Goal: Task Accomplishment & Management: Manage account settings

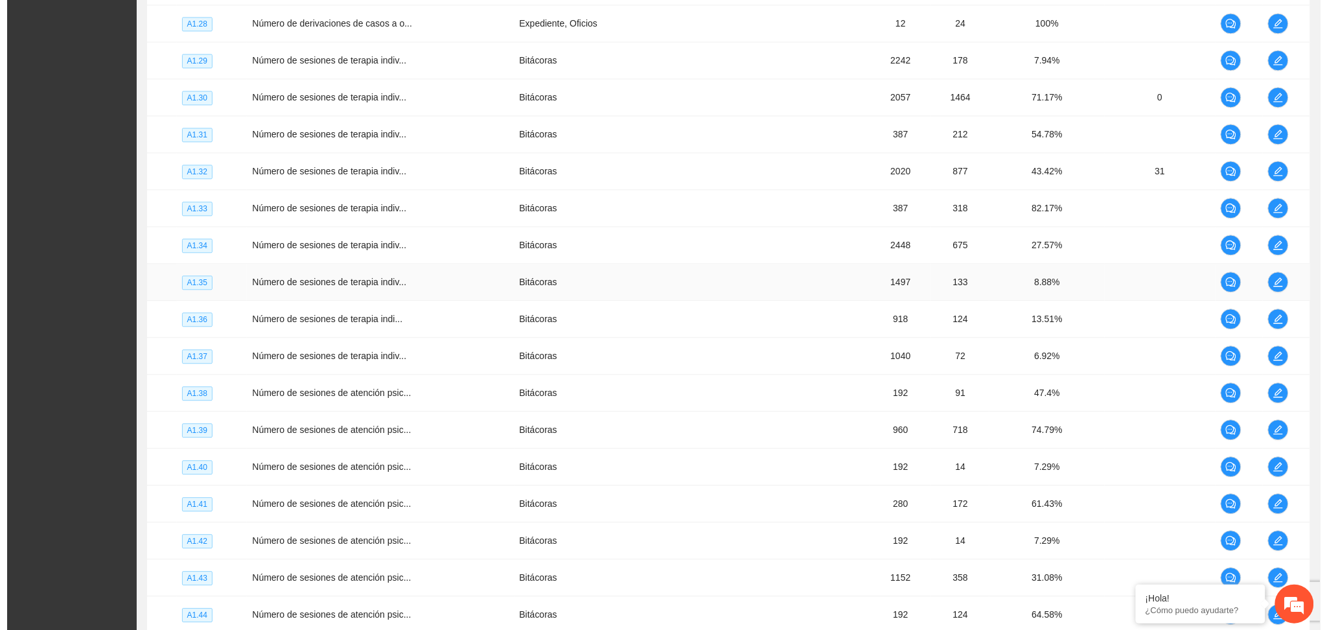
scroll to position [2731, 0]
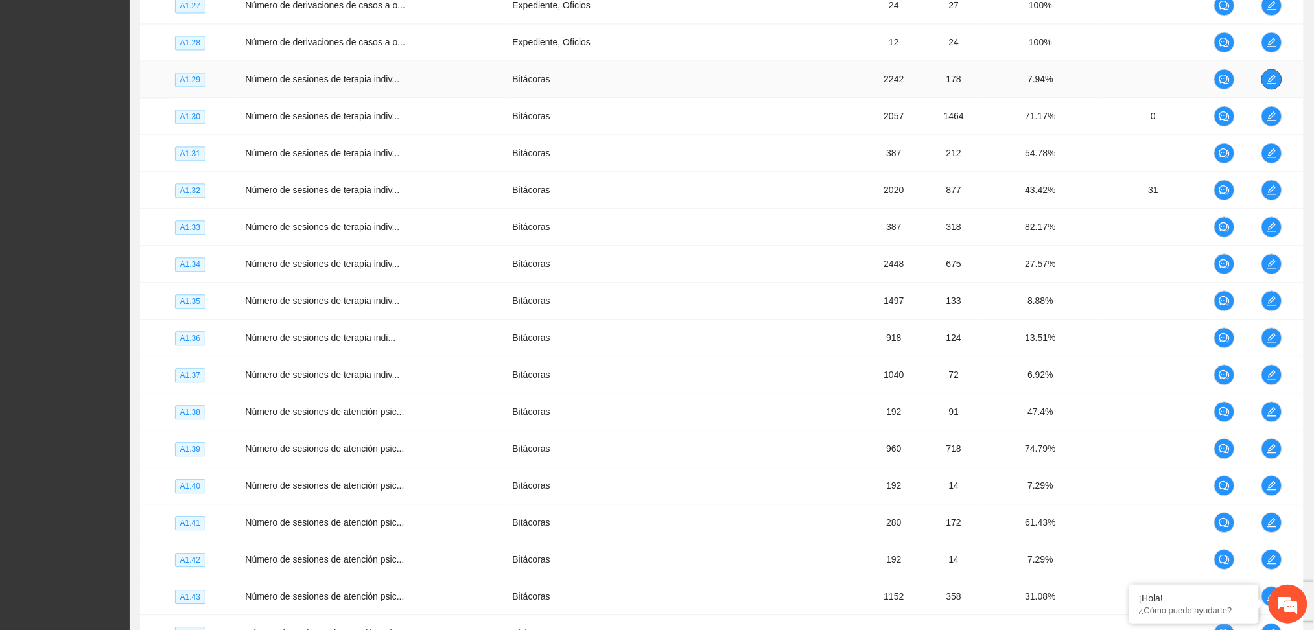
click at [1263, 75] on button "button" at bounding box center [1271, 79] width 21 height 21
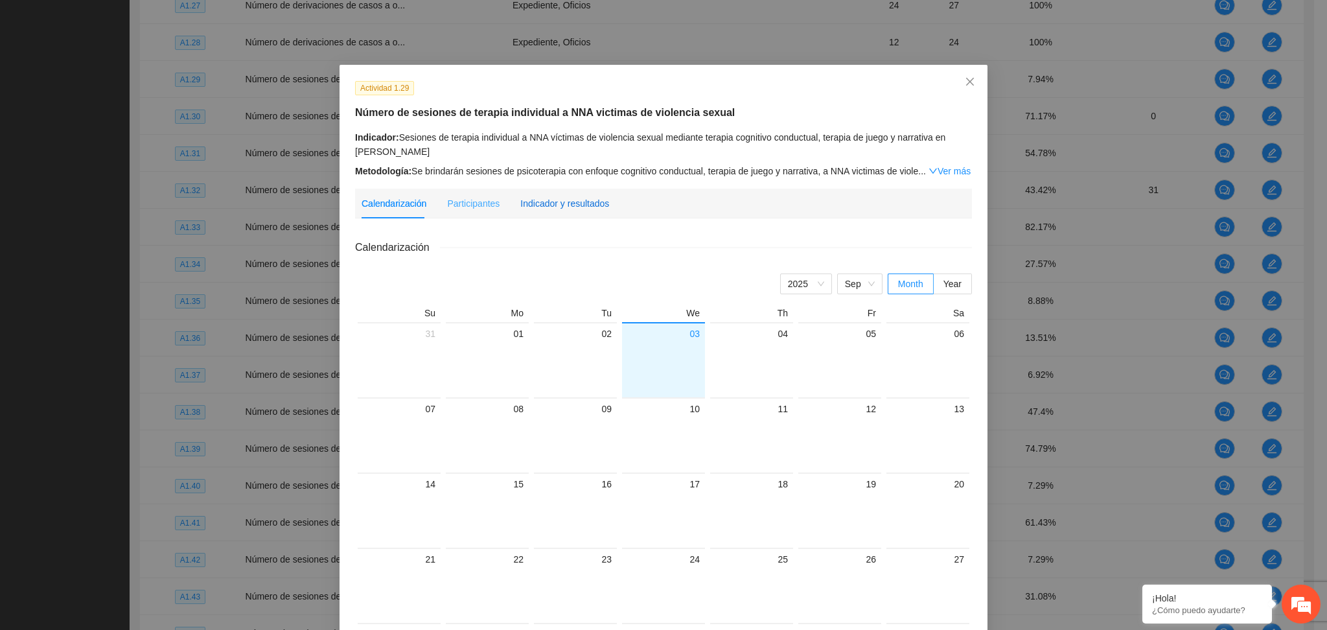
click at [577, 208] on div "Indicador y resultados" at bounding box center [564, 203] width 89 height 14
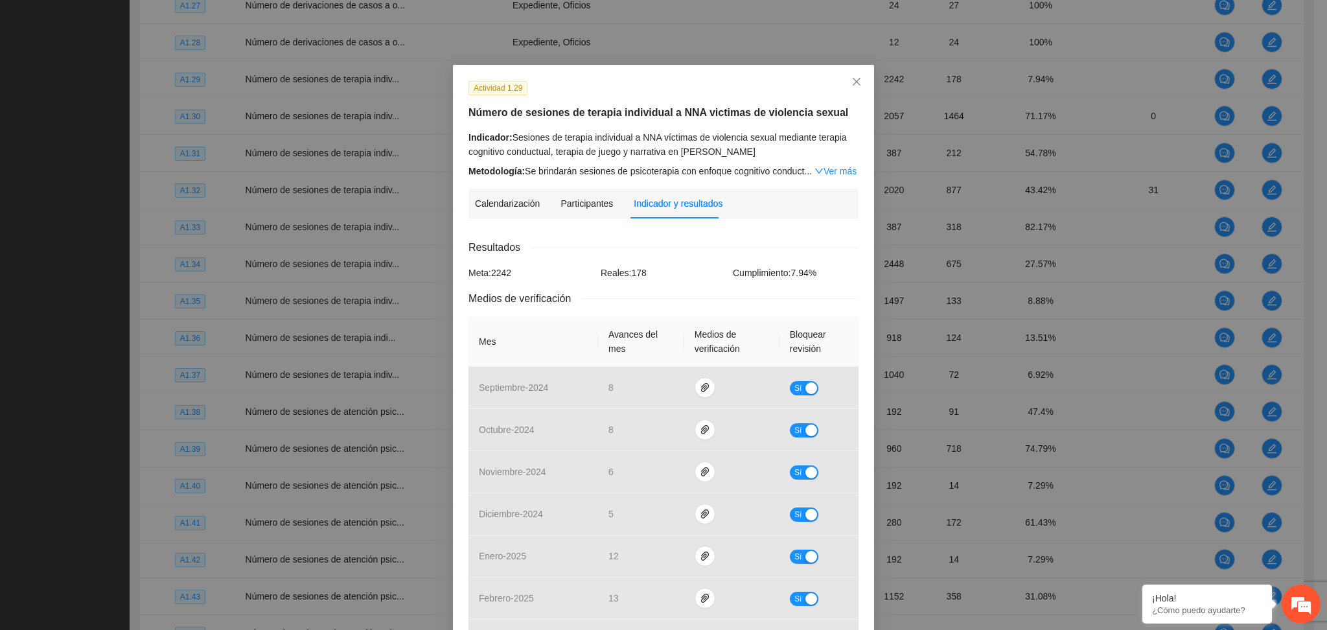
click at [568, 235] on div "Calendarización [DATE] Month Year Su Mo Tu We Th Fr Sa 31 01 02 03 04 05 06 07 …" at bounding box center [664, 581] width 390 height 704
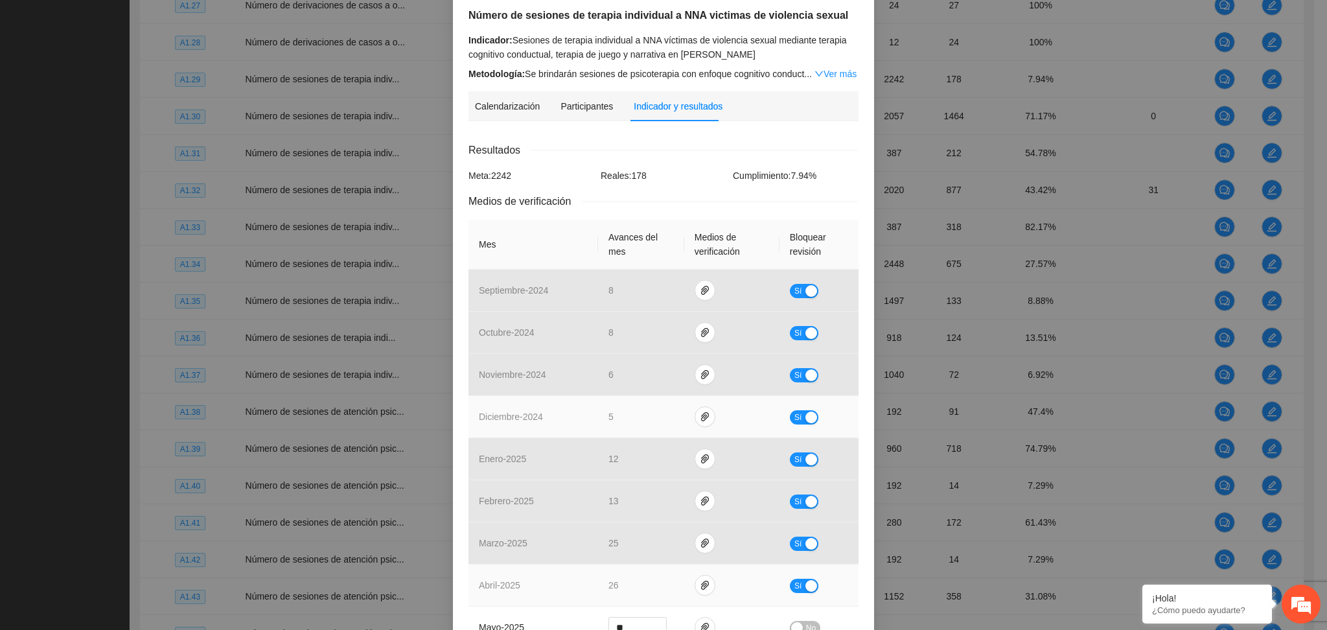
scroll to position [345, 0]
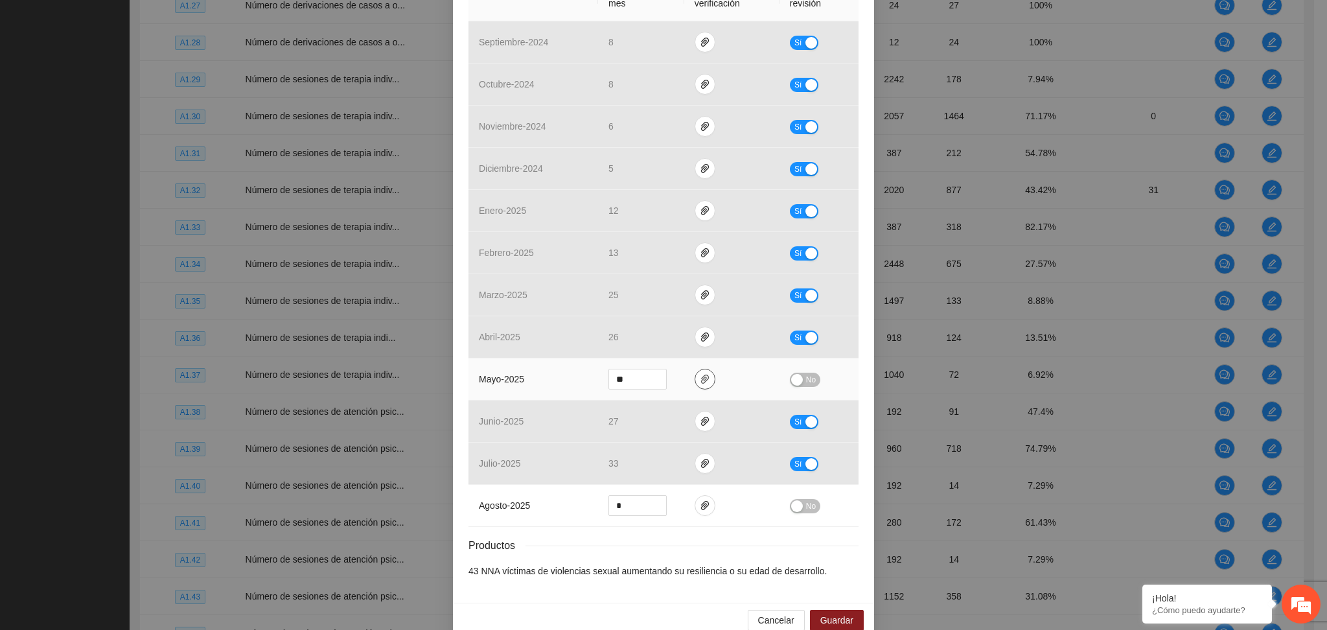
click at [700, 384] on icon "paper-clip" at bounding box center [705, 379] width 10 height 10
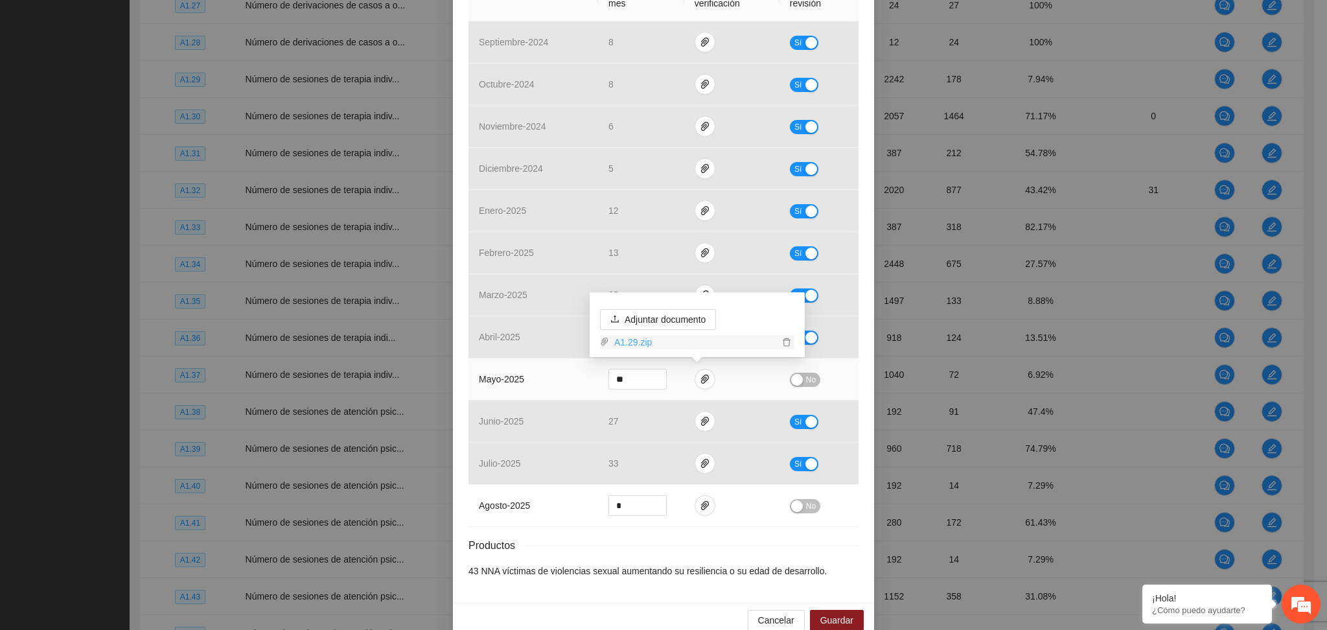
click at [631, 340] on link "A1.29.zip" at bounding box center [694, 342] width 170 height 14
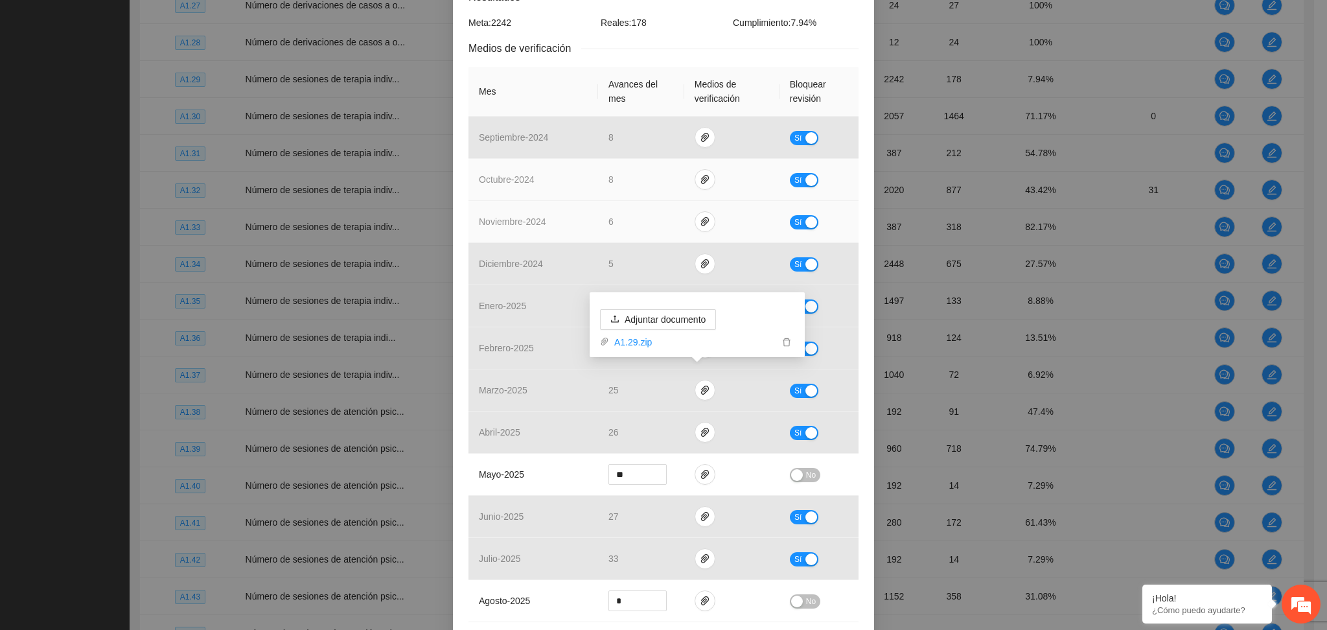
scroll to position [259, 0]
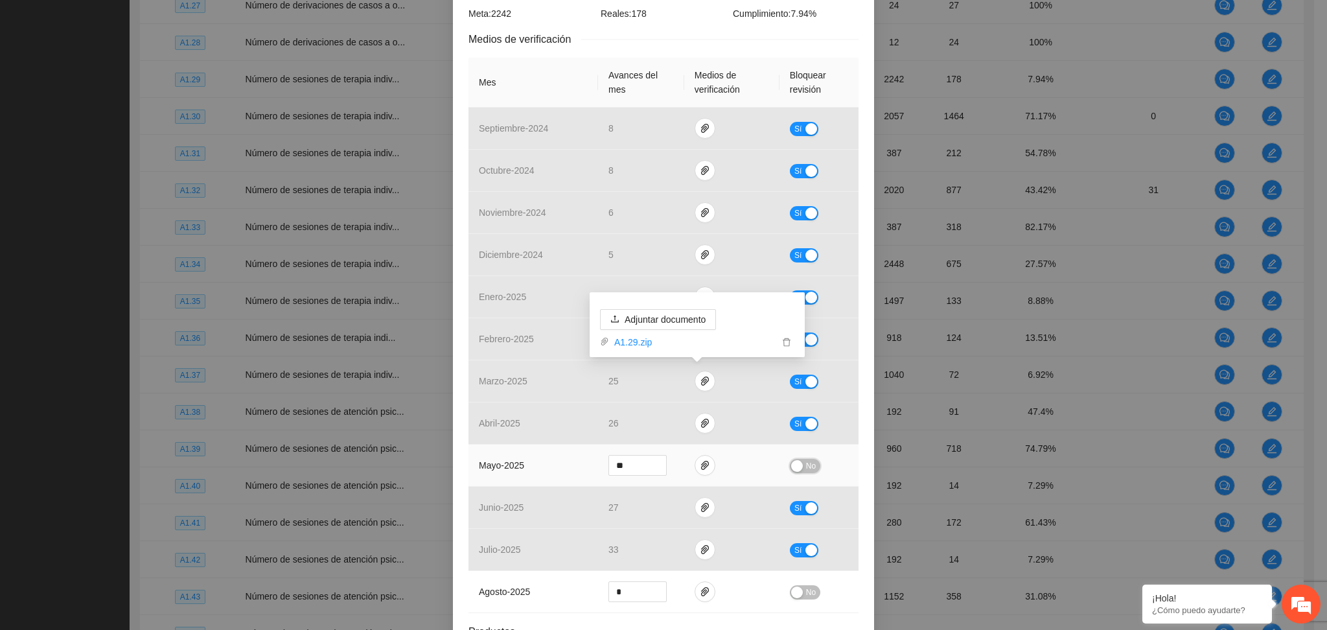
drag, startPoint x: 790, startPoint y: 469, endPoint x: 795, endPoint y: 479, distance: 11.3
click at [791, 469] on div "button" at bounding box center [797, 466] width 12 height 12
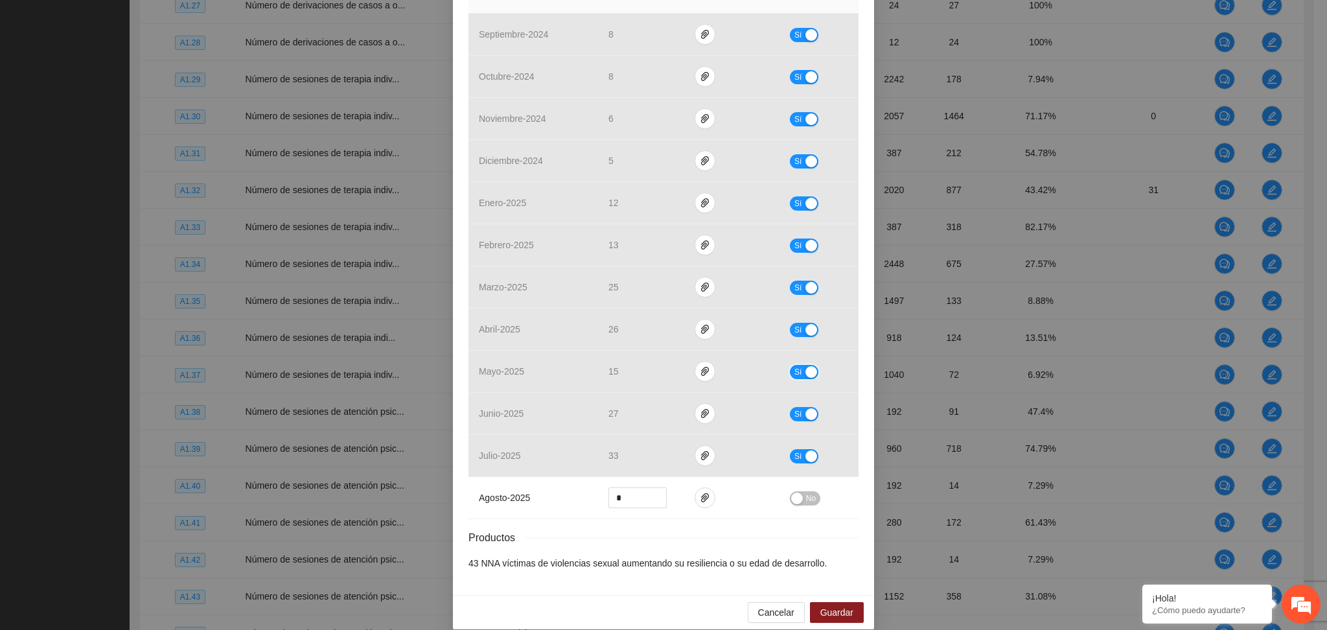
scroll to position [368, 0]
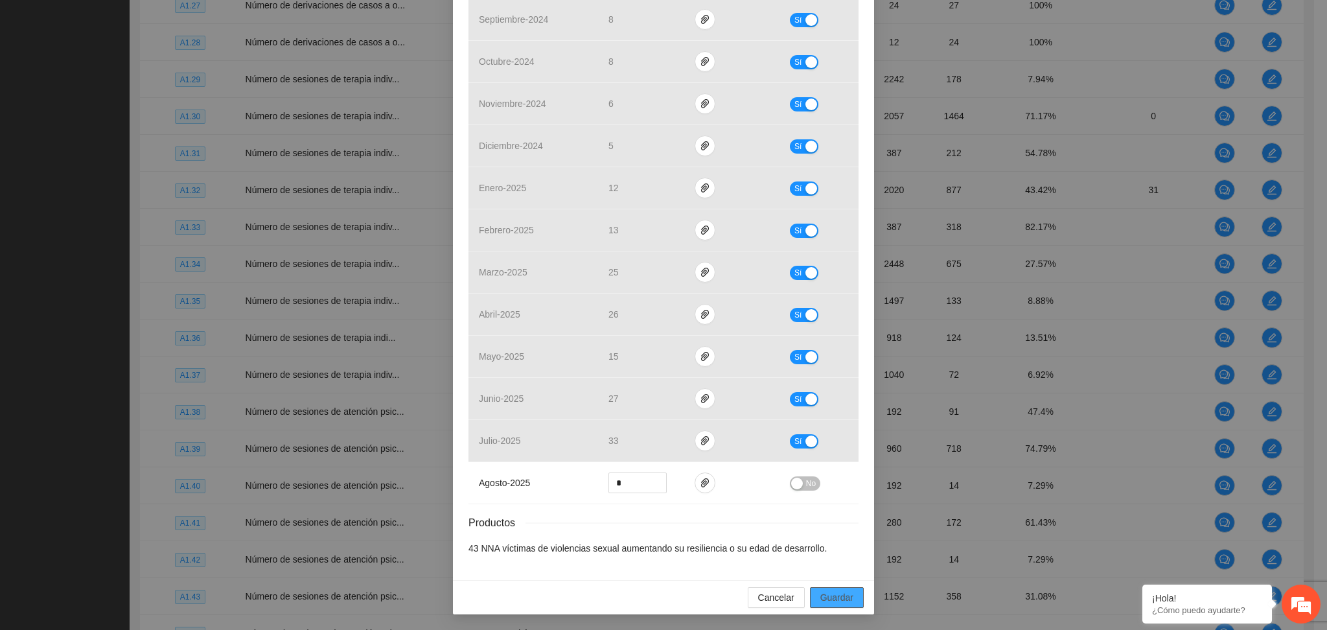
click at [846, 595] on span "Guardar" at bounding box center [837, 597] width 33 height 14
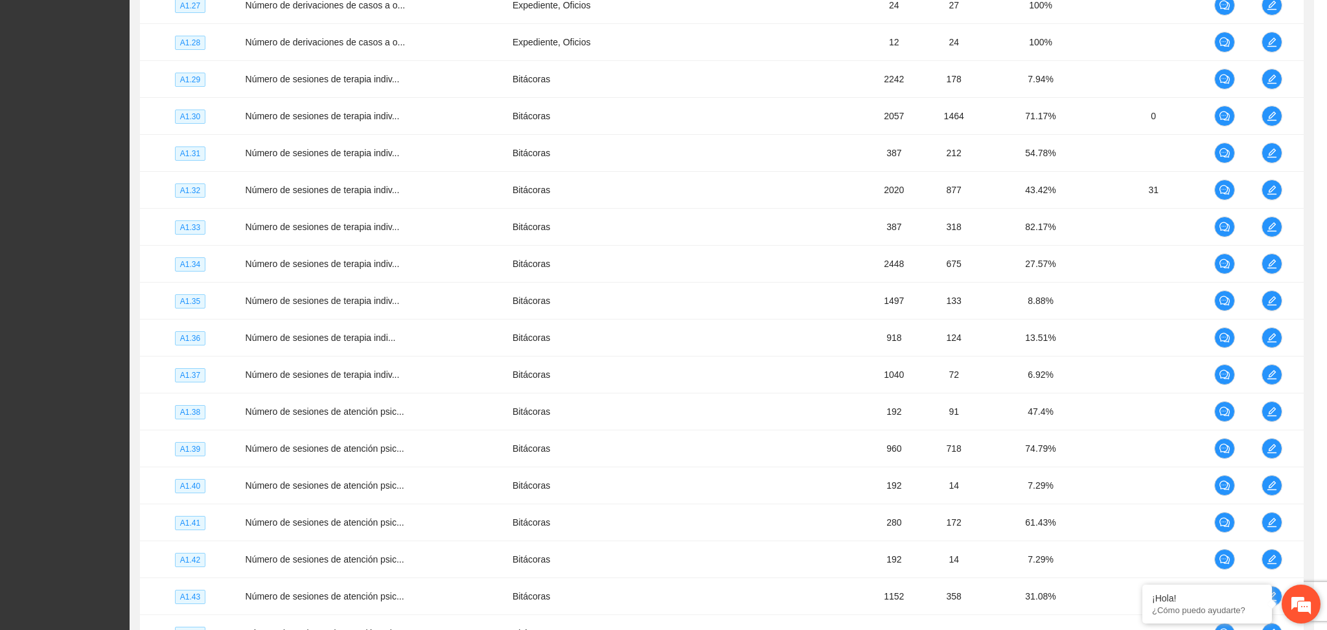
scroll to position [304, 0]
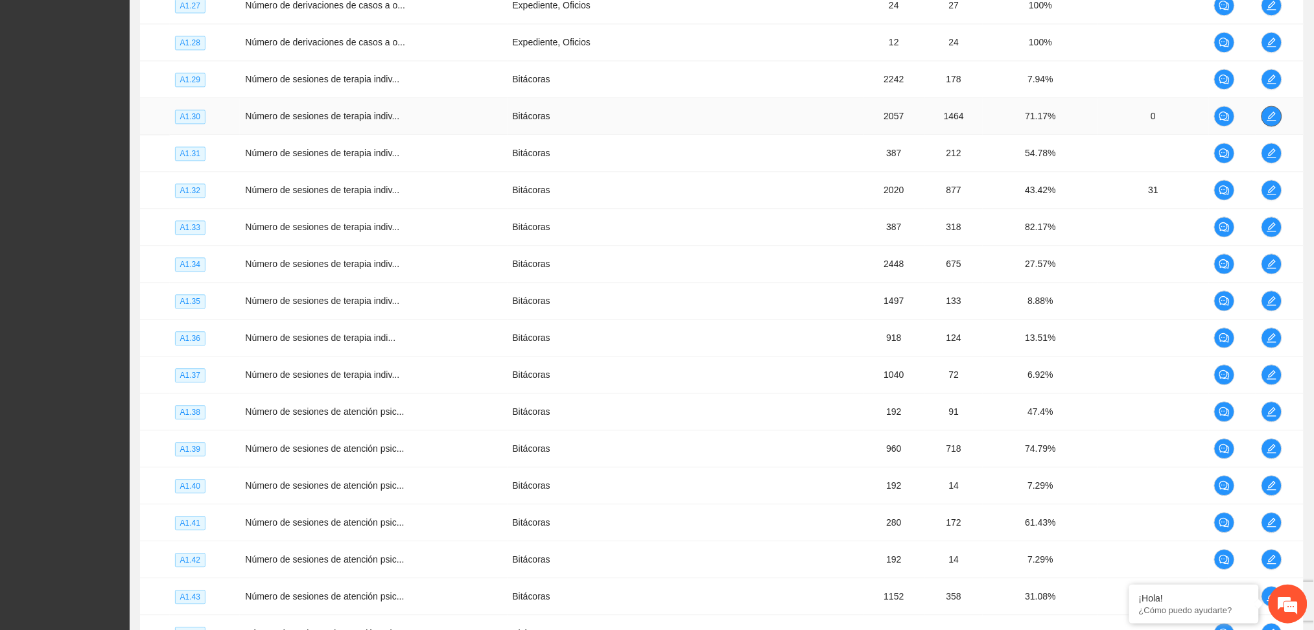
click at [1276, 117] on icon "edit" at bounding box center [1271, 116] width 10 height 10
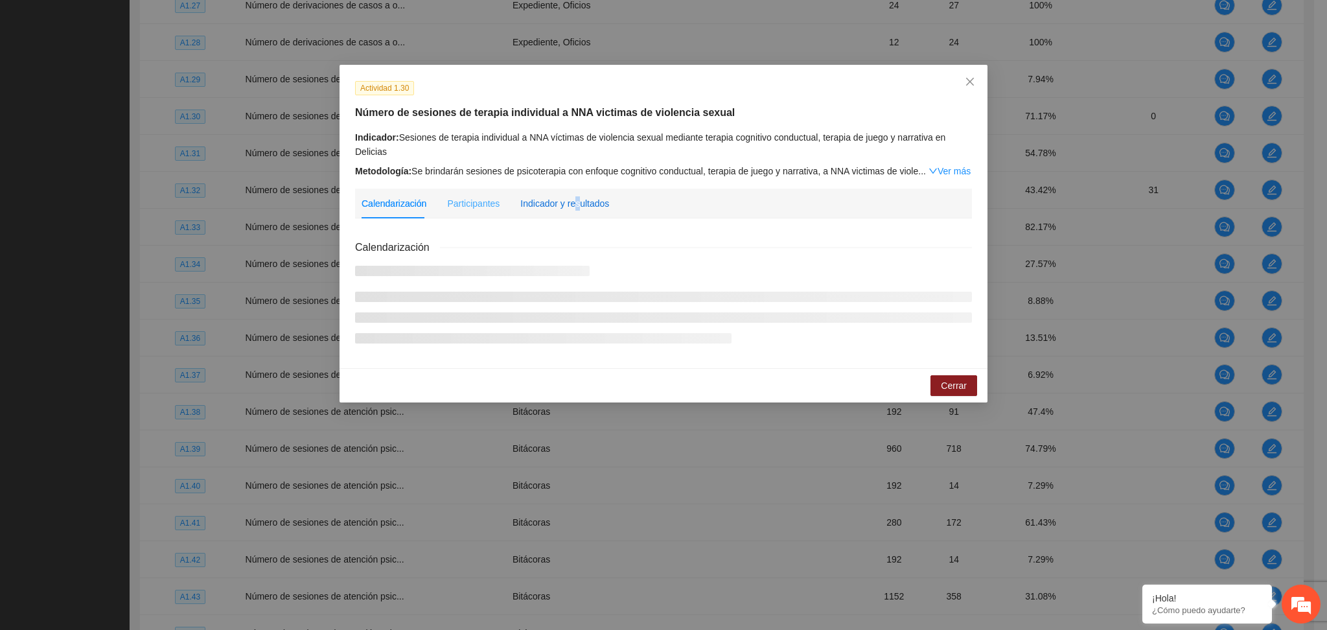
click at [566, 200] on div "Indicador y resultados" at bounding box center [564, 203] width 89 height 14
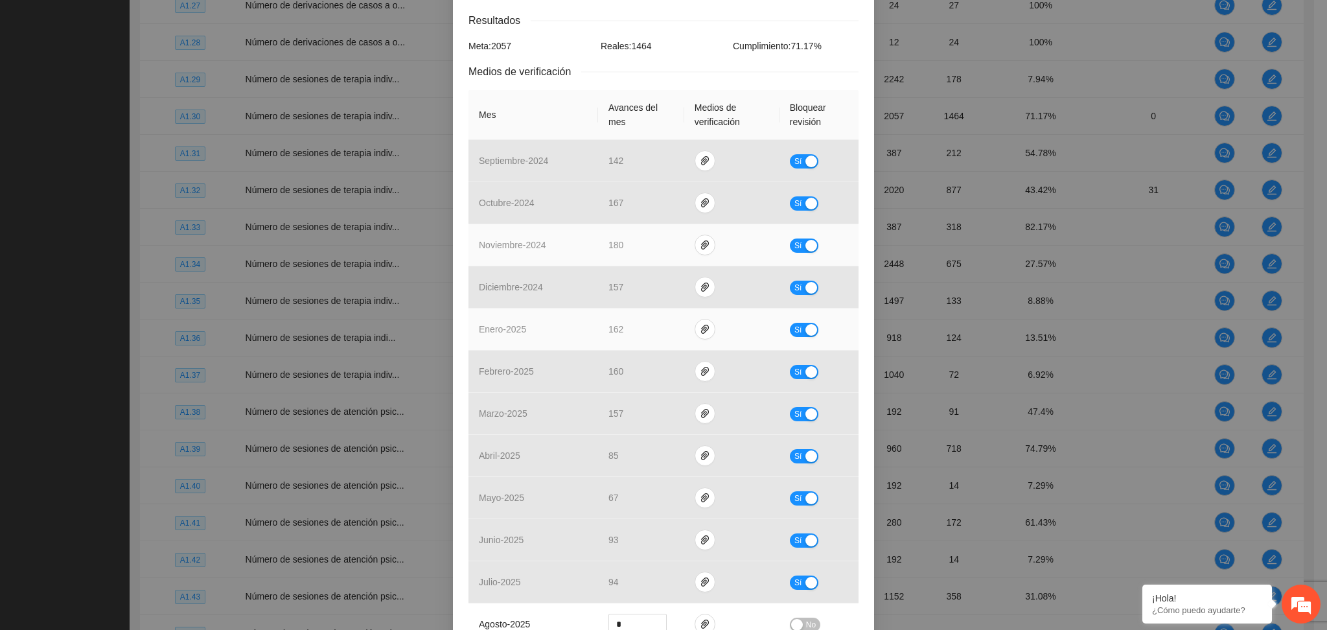
scroll to position [259, 0]
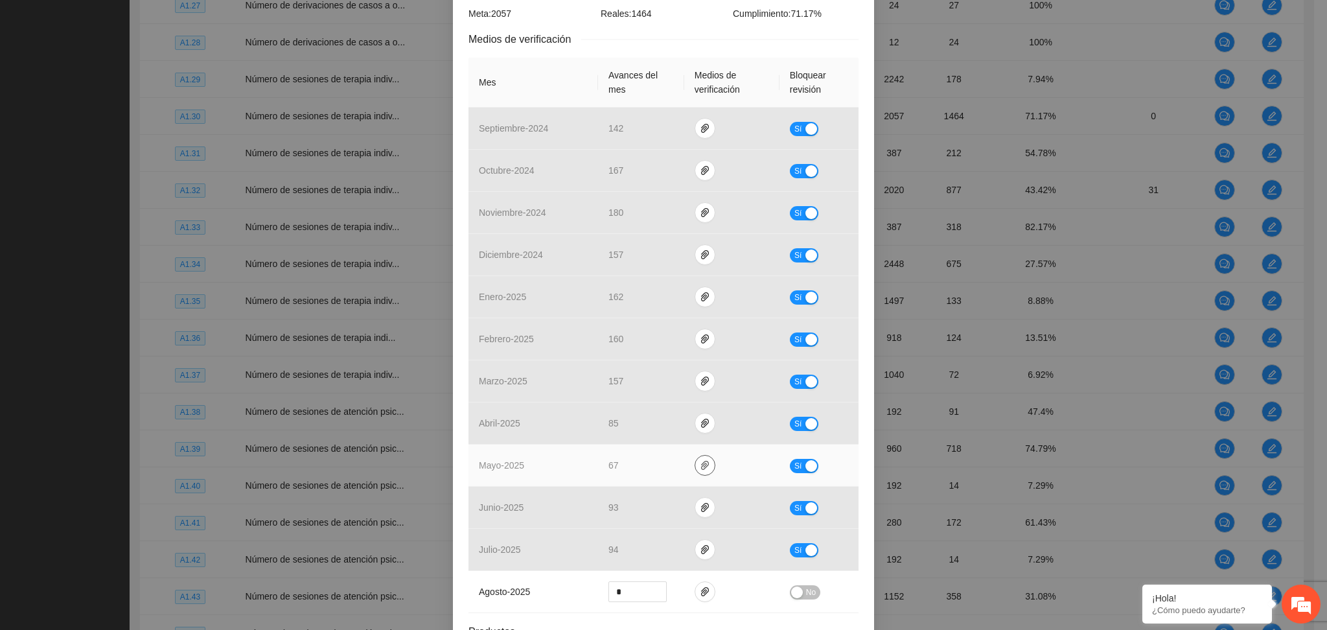
click at [701, 462] on icon "paper-clip" at bounding box center [705, 465] width 8 height 9
click at [636, 431] on link "A1.30.zip" at bounding box center [701, 429] width 185 height 14
click at [797, 465] on button "Sí" at bounding box center [804, 466] width 29 height 14
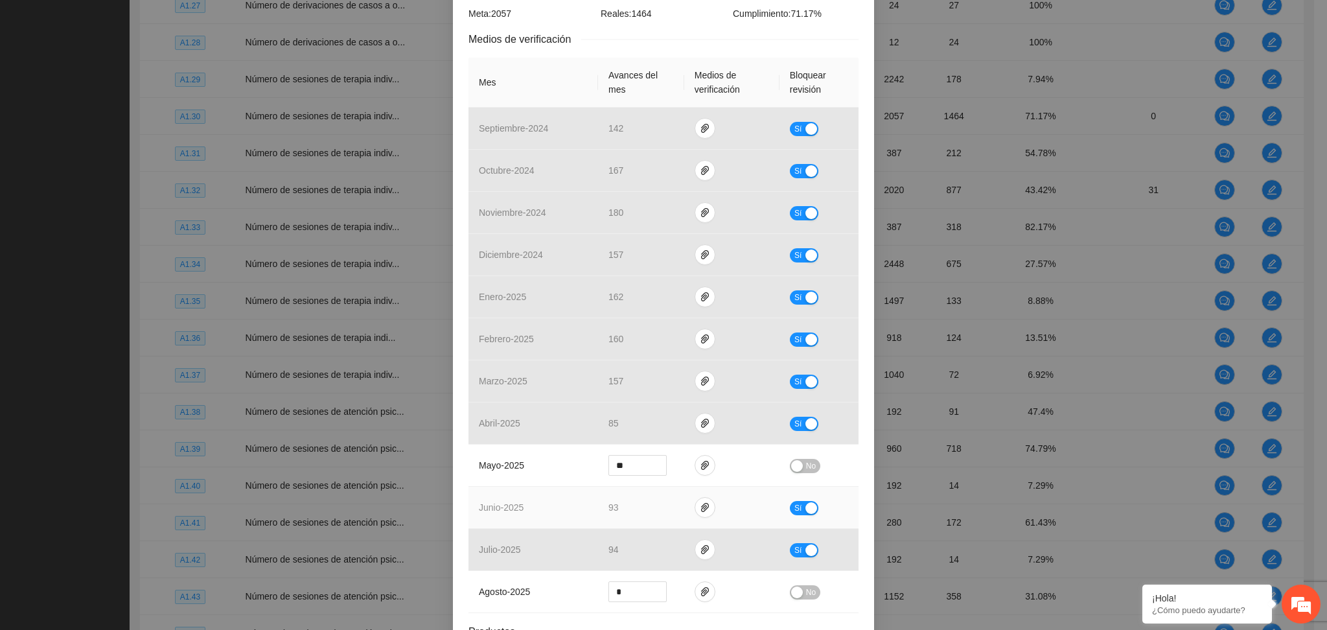
click at [806, 514] on div "button" at bounding box center [812, 508] width 12 height 12
drag, startPoint x: 633, startPoint y: 468, endPoint x: 568, endPoint y: 478, distance: 66.2
click at [568, 478] on tr "mayo - 2025 ** No" at bounding box center [664, 466] width 390 height 42
type input "**"
drag, startPoint x: 617, startPoint y: 509, endPoint x: 584, endPoint y: 507, distance: 33.1
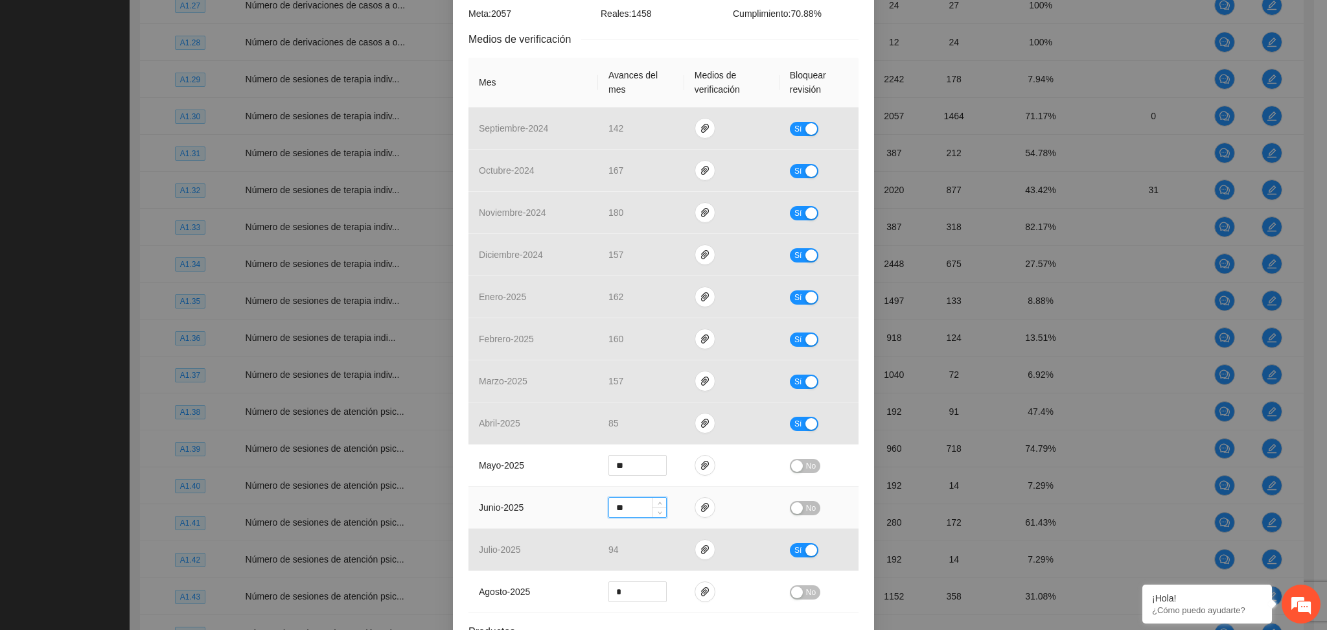
click at [585, 508] on tr "junio - 2025 ** No" at bounding box center [664, 508] width 390 height 42
type input "**"
click at [797, 467] on button "No" at bounding box center [805, 466] width 30 height 14
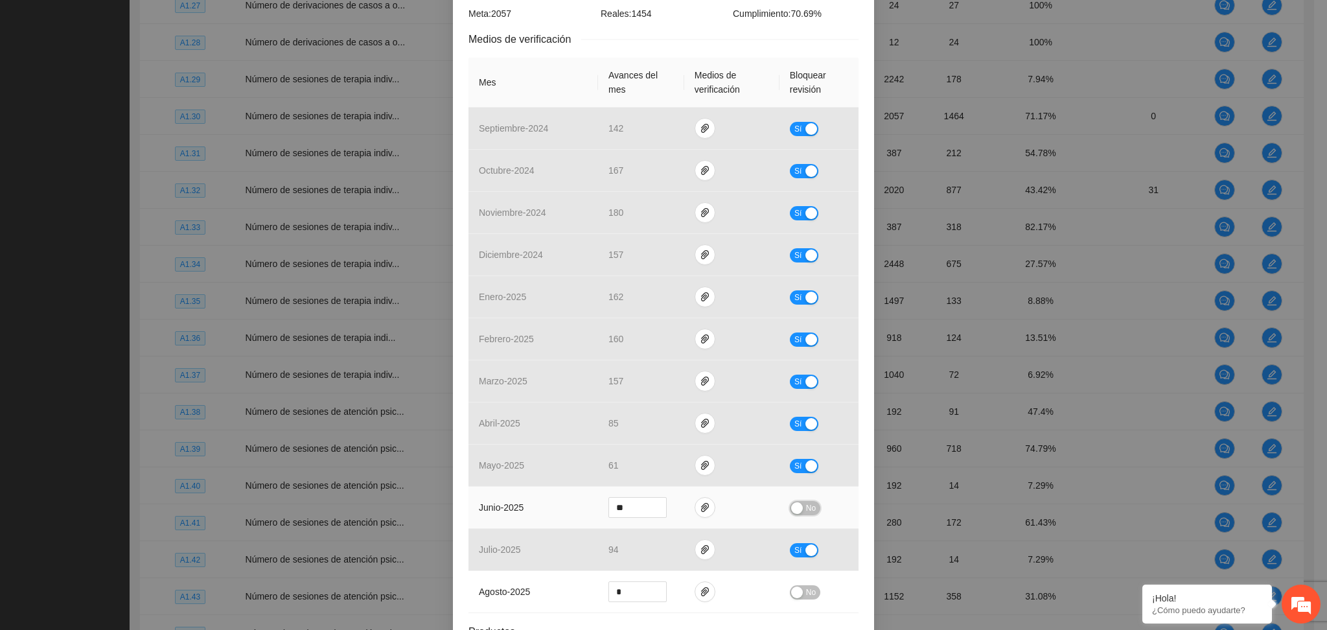
drag, startPoint x: 802, startPoint y: 504, endPoint x: 794, endPoint y: 499, distance: 9.3
click at [806, 502] on span "No" at bounding box center [811, 508] width 10 height 14
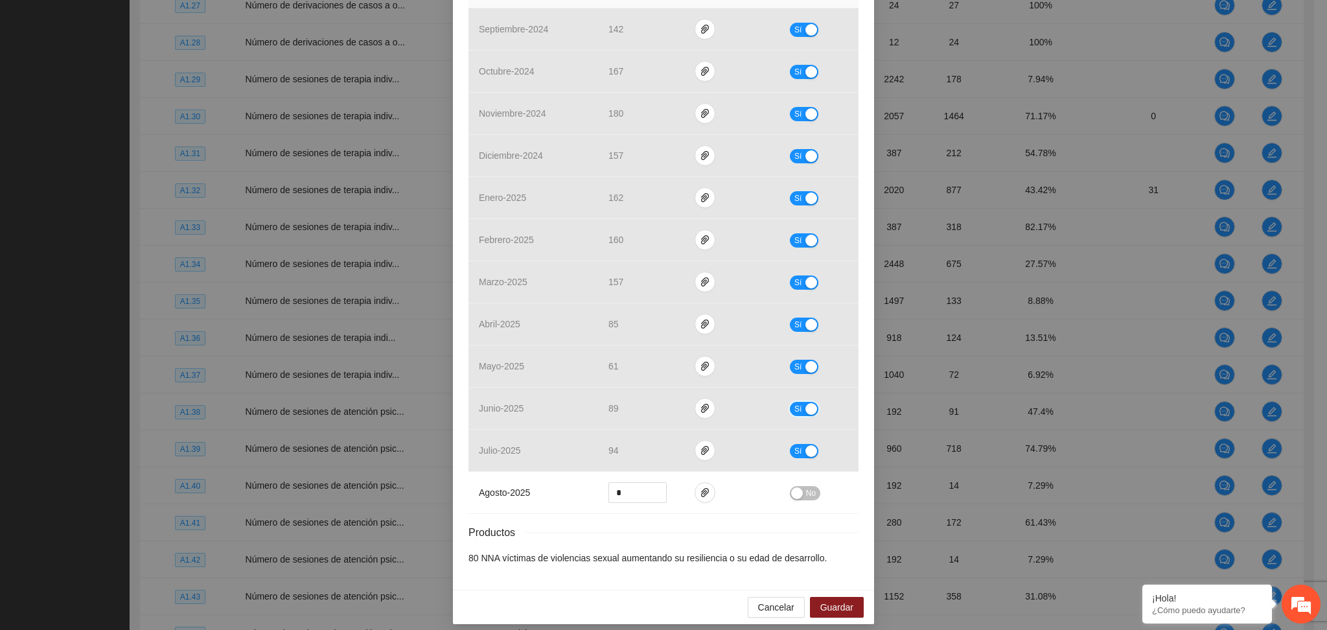
scroll to position [368, 0]
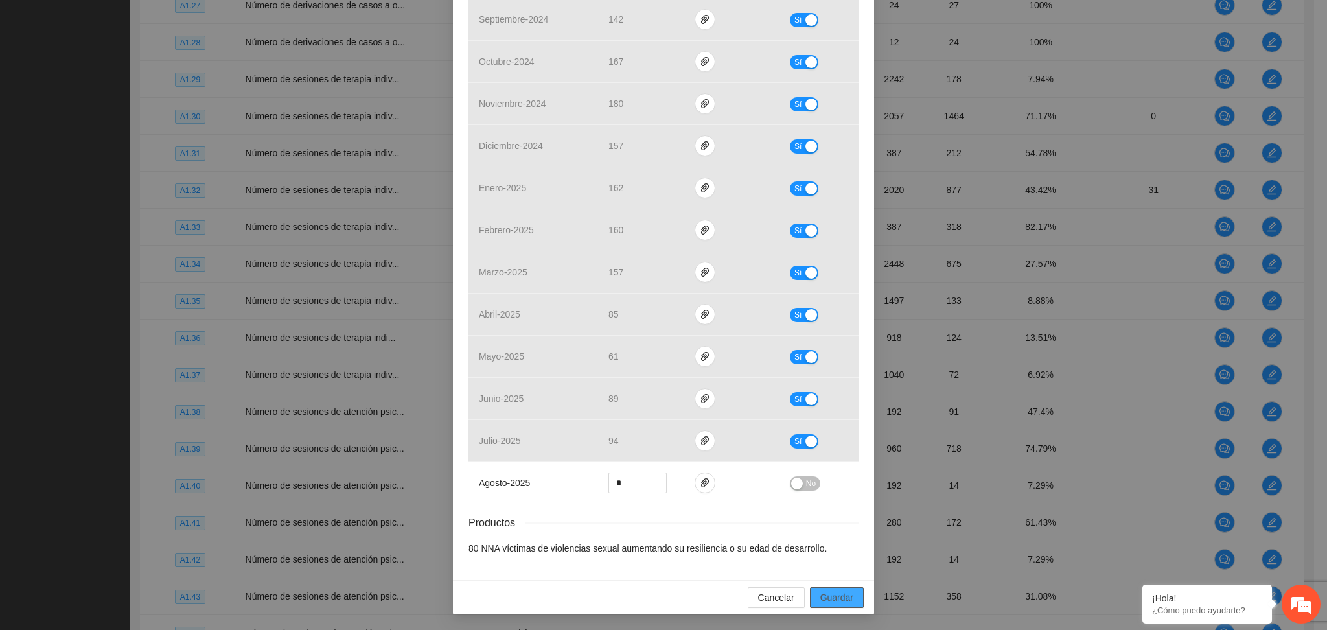
click at [826, 596] on span "Guardar" at bounding box center [837, 597] width 33 height 14
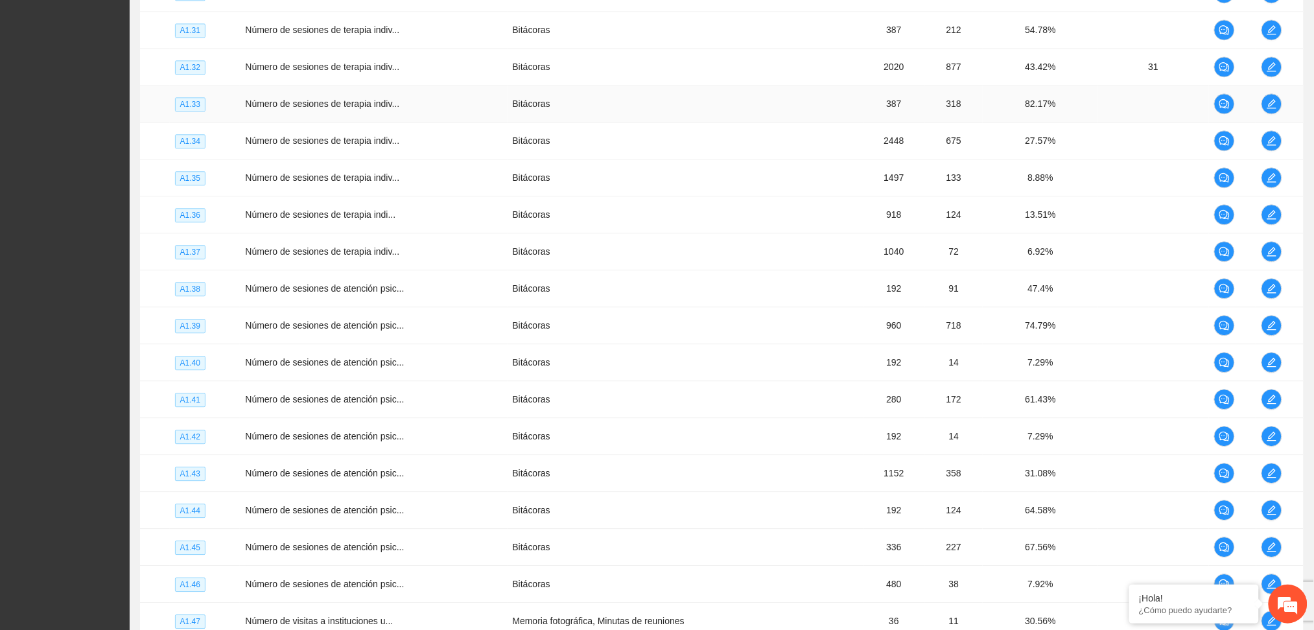
scroll to position [2904, 0]
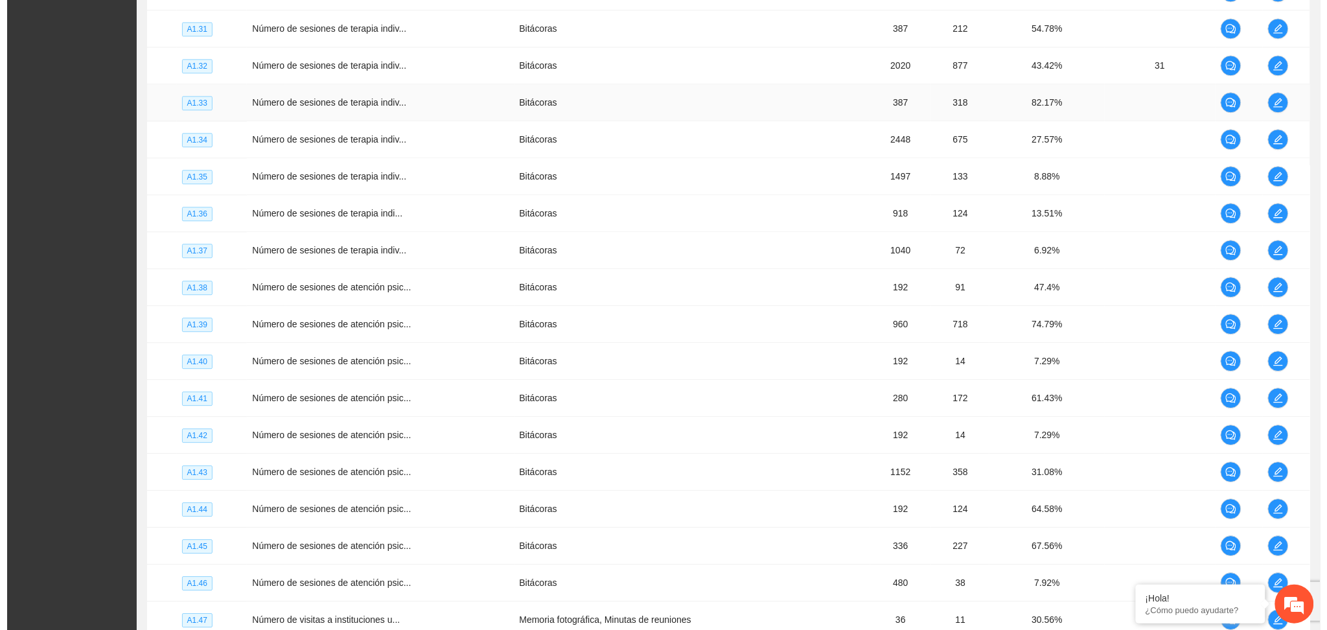
scroll to position [2817, 0]
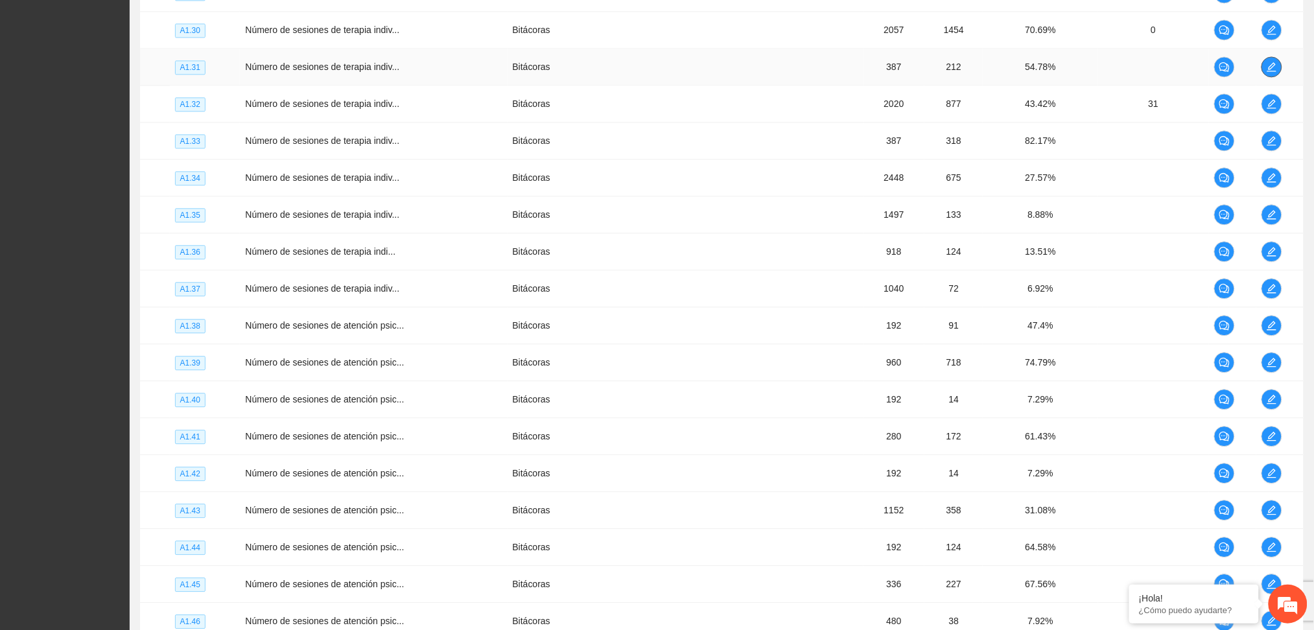
click at [1268, 71] on icon "edit" at bounding box center [1271, 67] width 10 height 10
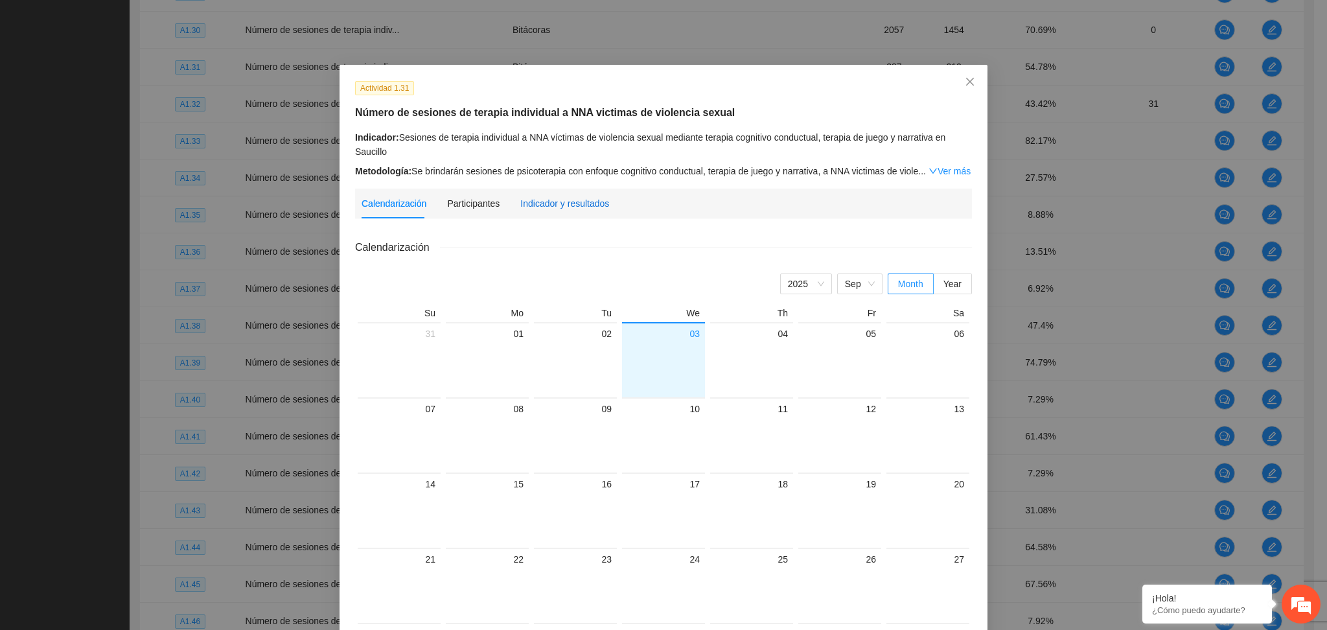
click at [540, 203] on div "Indicador y resultados" at bounding box center [564, 203] width 89 height 14
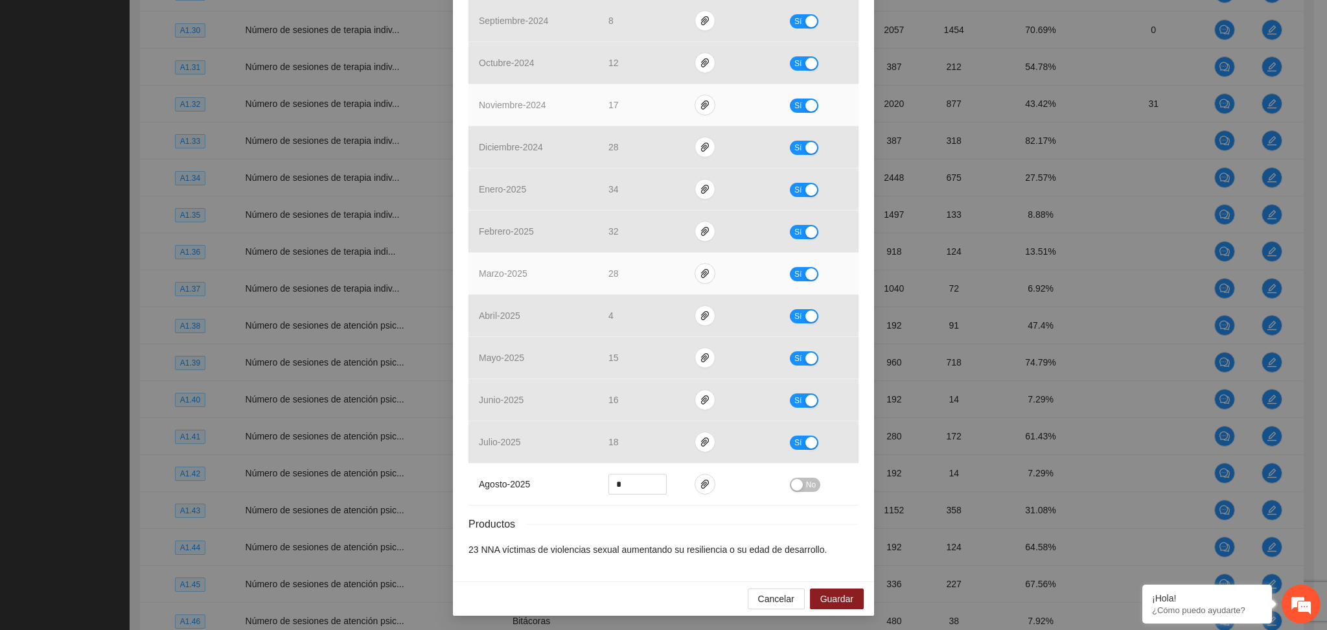
scroll to position [368, 0]
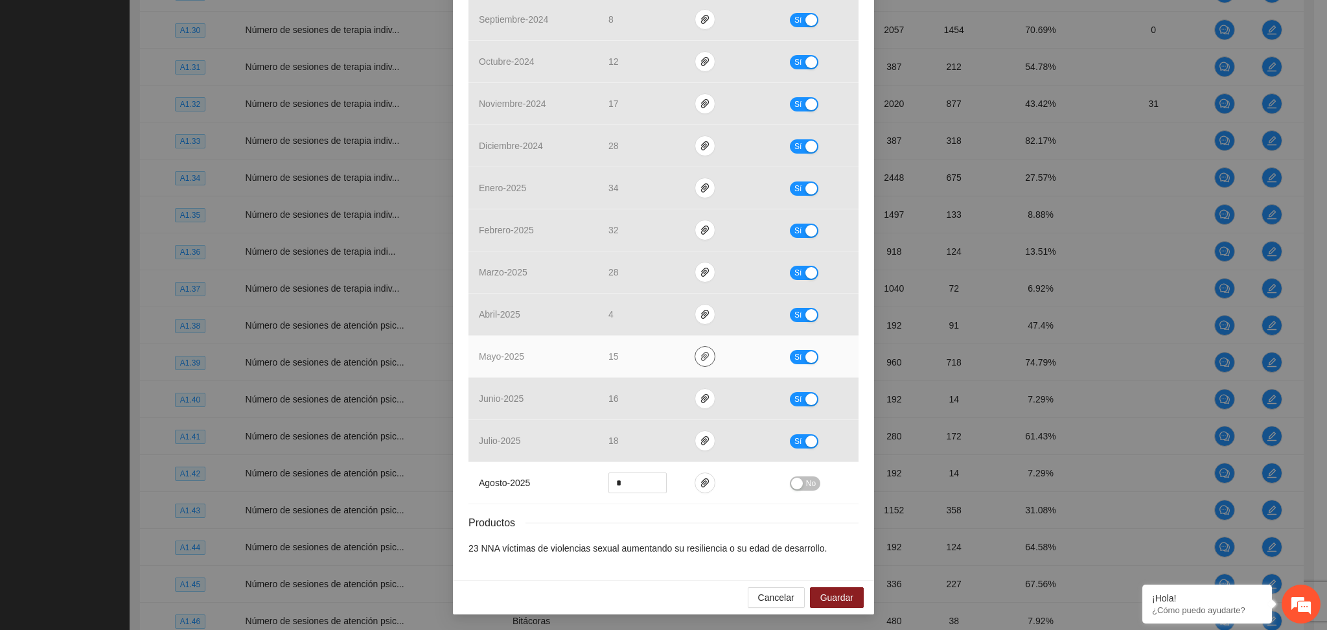
click at [700, 356] on icon "paper-clip" at bounding box center [705, 356] width 10 height 10
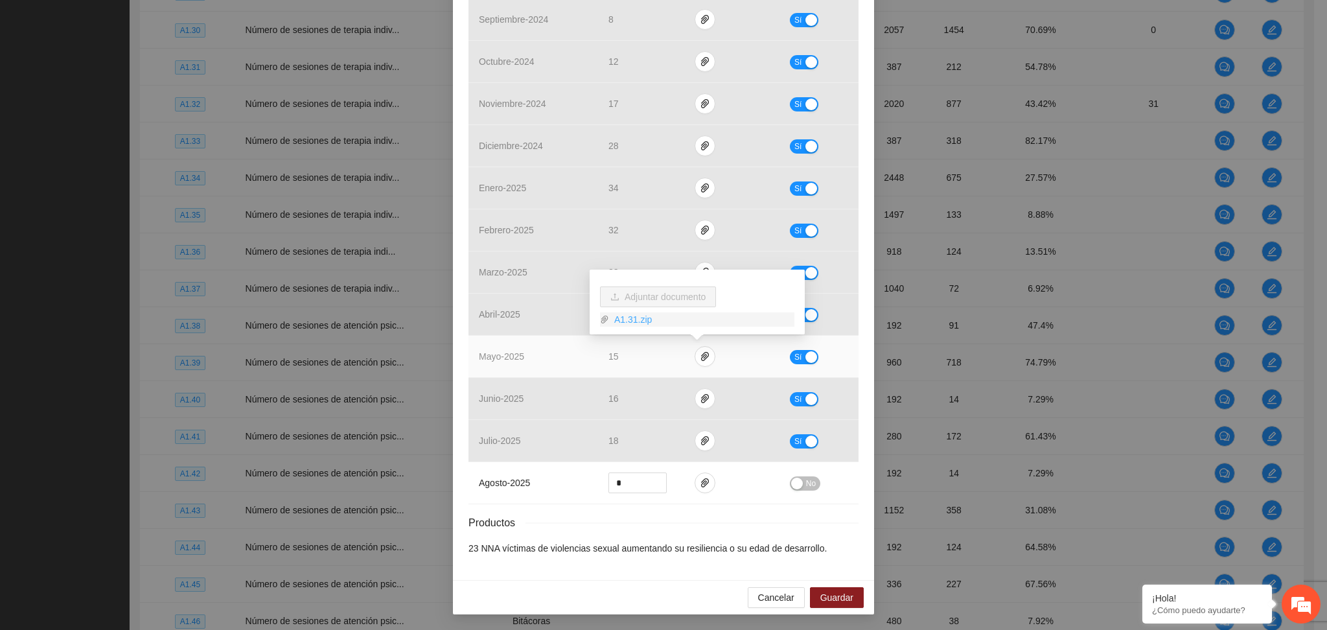
click at [638, 323] on link "A1.31.zip" at bounding box center [701, 319] width 185 height 14
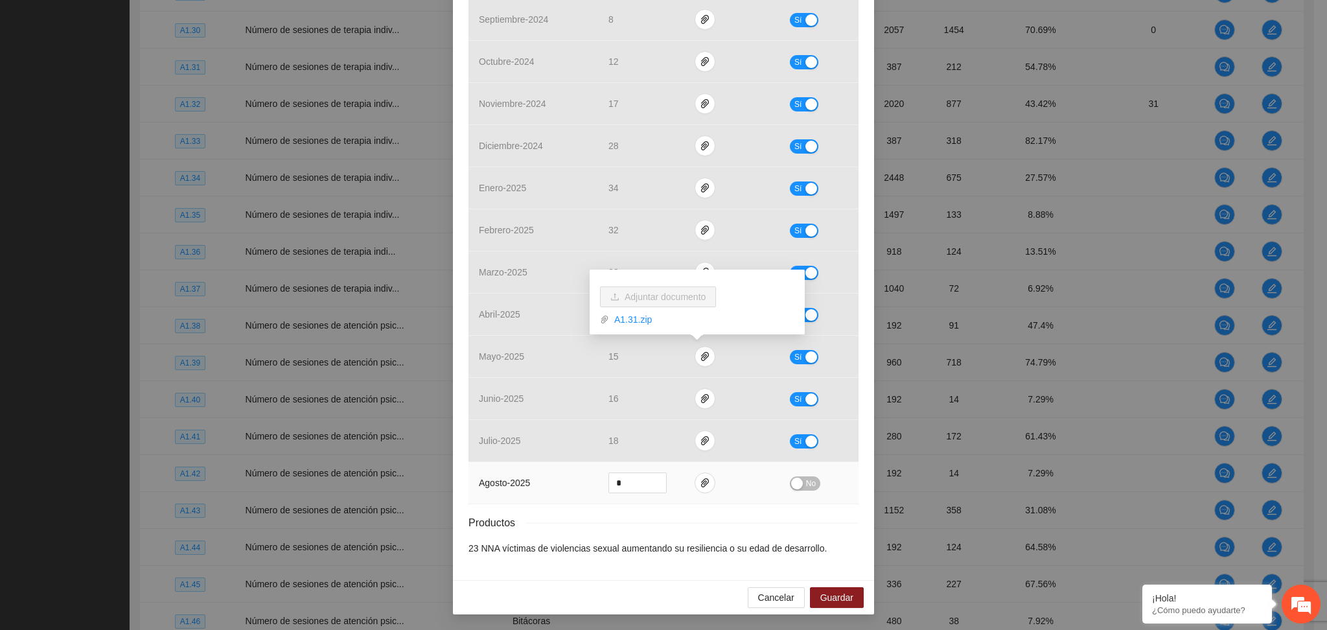
click at [800, 501] on td "No" at bounding box center [819, 483] width 79 height 42
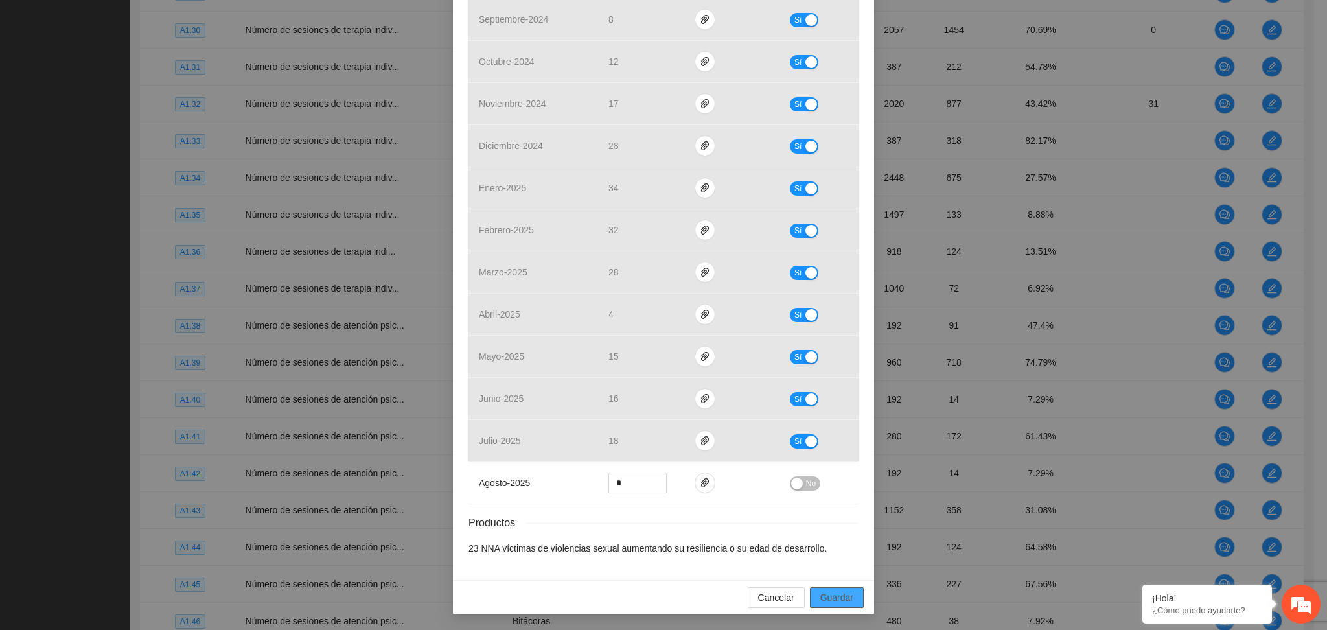
click at [832, 595] on span "Guardar" at bounding box center [837, 597] width 33 height 14
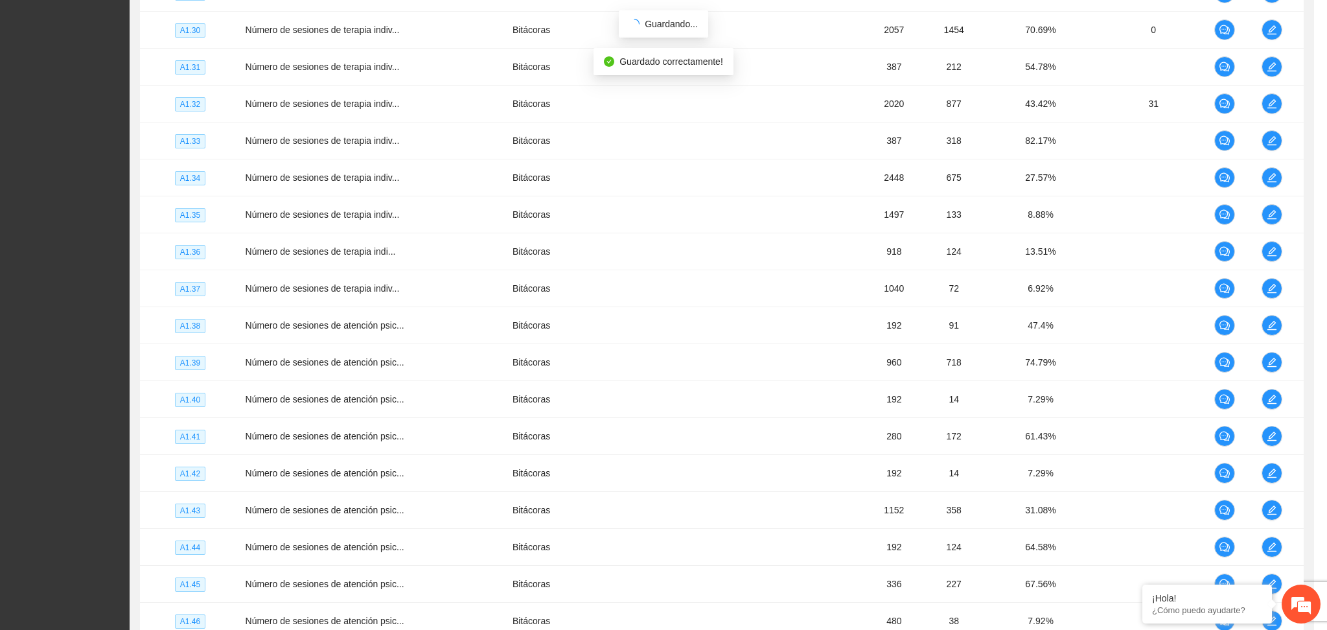
scroll to position [304, 0]
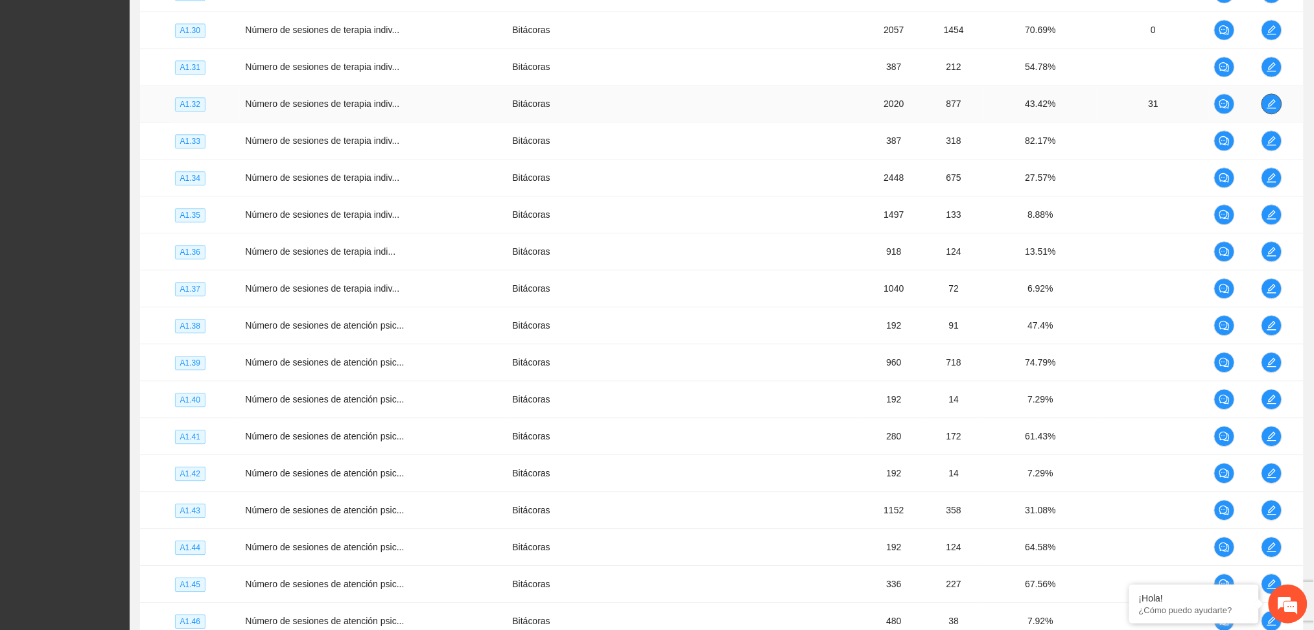
click at [1269, 108] on icon "edit" at bounding box center [1271, 104] width 10 height 10
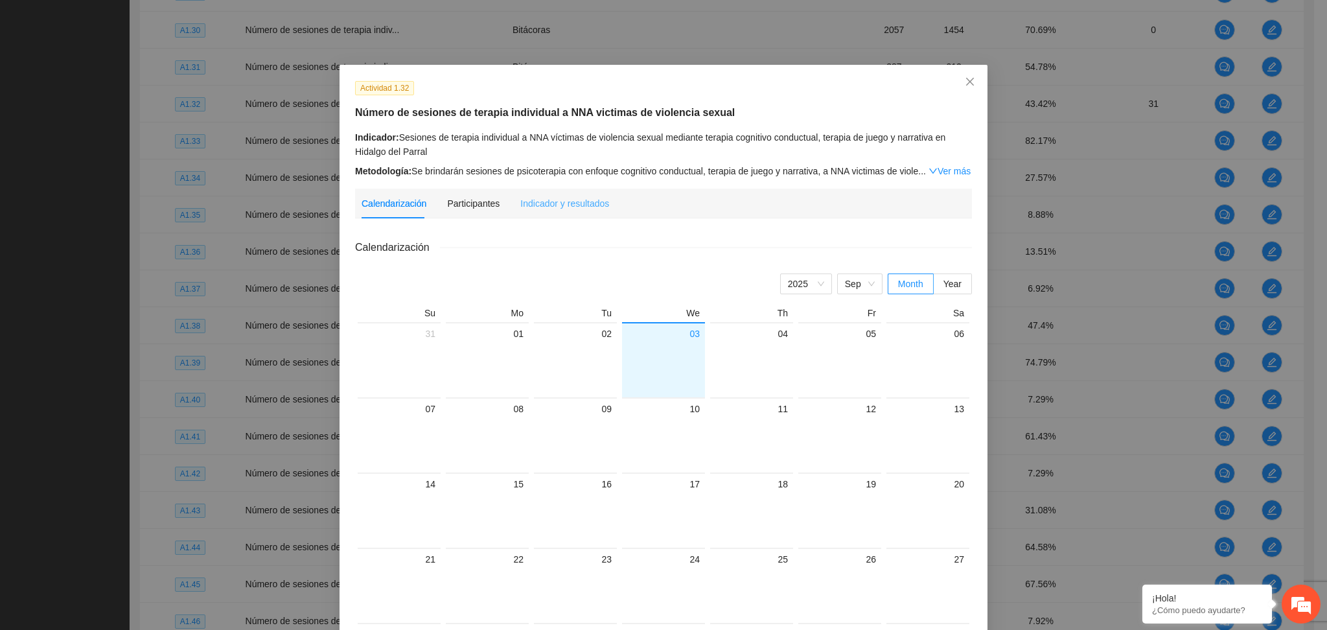
click at [537, 192] on div "Indicador y resultados" at bounding box center [564, 204] width 89 height 30
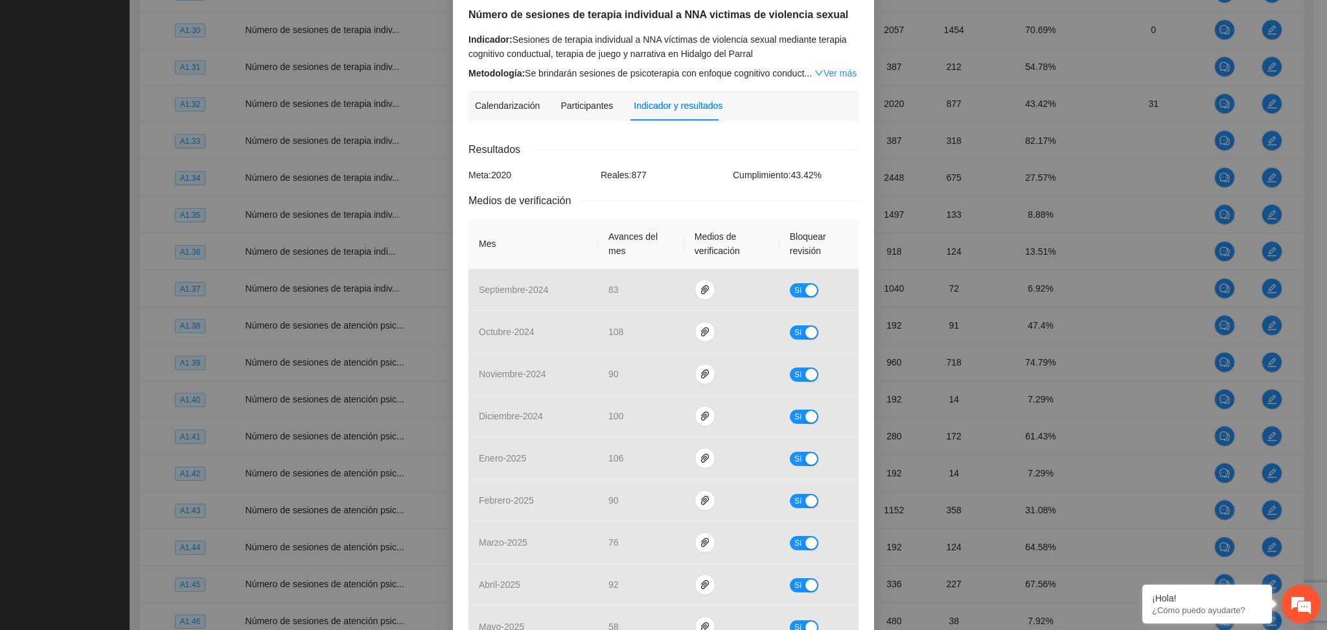
scroll to position [368, 0]
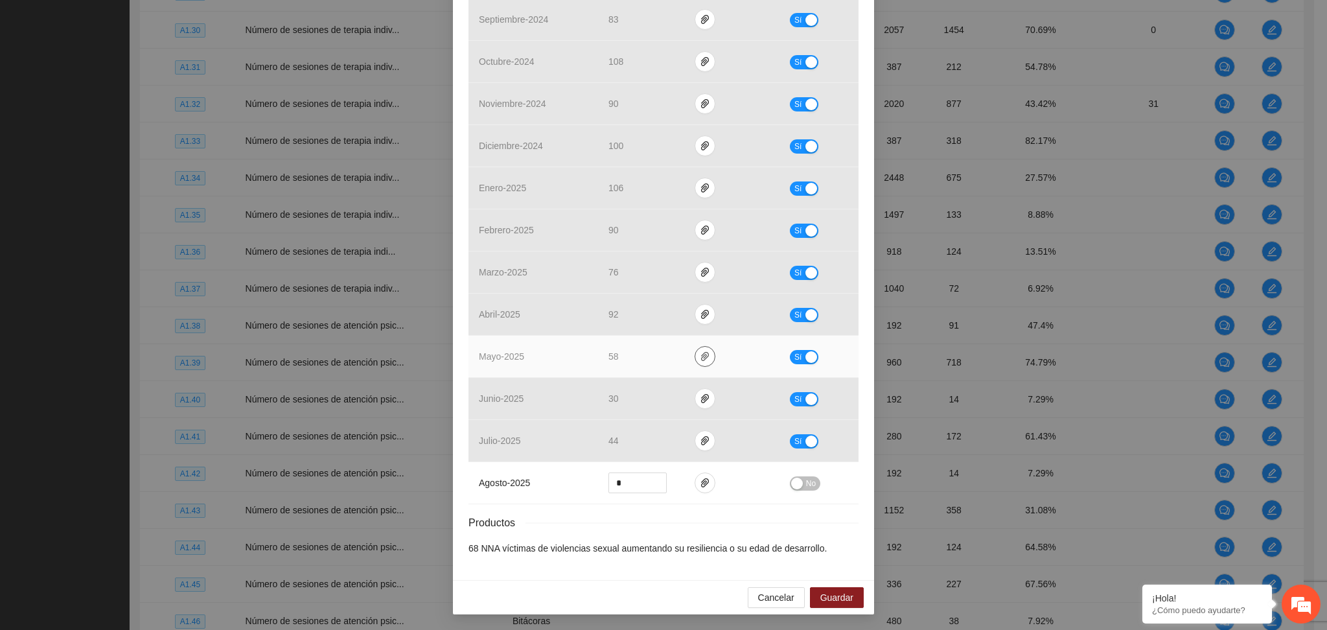
click at [701, 357] on icon "paper-clip" at bounding box center [705, 356] width 10 height 10
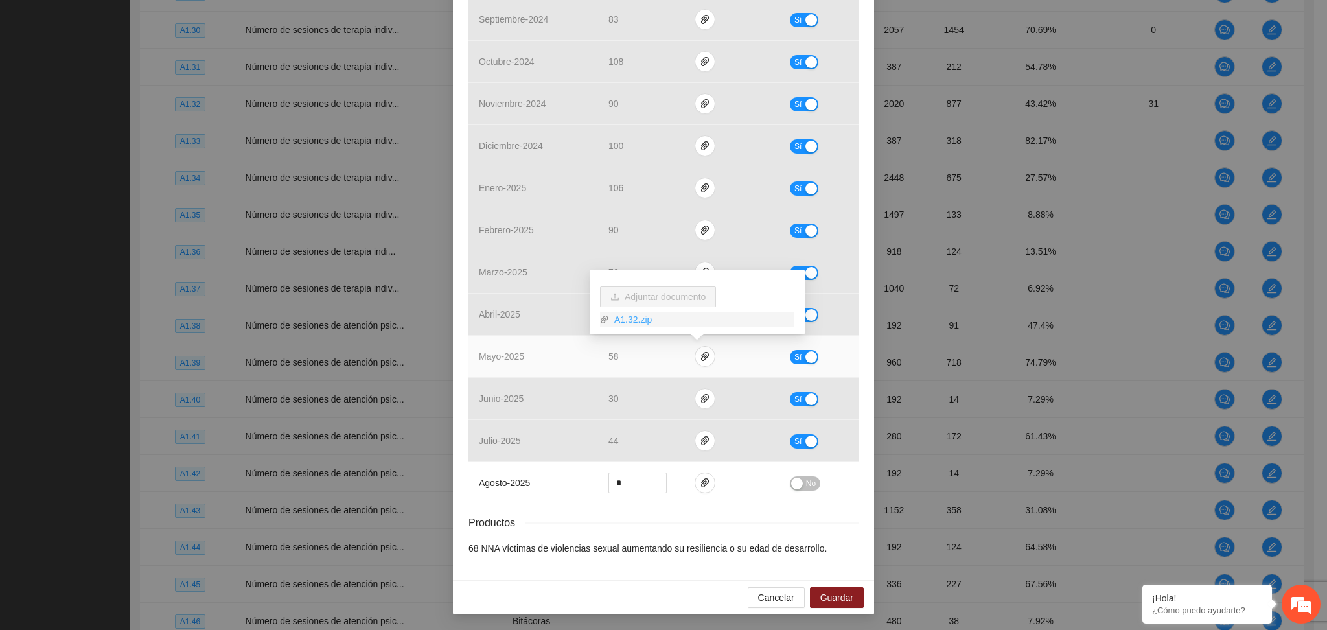
click at [639, 321] on link "A1.32.zip" at bounding box center [701, 319] width 185 height 14
click at [627, 320] on link "A1.32.zip" at bounding box center [701, 319] width 185 height 14
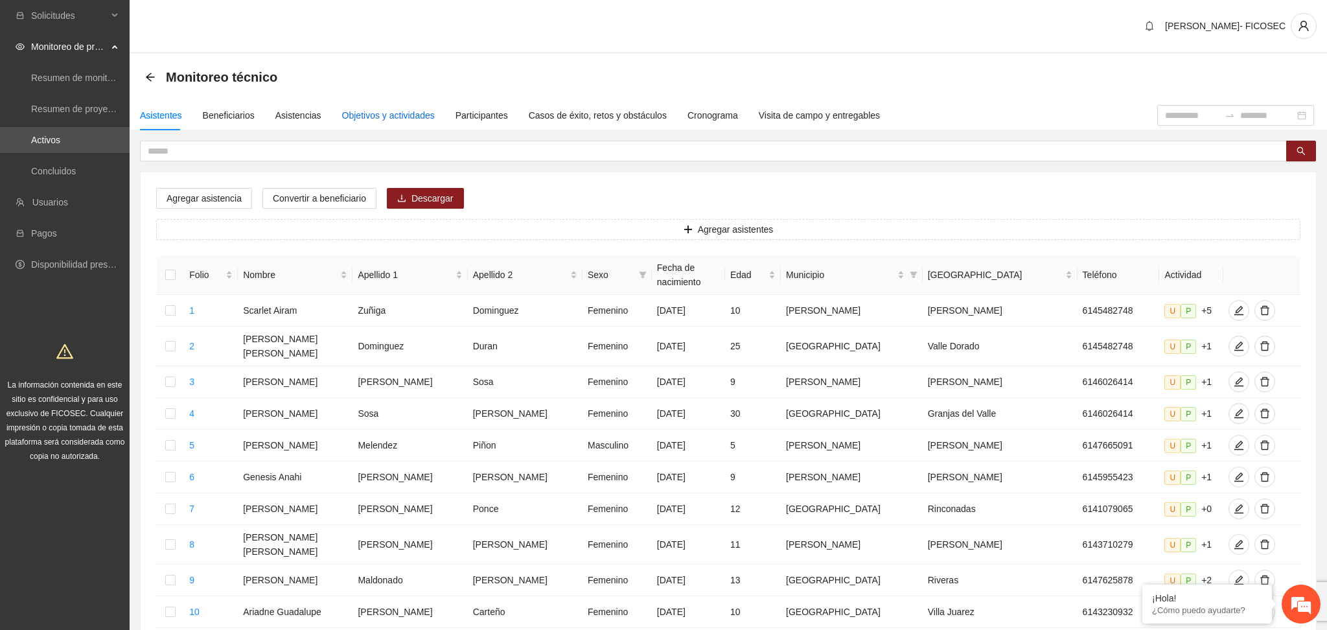
click at [392, 118] on div "Objetivos y actividades" at bounding box center [388, 115] width 93 height 14
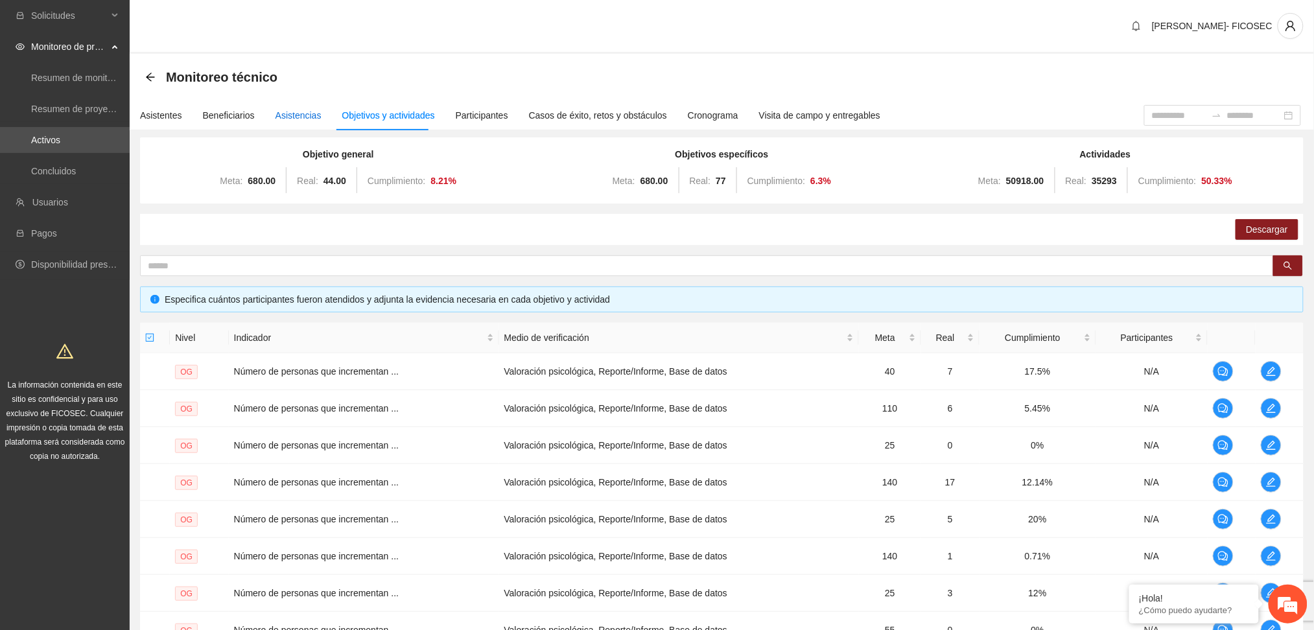
click at [281, 113] on div "Asistencias" at bounding box center [298, 115] width 46 height 14
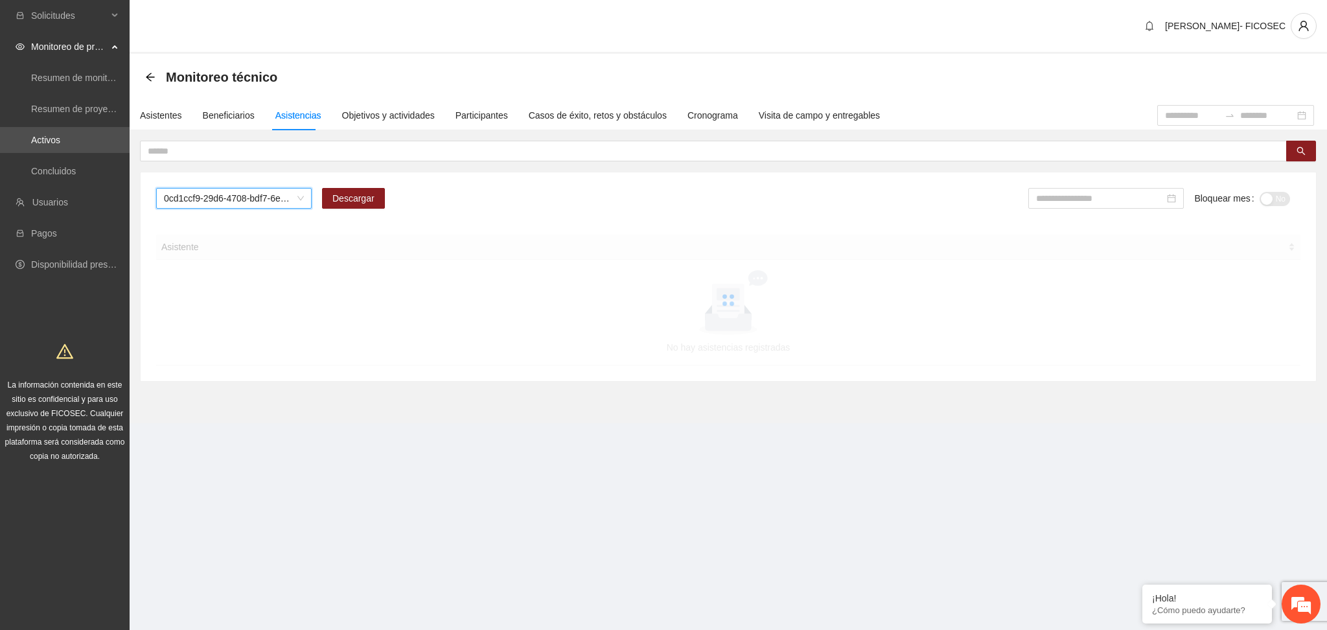
drag, startPoint x: 226, startPoint y: 208, endPoint x: 222, endPoint y: 200, distance: 8.4
click at [222, 202] on div "0cd1ccf9-29d6-4708-bdf7-6e91457c8cf1 0cd1ccf9-29d6-4708-bdf7-6e91457c8cf1 Desca…" at bounding box center [728, 203] width 1145 height 31
click at [221, 198] on span "0cd1ccf9-29d6-4708-bdf7-6e91457c8cf1" at bounding box center [234, 198] width 140 height 19
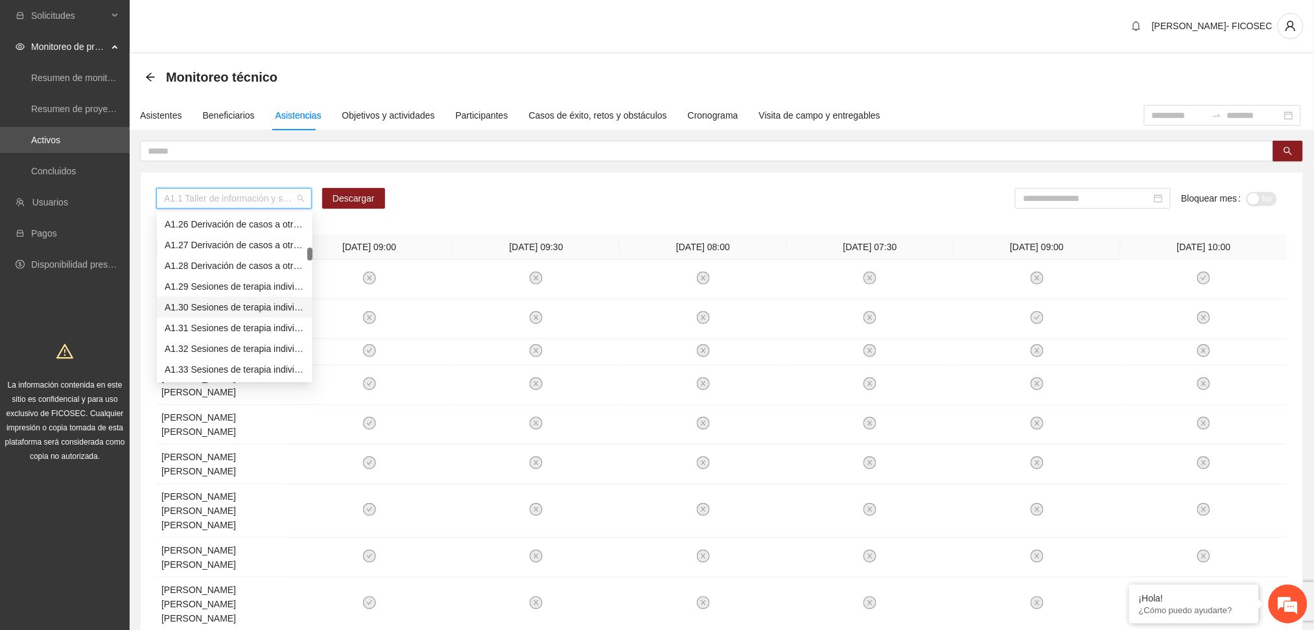
click at [213, 303] on div "A1.30 Sesiones de terapia individual a NNA víctimas de violencia sexual mediant…" at bounding box center [235, 307] width 140 height 14
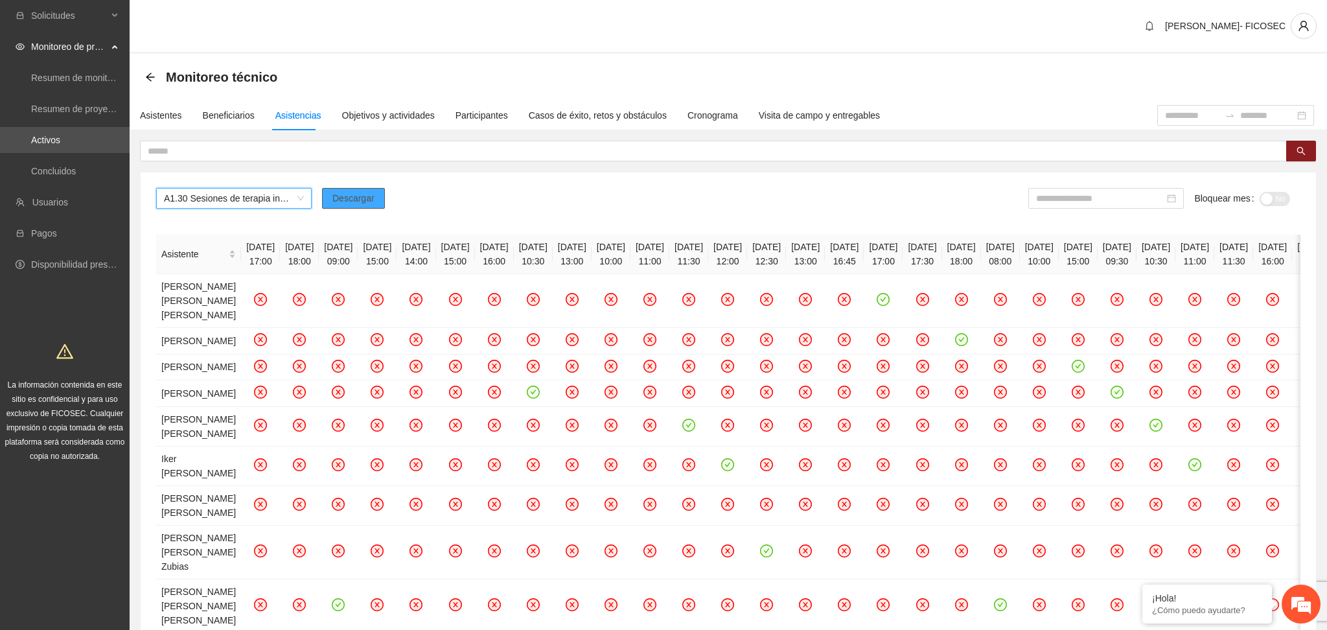
click at [349, 196] on span "Descargar" at bounding box center [353, 198] width 42 height 14
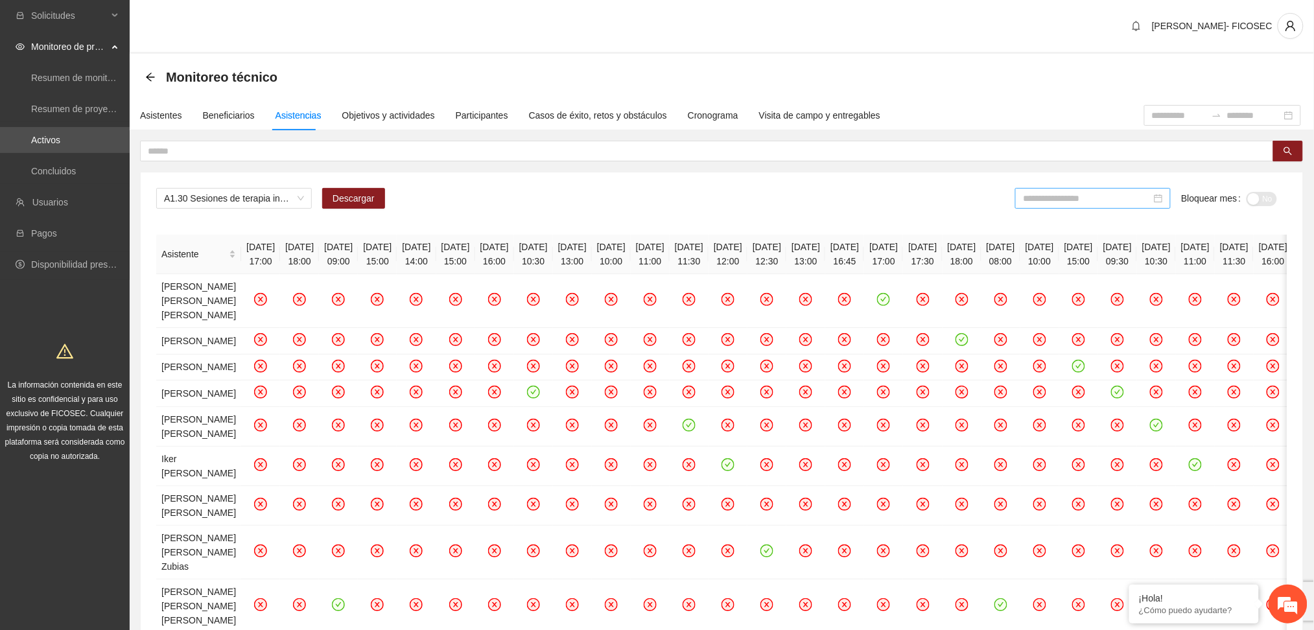
click at [1056, 202] on input at bounding box center [1087, 198] width 128 height 14
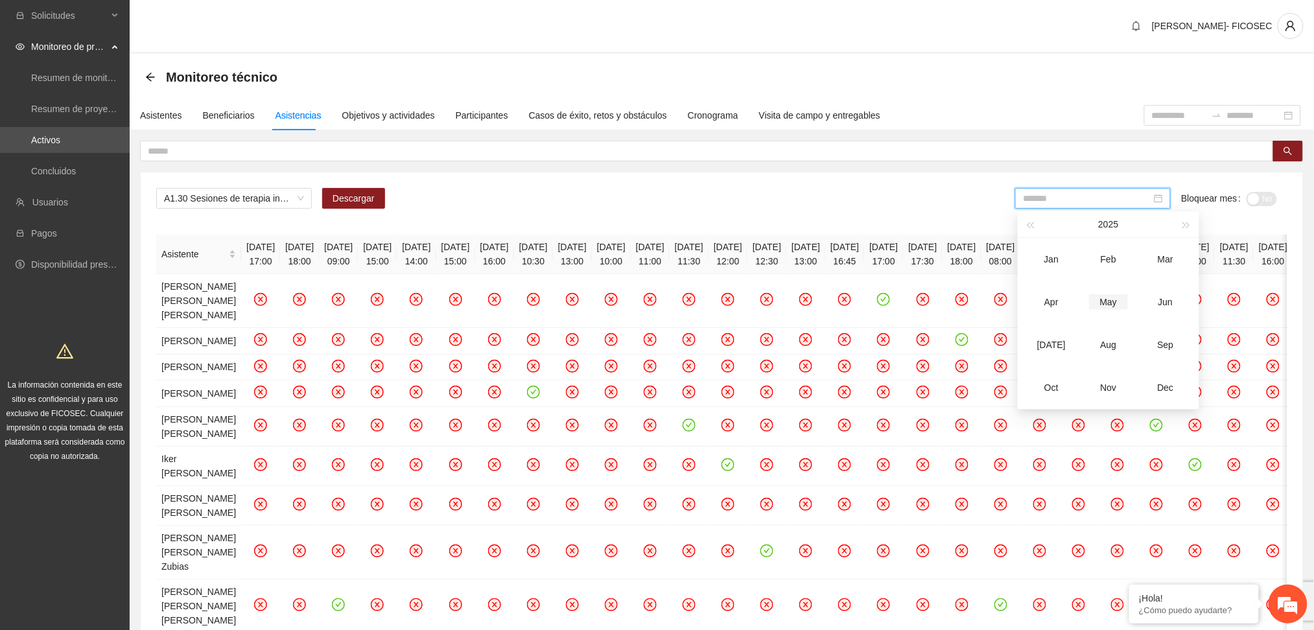
click at [1107, 302] on div "May" at bounding box center [1108, 302] width 39 height 16
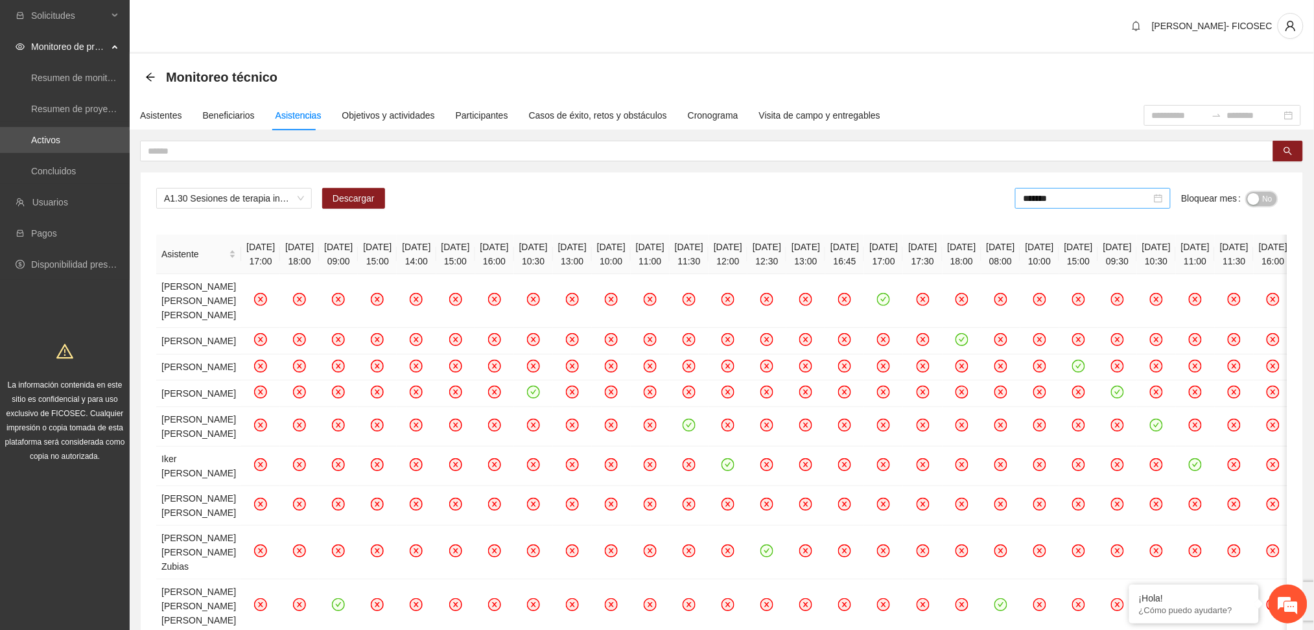
drag, startPoint x: 1276, startPoint y: 202, endPoint x: 1093, endPoint y: 187, distance: 183.4
click at [1274, 202] on button "No" at bounding box center [1261, 199] width 30 height 14
click at [1077, 201] on input "*******" at bounding box center [1089, 198] width 128 height 14
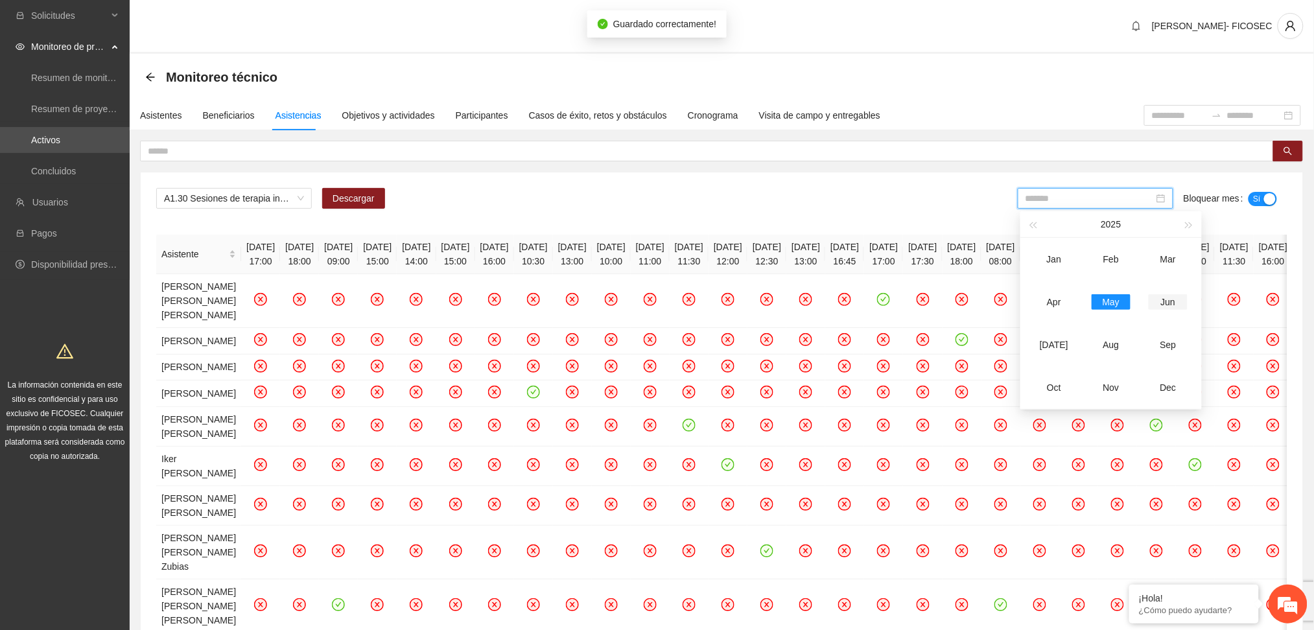
click at [1167, 306] on div "Jun" at bounding box center [1167, 302] width 39 height 16
type input "*******"
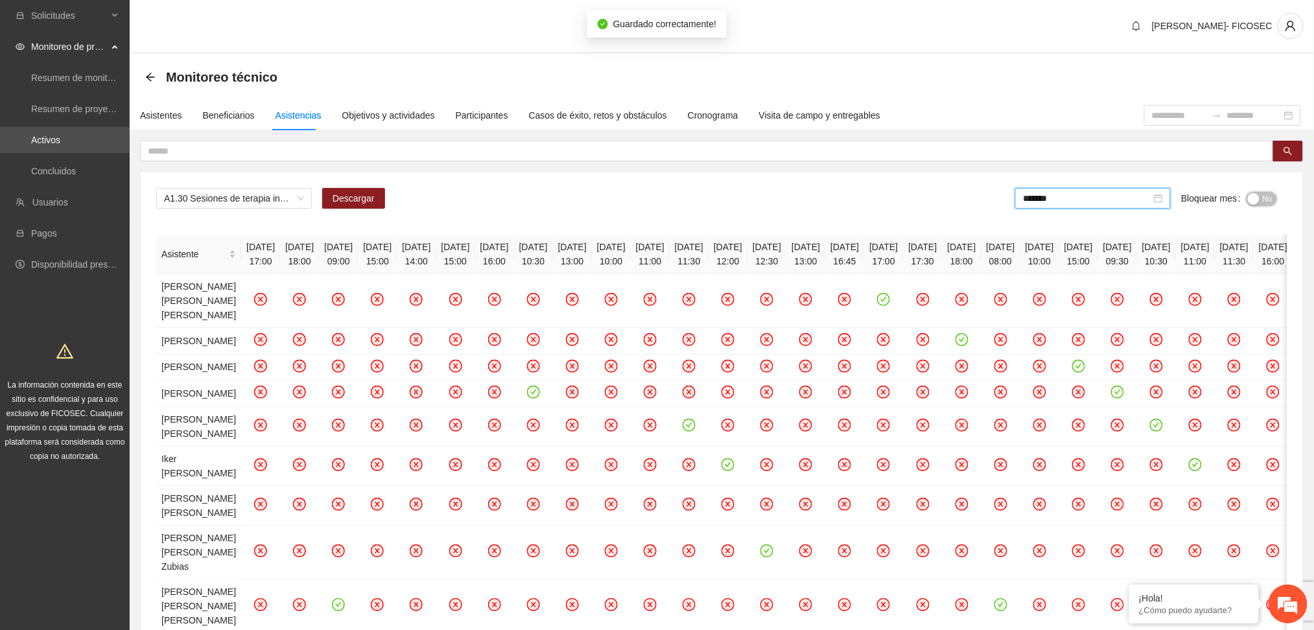
drag, startPoint x: 1258, startPoint y: 198, endPoint x: 432, endPoint y: 202, distance: 826.4
click at [1259, 198] on div "button" at bounding box center [1254, 199] width 12 height 12
click at [60, 141] on link "Activos" at bounding box center [45, 140] width 29 height 10
click at [60, 139] on link "Activos" at bounding box center [45, 140] width 29 height 10
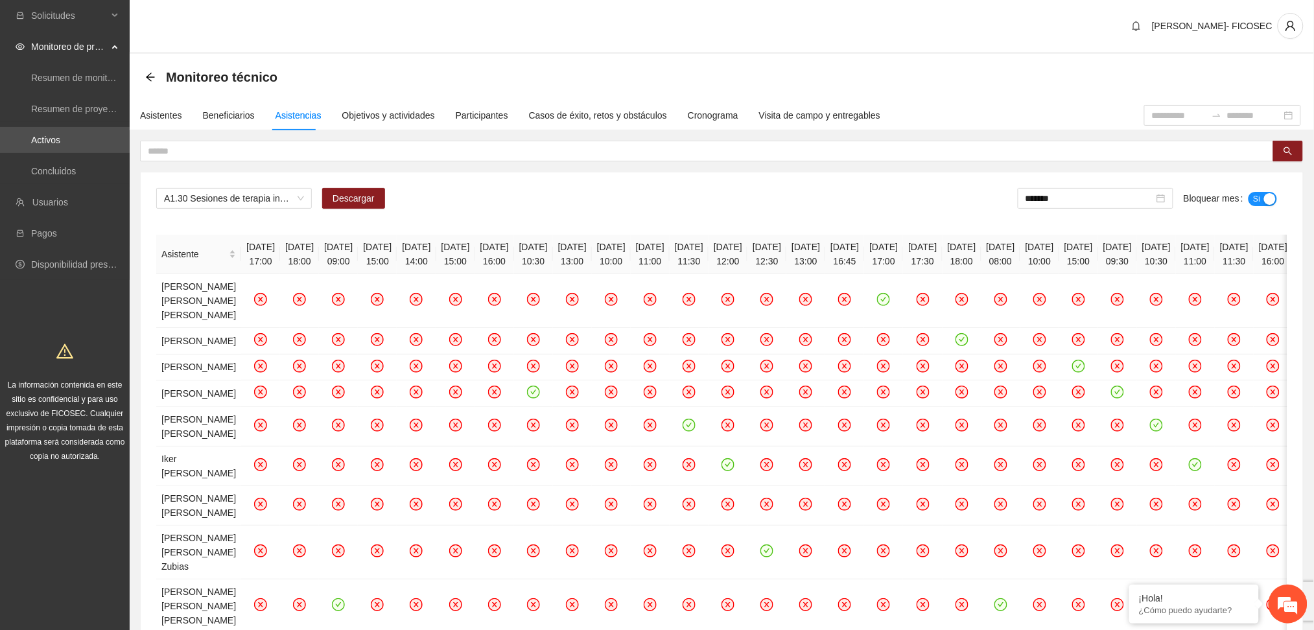
click at [402, 70] on div "Monitoreo técnico" at bounding box center [721, 77] width 1153 height 26
click at [75, 175] on link "Concluidos" at bounding box center [53, 171] width 45 height 10
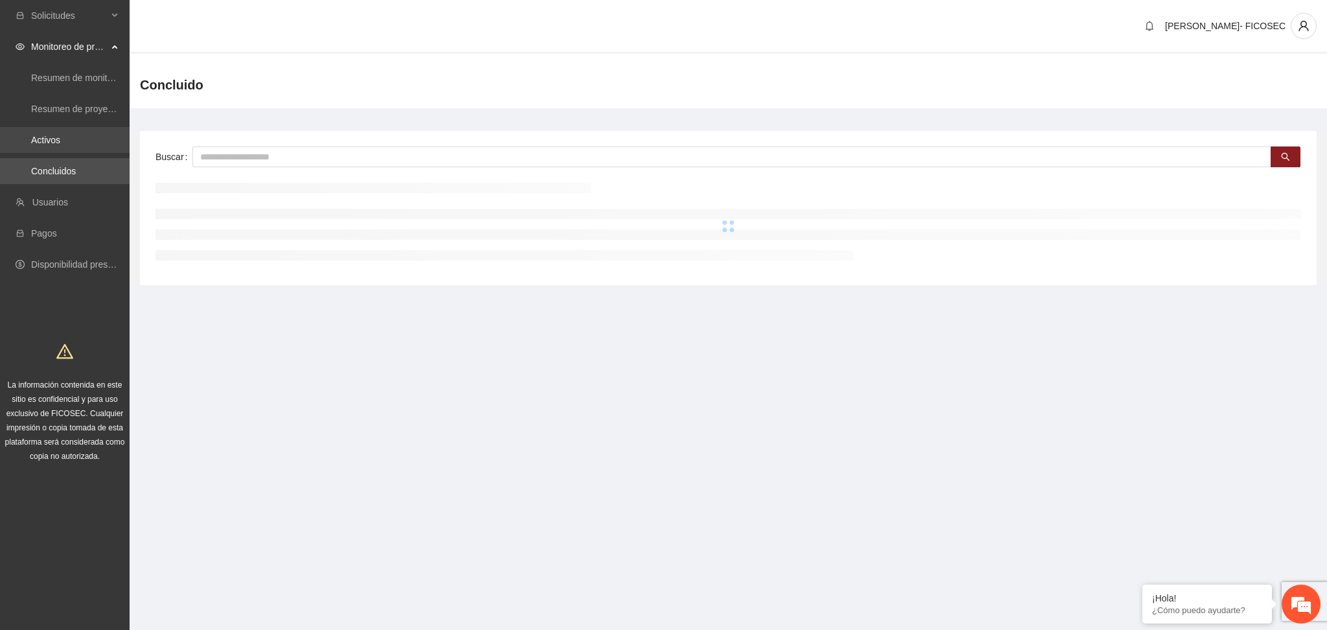
click at [60, 141] on link "Activos" at bounding box center [45, 140] width 29 height 10
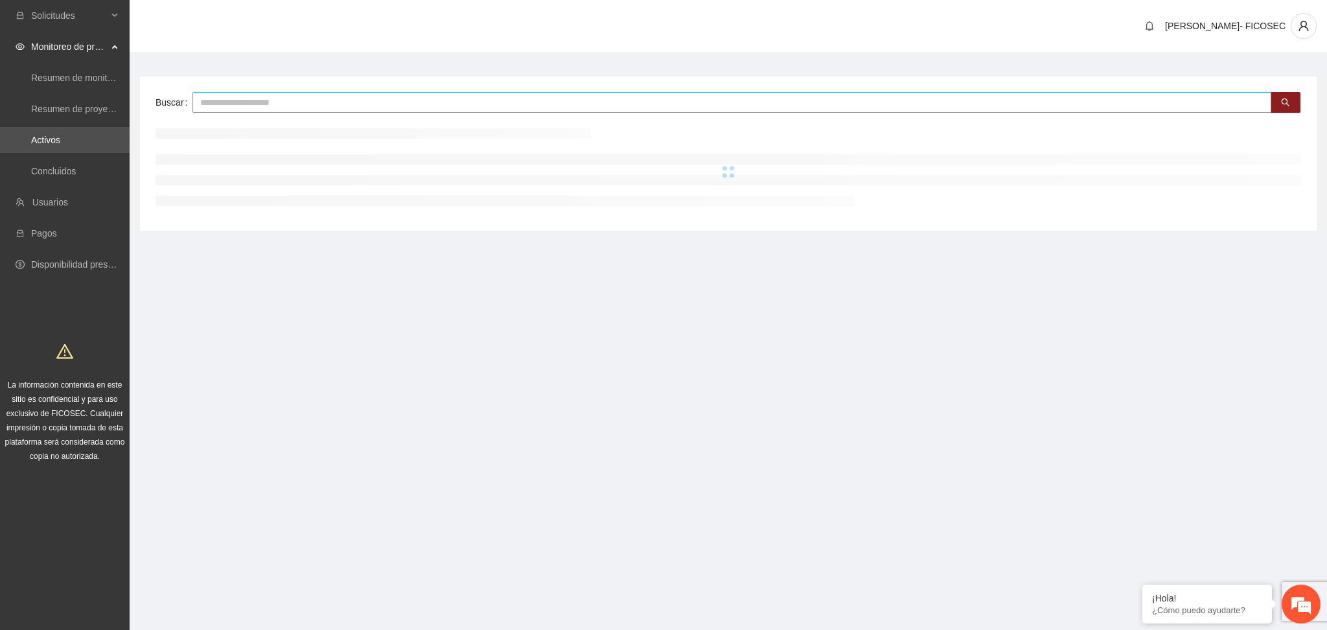
click at [234, 91] on div "Buscar" at bounding box center [728, 153] width 1177 height 154
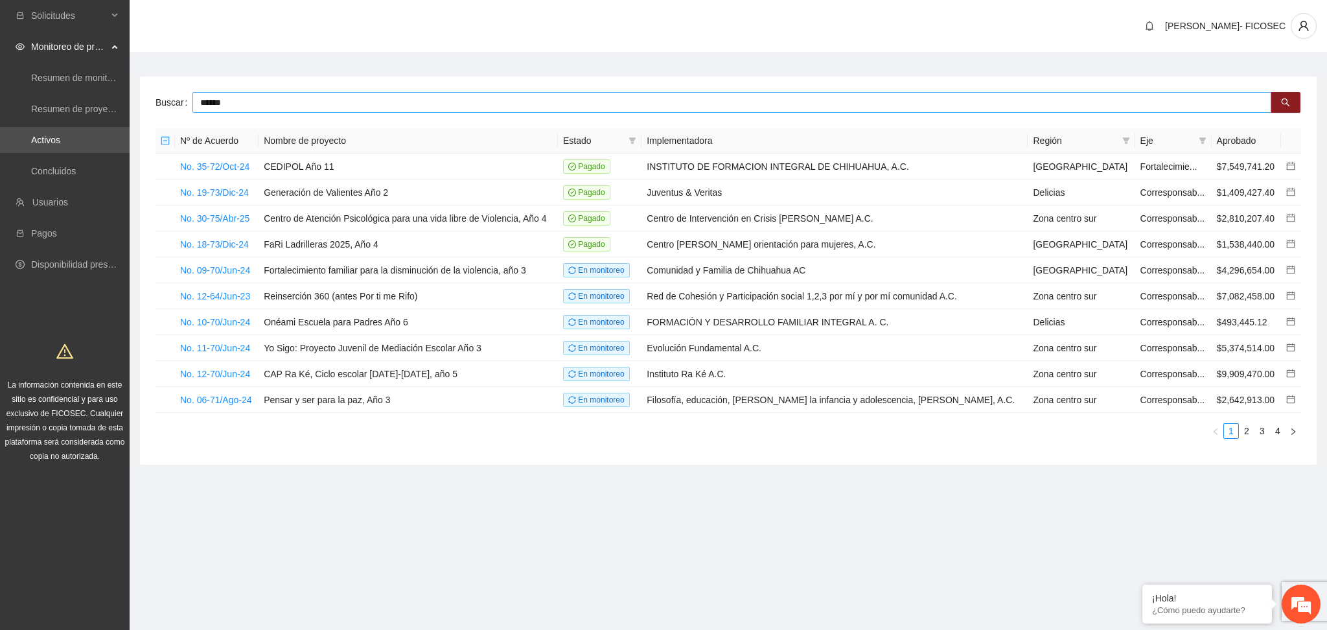
type input "******"
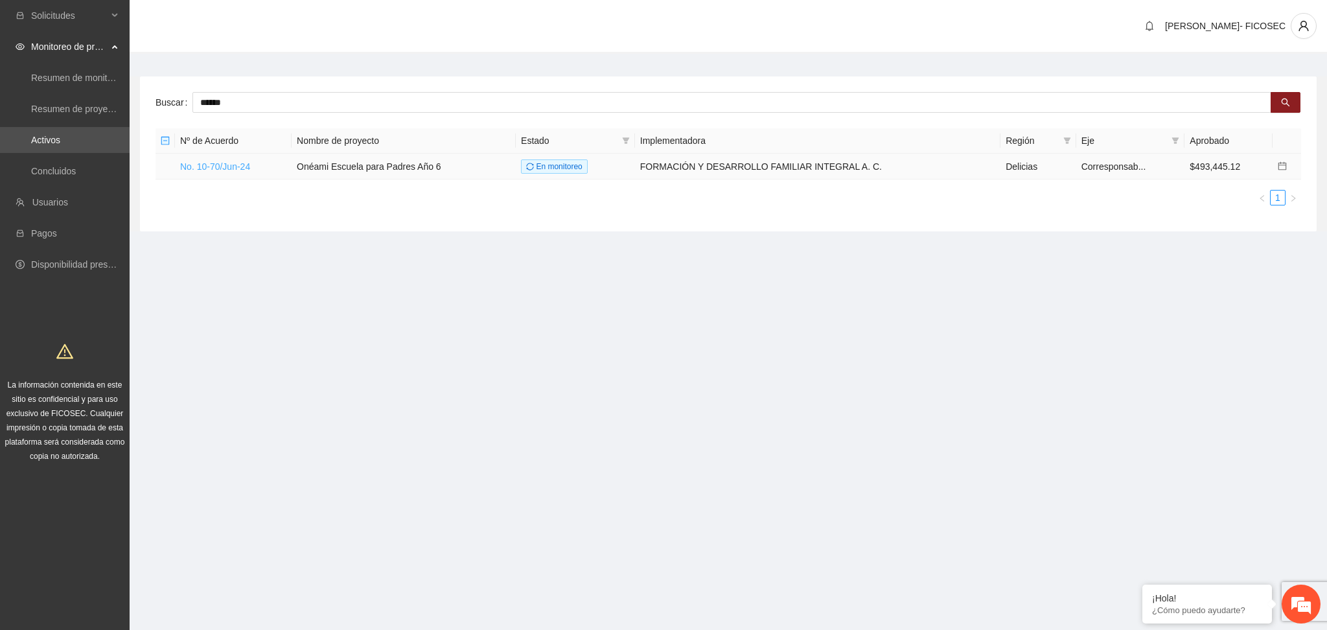
click at [205, 169] on link "No. 10-70/Jun-24" at bounding box center [215, 166] width 70 height 10
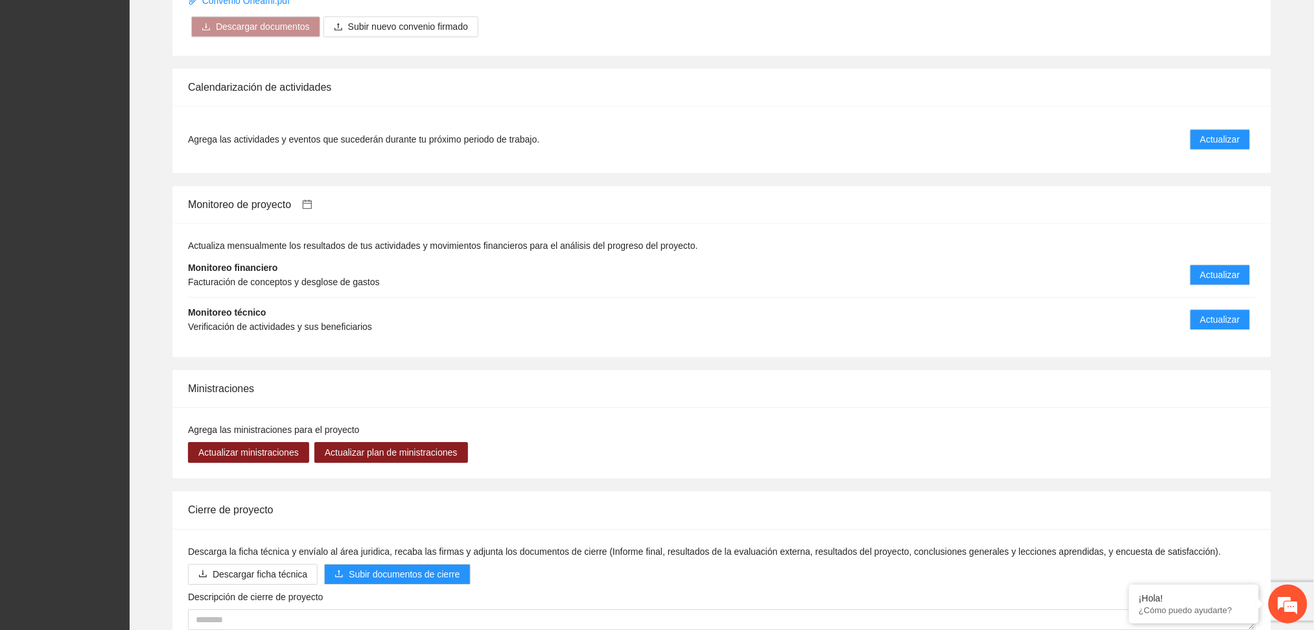
scroll to position [1209, 0]
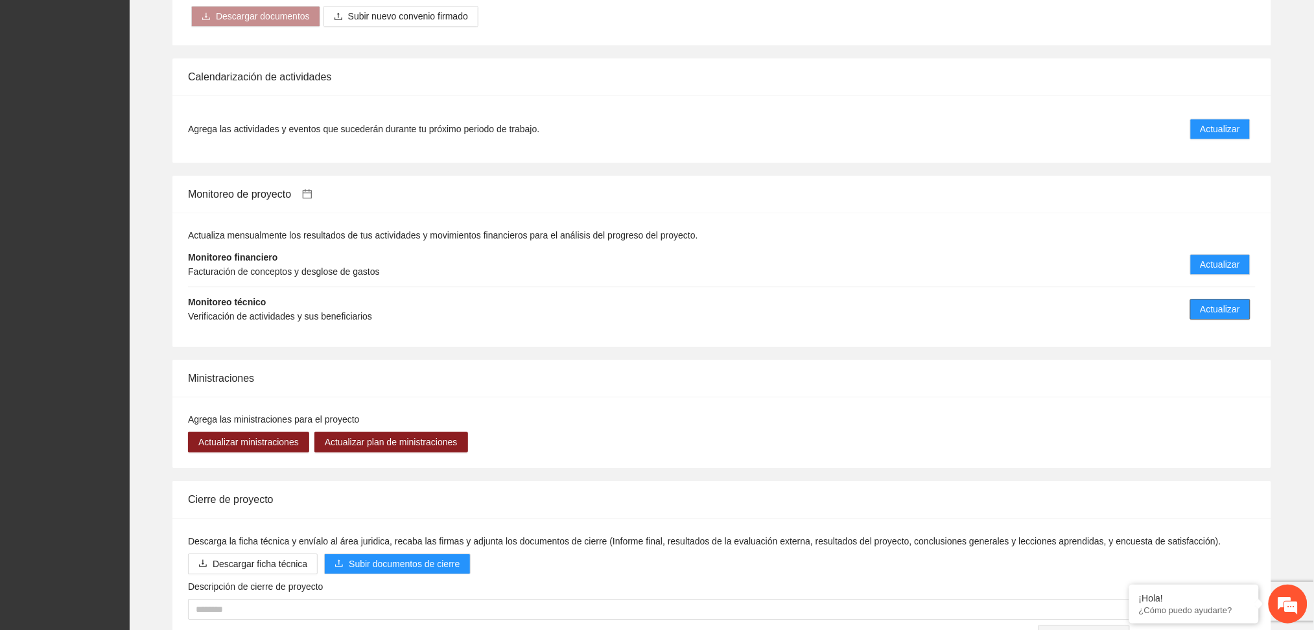
click at [1208, 302] on span "Actualizar" at bounding box center [1220, 309] width 40 height 14
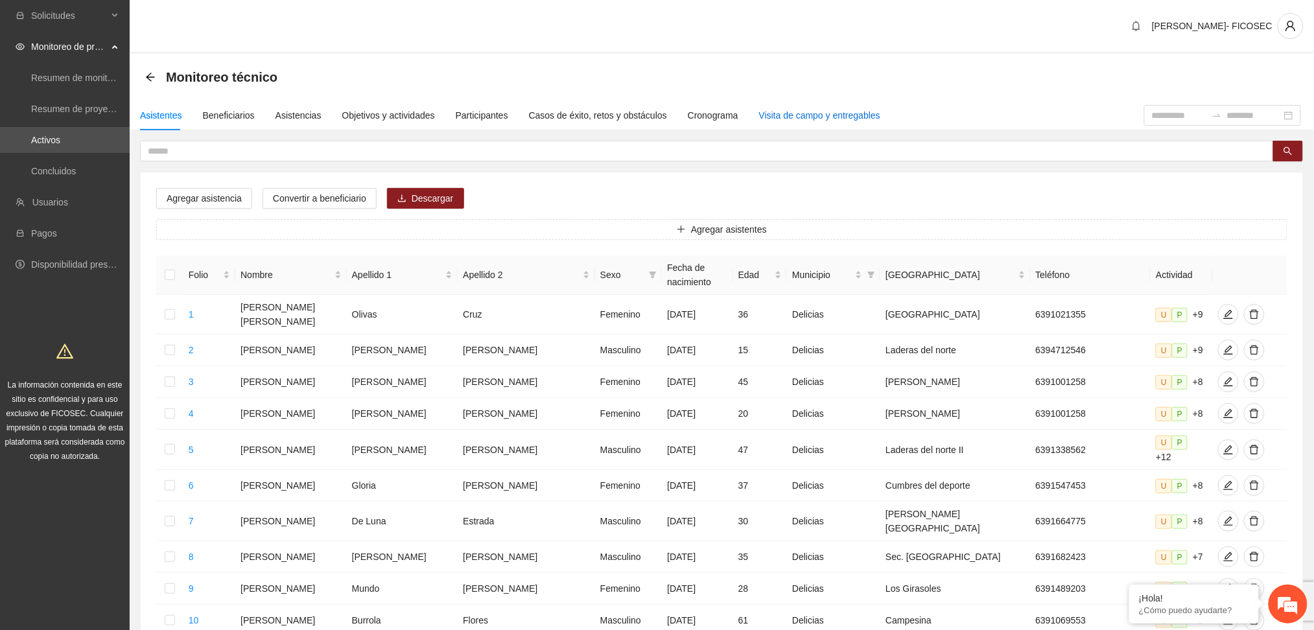
click at [762, 119] on div "Visita de campo y entregables" at bounding box center [819, 115] width 121 height 14
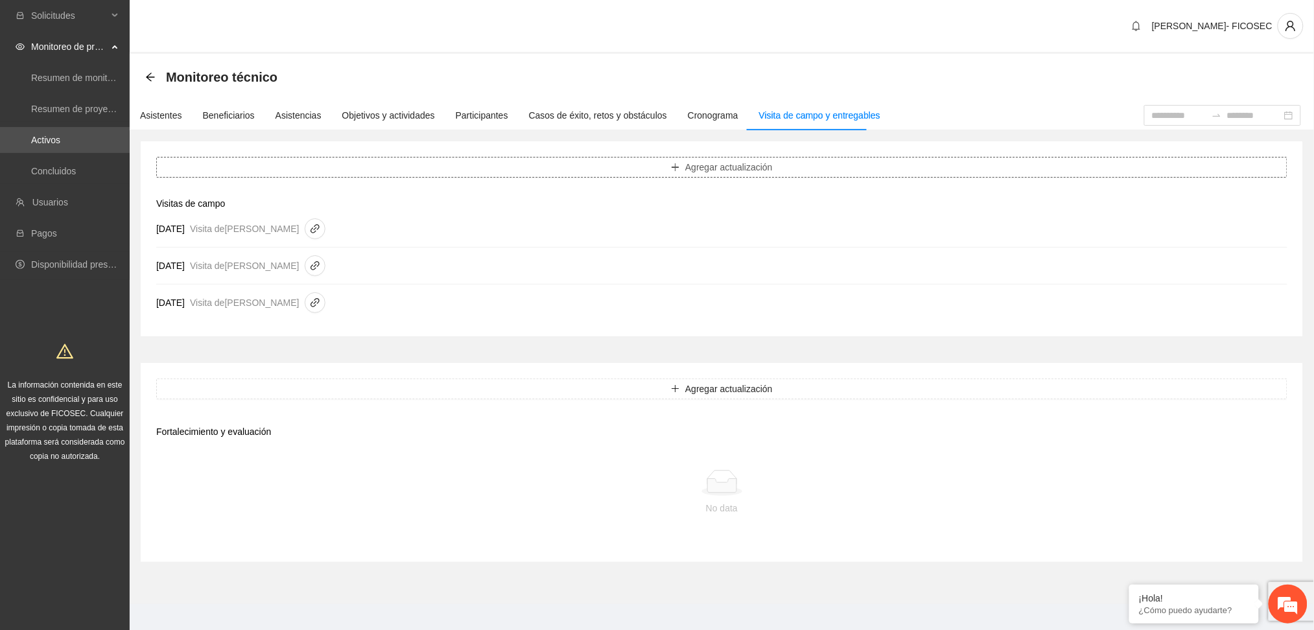
click at [594, 162] on button "Agregar actualización" at bounding box center [721, 167] width 1131 height 21
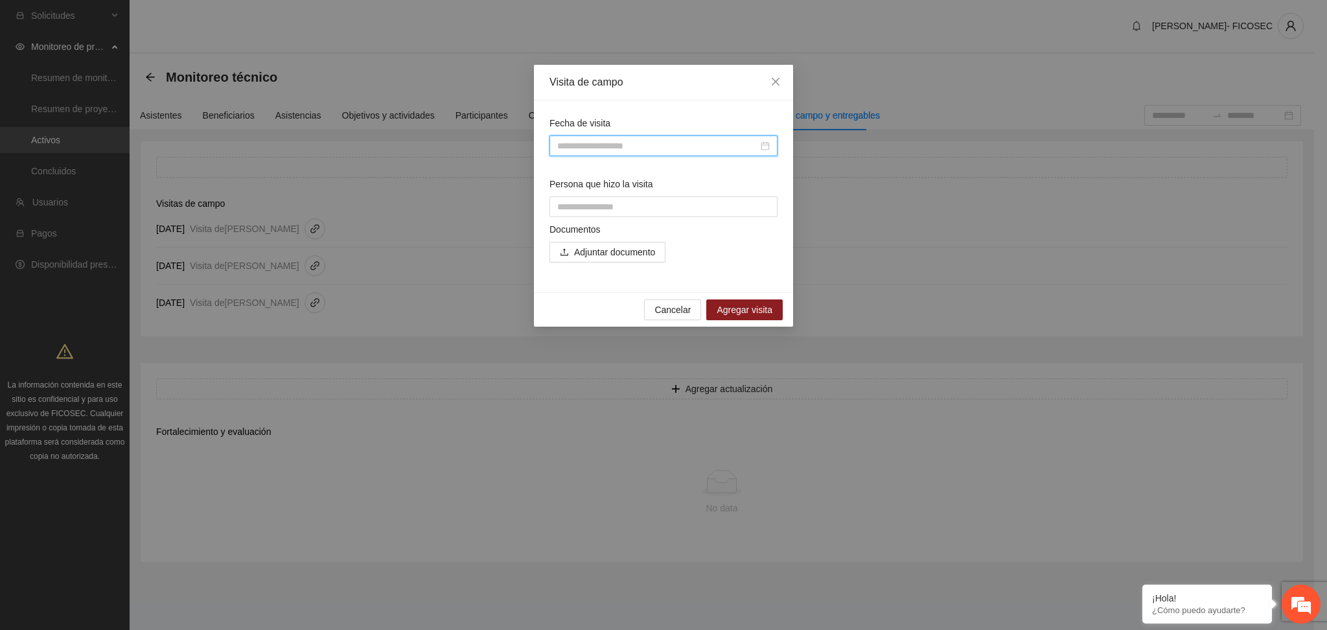
click at [586, 147] on input "Fecha de visita" at bounding box center [657, 146] width 201 height 14
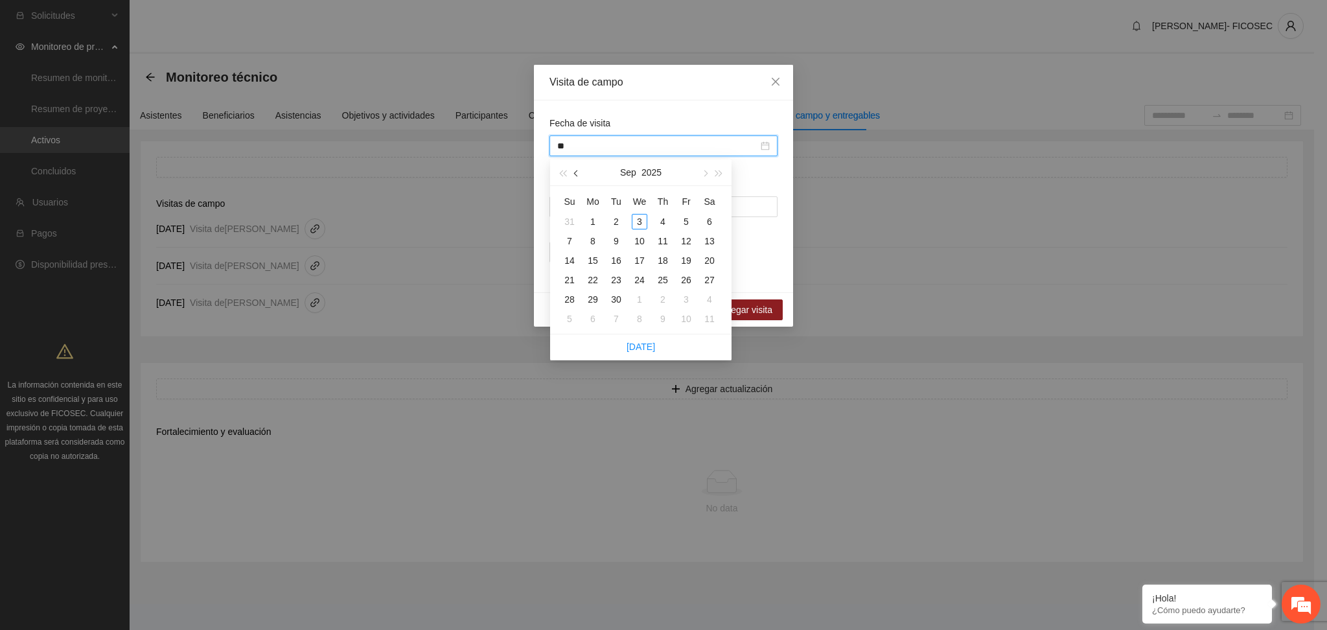
click at [576, 174] on span "button" at bounding box center [577, 173] width 6 height 6
click at [664, 276] on div "21" at bounding box center [663, 280] width 16 height 16
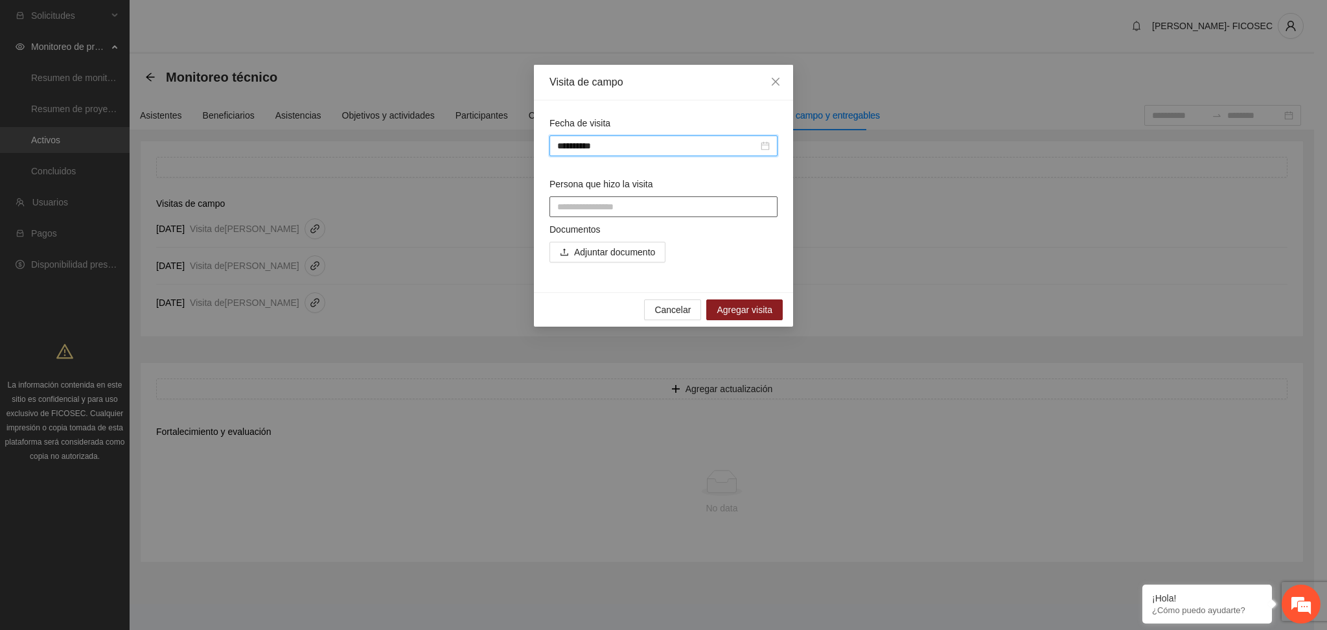
type input "**********"
click at [603, 203] on input "Persona que hizo la visita" at bounding box center [664, 206] width 228 height 21
type input "**********"
click at [603, 251] on span "Adjuntar documento" at bounding box center [614, 252] width 81 height 14
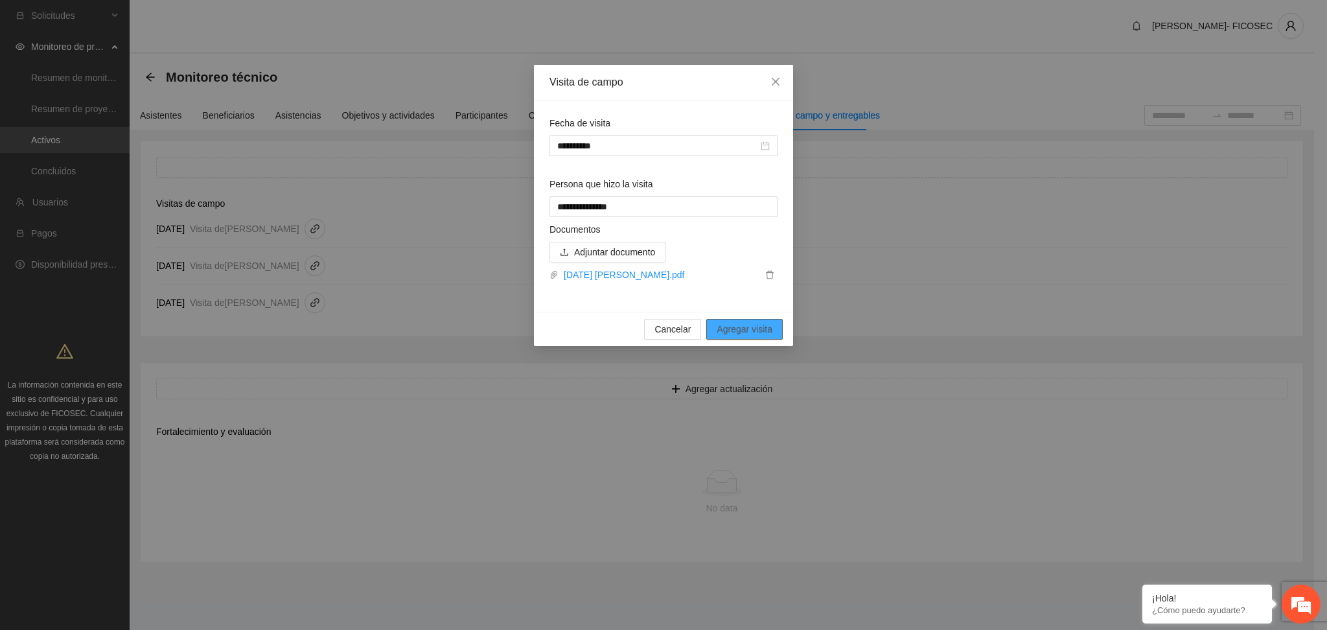
click at [745, 325] on span "Agregar visita" at bounding box center [745, 329] width 56 height 14
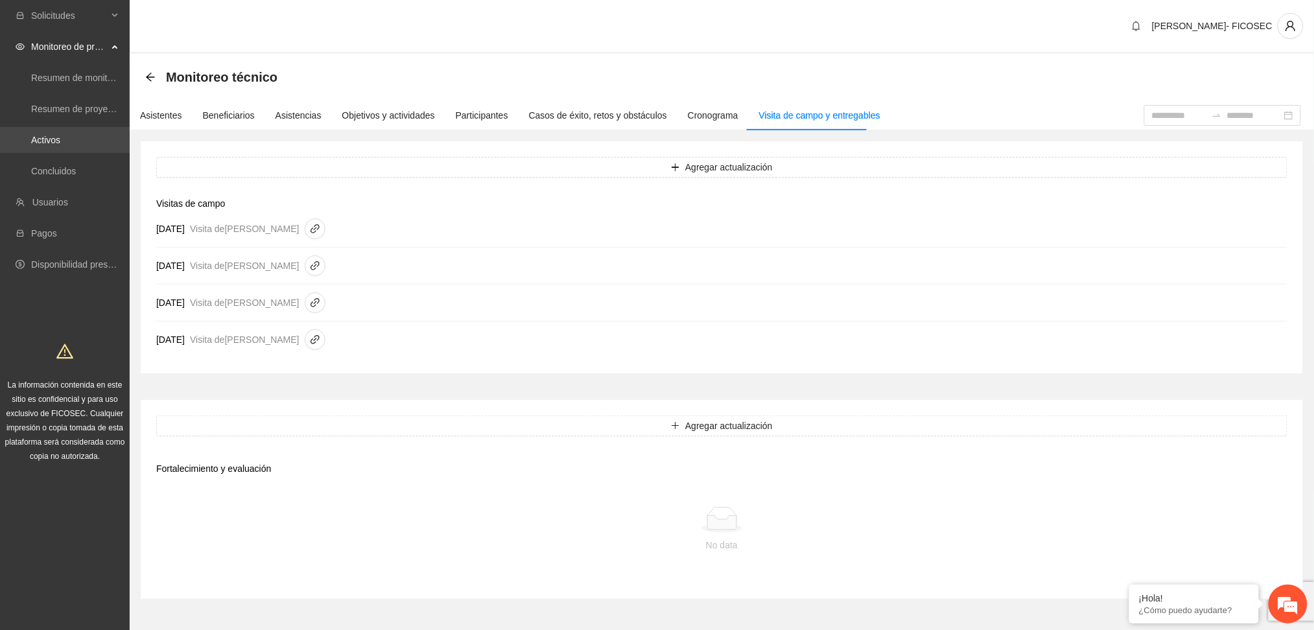
click at [60, 137] on link "Activos" at bounding box center [45, 140] width 29 height 10
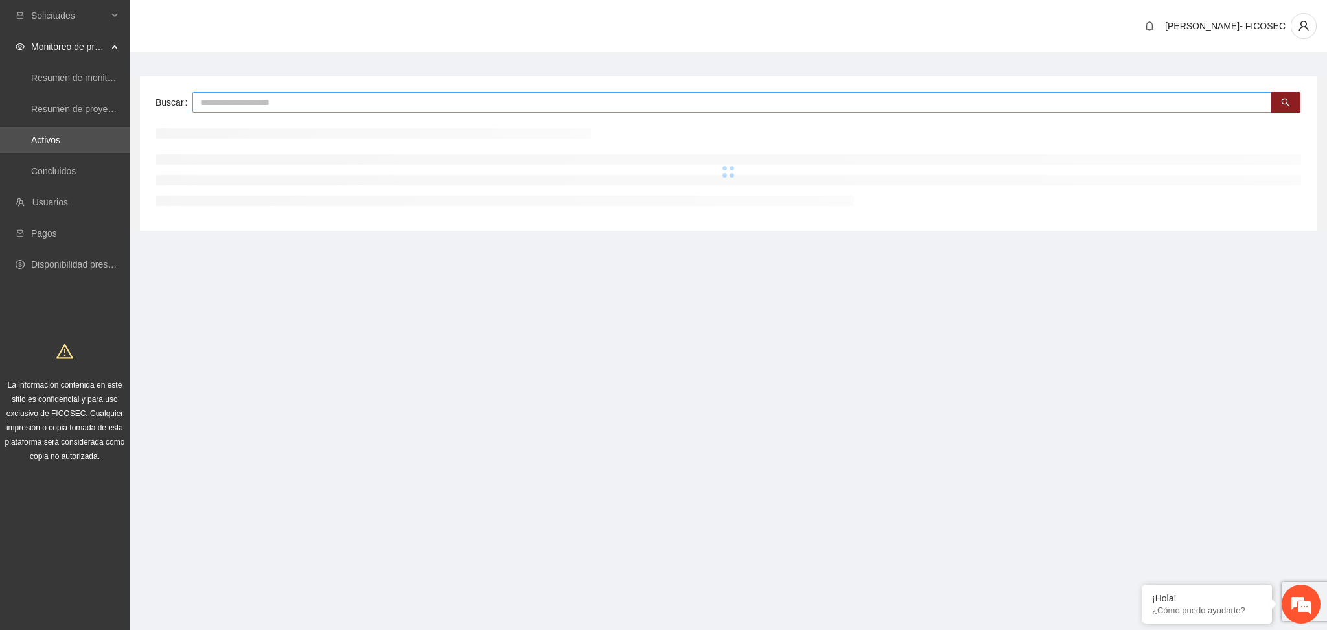
click at [338, 99] on input "text" at bounding box center [731, 102] width 1079 height 21
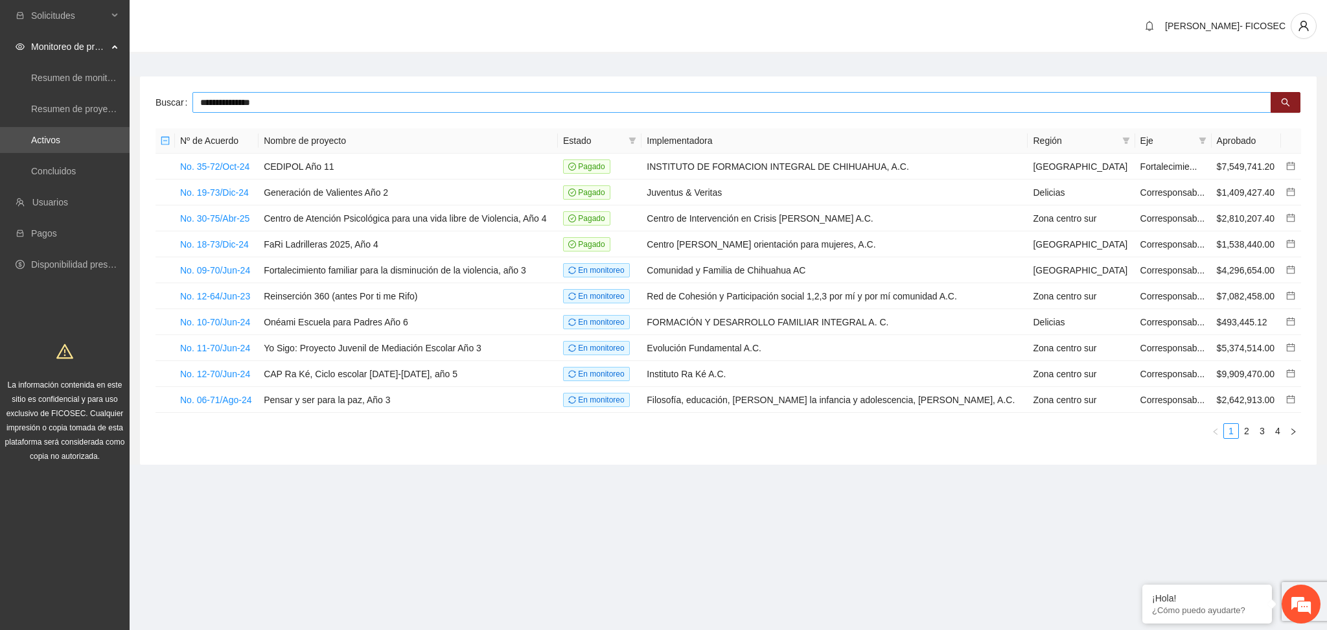
type input "**********"
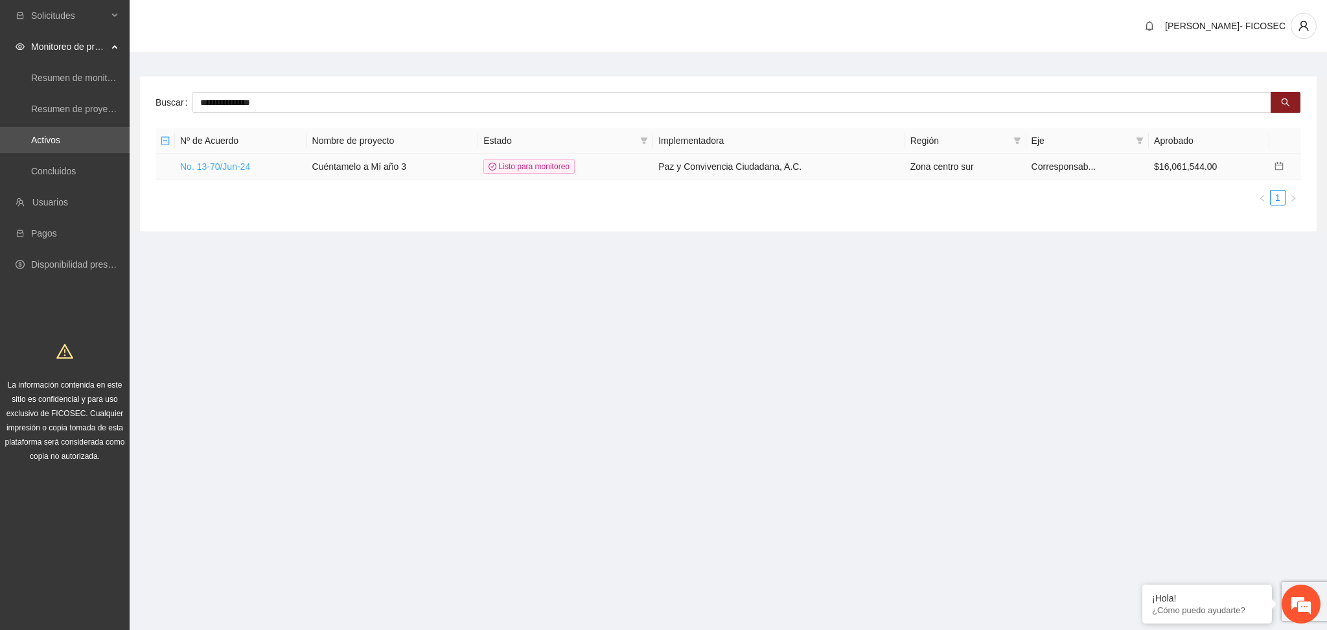
click at [215, 168] on link "No. 13-70/Jun-24" at bounding box center [215, 166] width 70 height 10
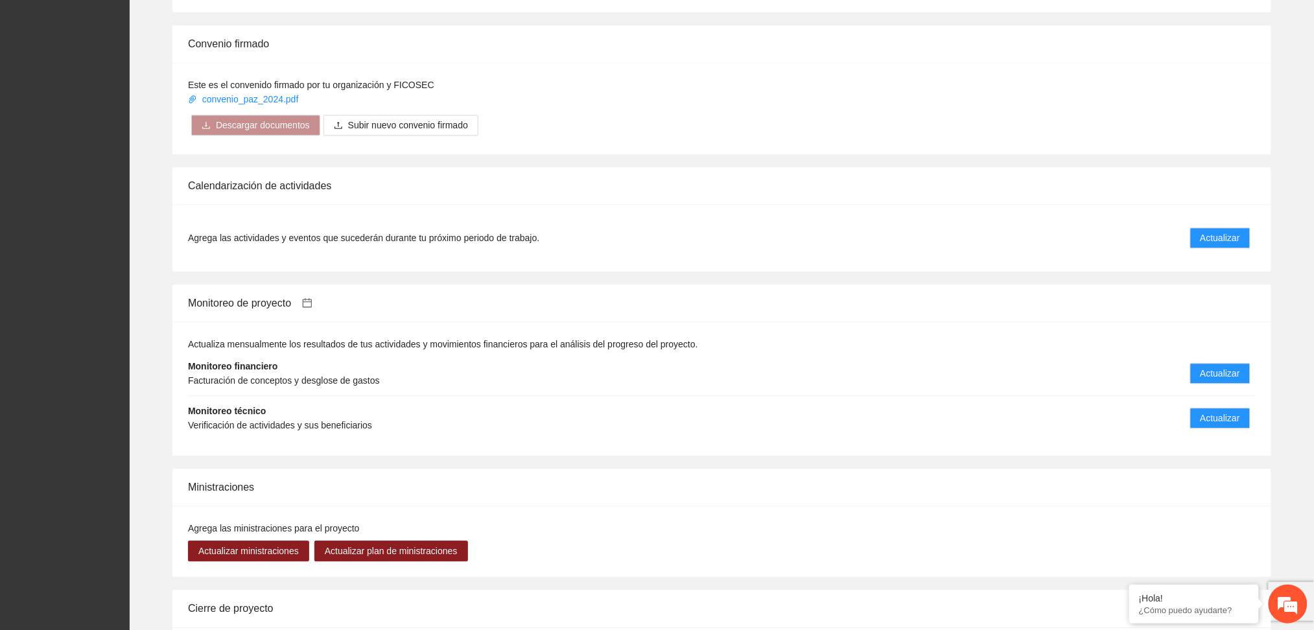
scroll to position [1037, 0]
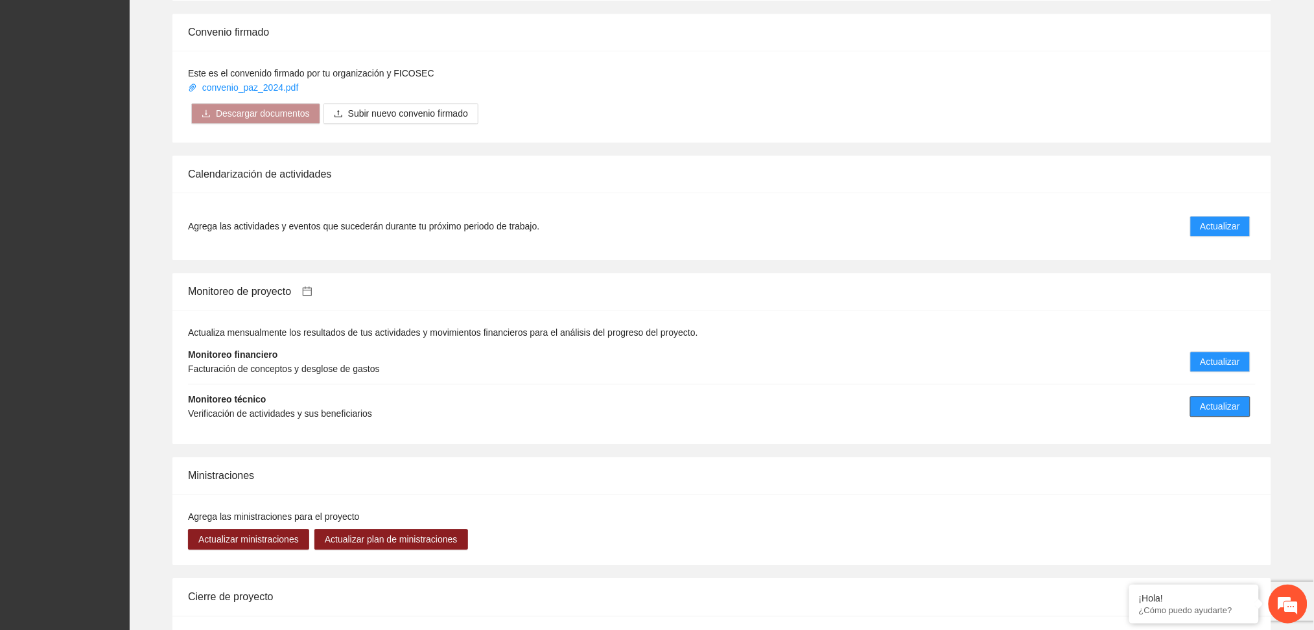
click at [1210, 399] on span "Actualizar" at bounding box center [1220, 406] width 40 height 14
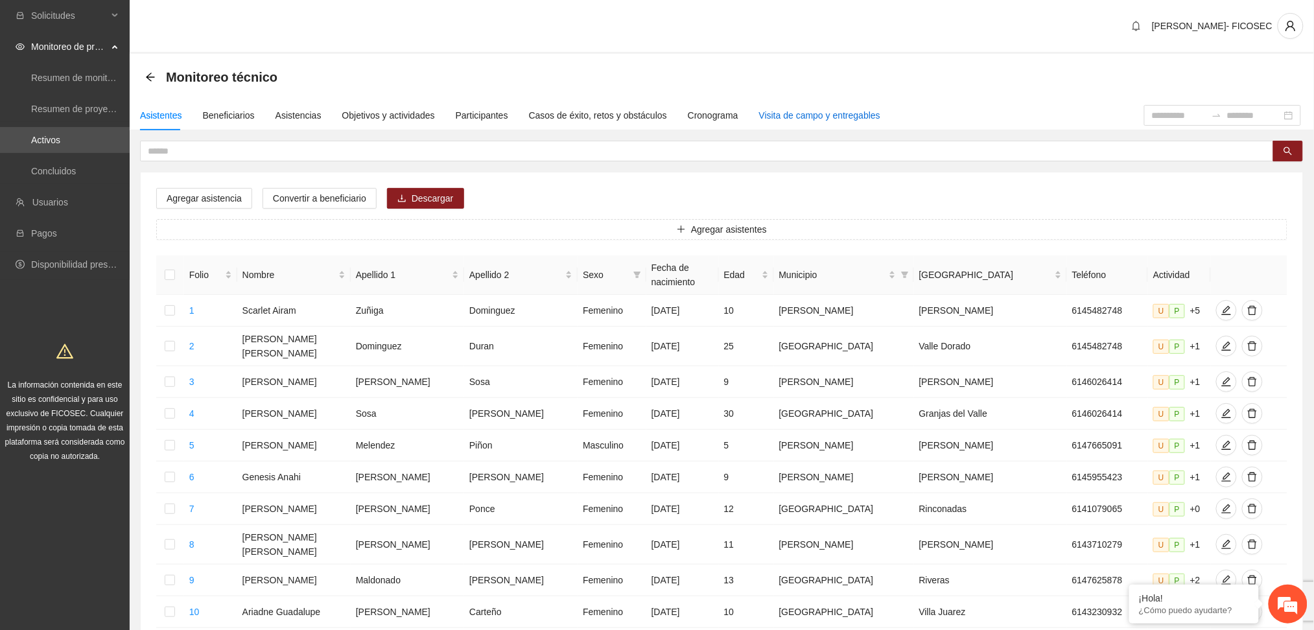
click at [798, 115] on div "Visita de campo y entregables" at bounding box center [819, 115] width 121 height 14
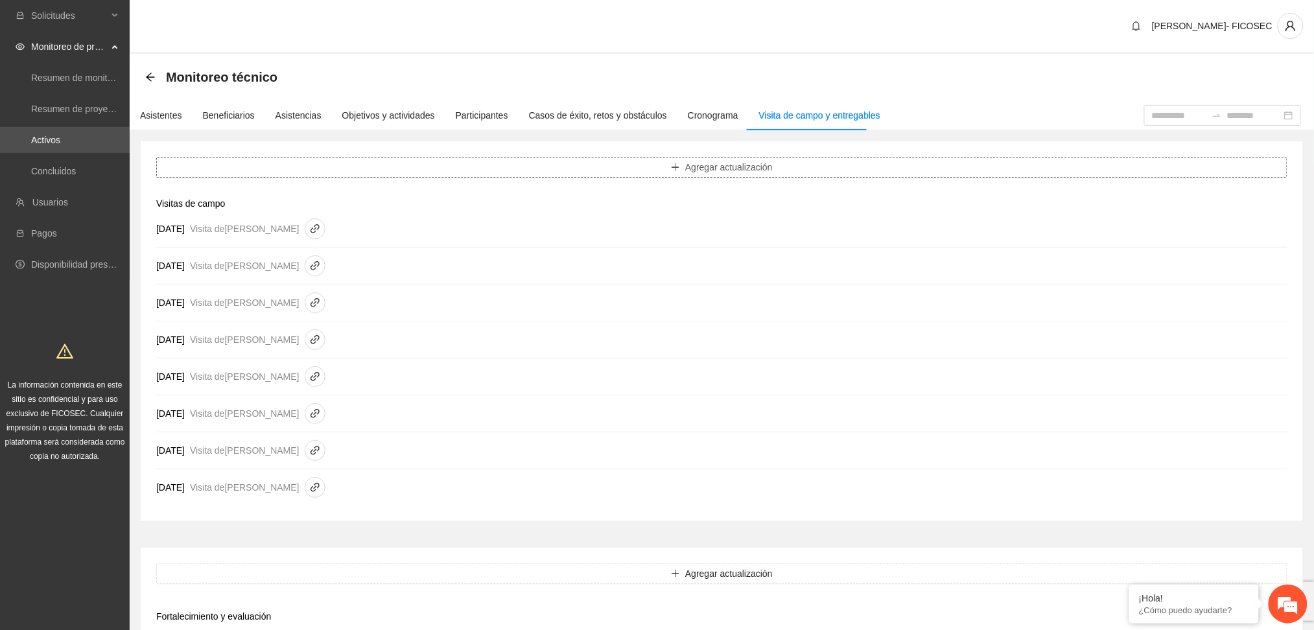
click at [462, 157] on button "Agregar actualización" at bounding box center [721, 167] width 1131 height 21
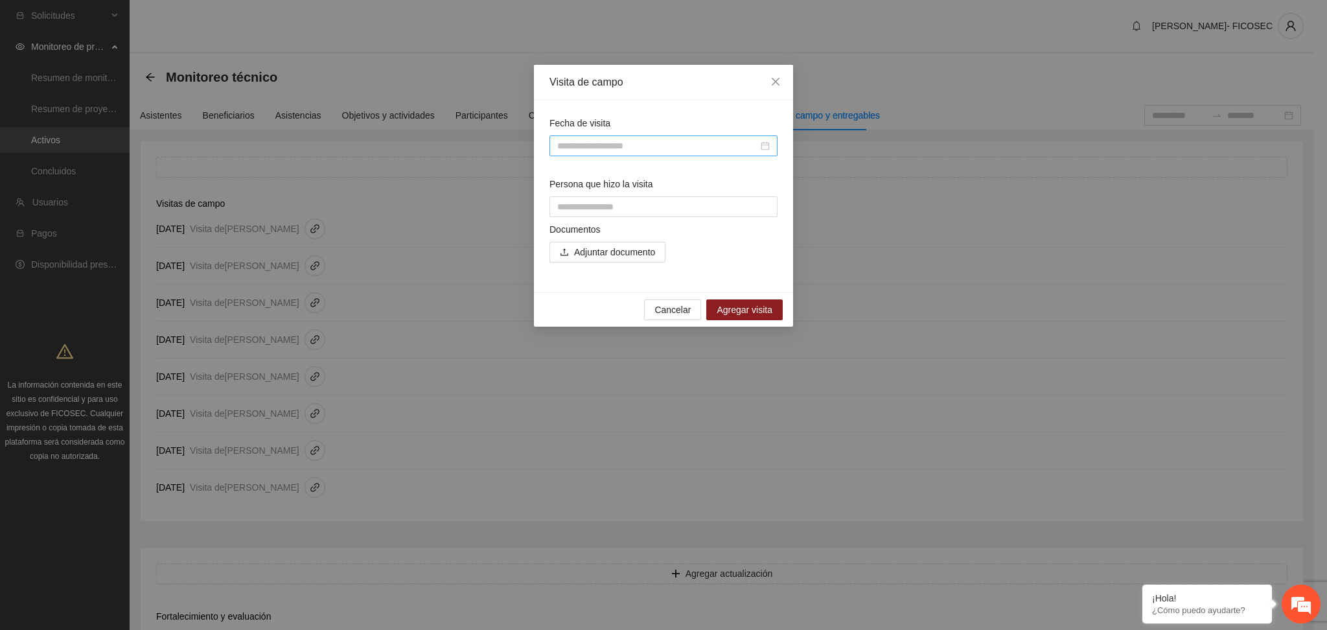
click at [601, 141] on input "Fecha de visita" at bounding box center [657, 146] width 201 height 14
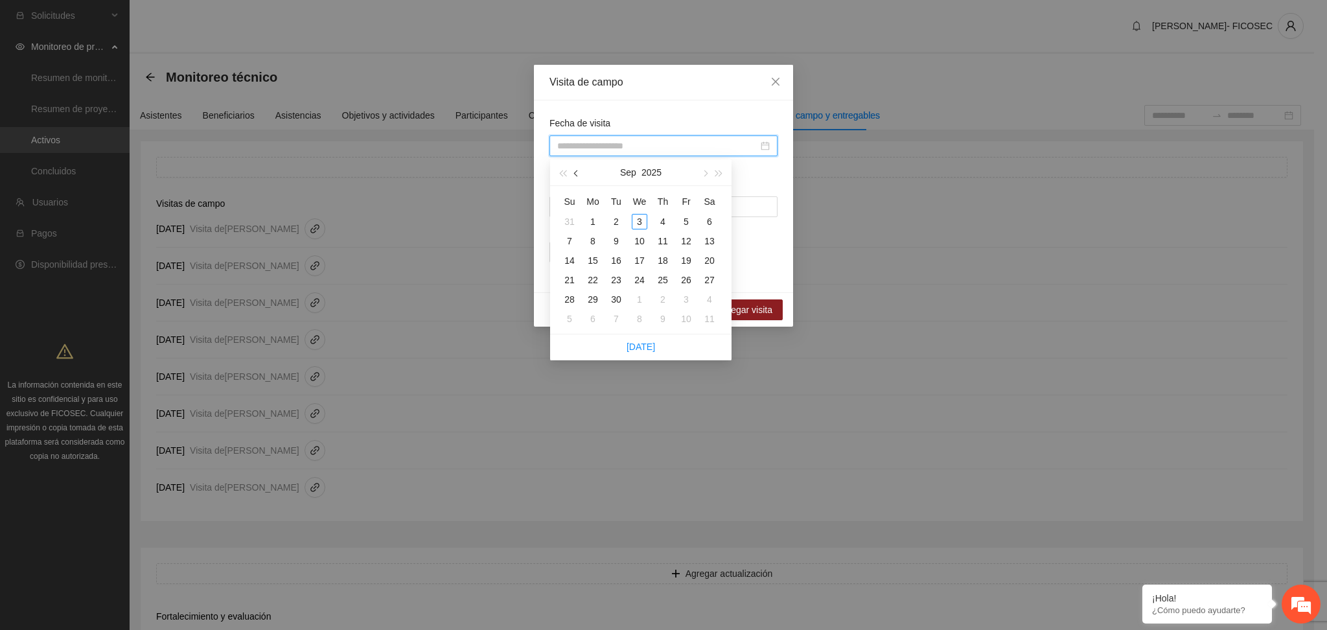
click at [574, 178] on button "button" at bounding box center [577, 172] width 14 height 26
type input "**********"
click at [643, 299] on div "27" at bounding box center [640, 300] width 16 height 16
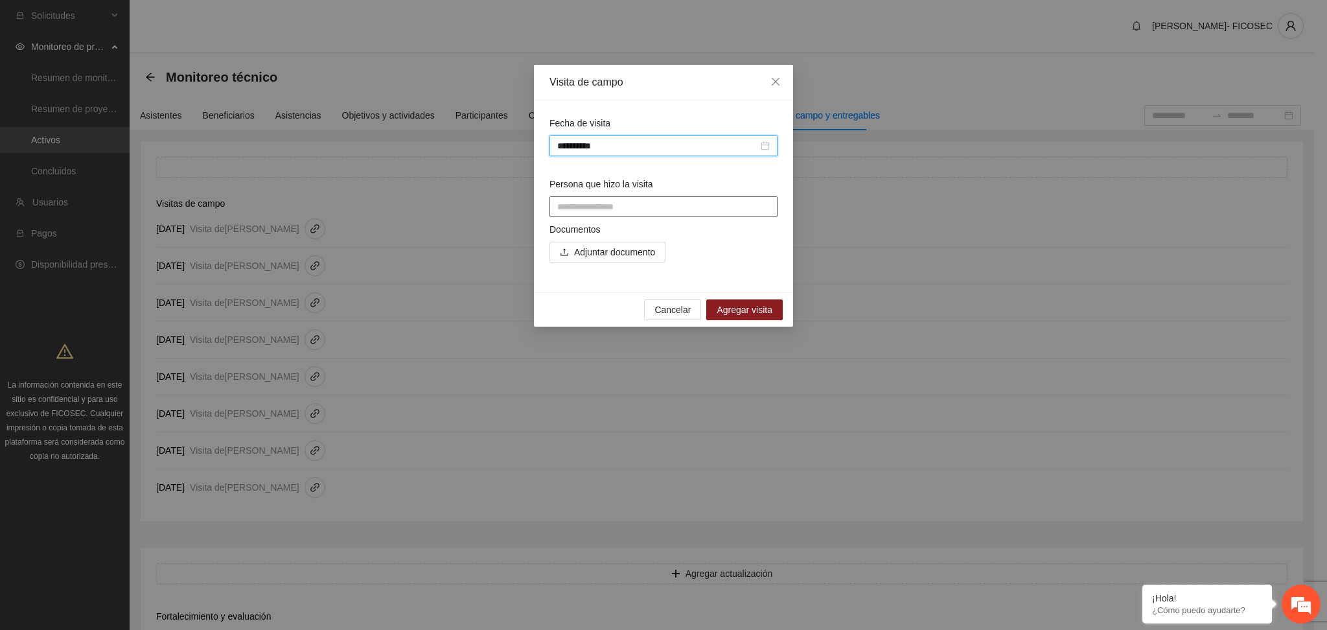
click at [620, 207] on input "Persona que hizo la visita" at bounding box center [664, 206] width 228 height 21
type input "**********"
click at [635, 251] on span "Adjuntar documento" at bounding box center [614, 252] width 81 height 14
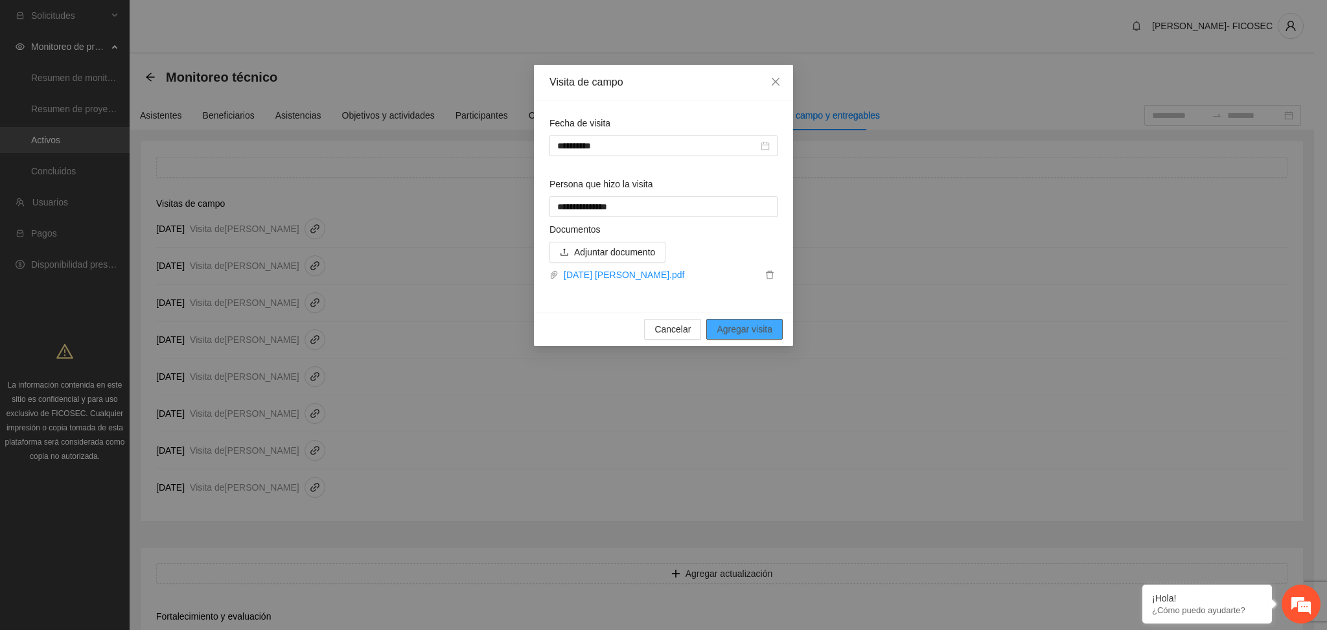
click at [750, 334] on span "Agregar visita" at bounding box center [745, 329] width 56 height 14
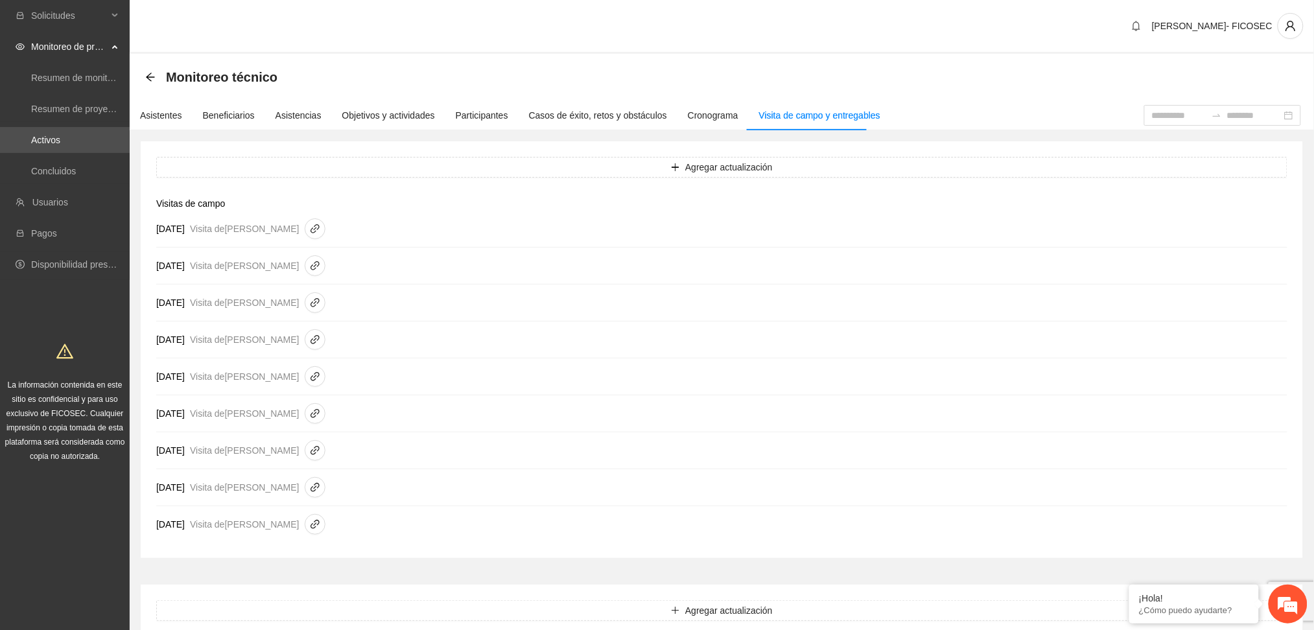
drag, startPoint x: 396, startPoint y: 36, endPoint x: 391, endPoint y: 19, distance: 16.8
click at [391, 19] on div "[PERSON_NAME]- FICOSEC" at bounding box center [722, 27] width 1184 height 54
click at [60, 135] on link "Activos" at bounding box center [45, 140] width 29 height 10
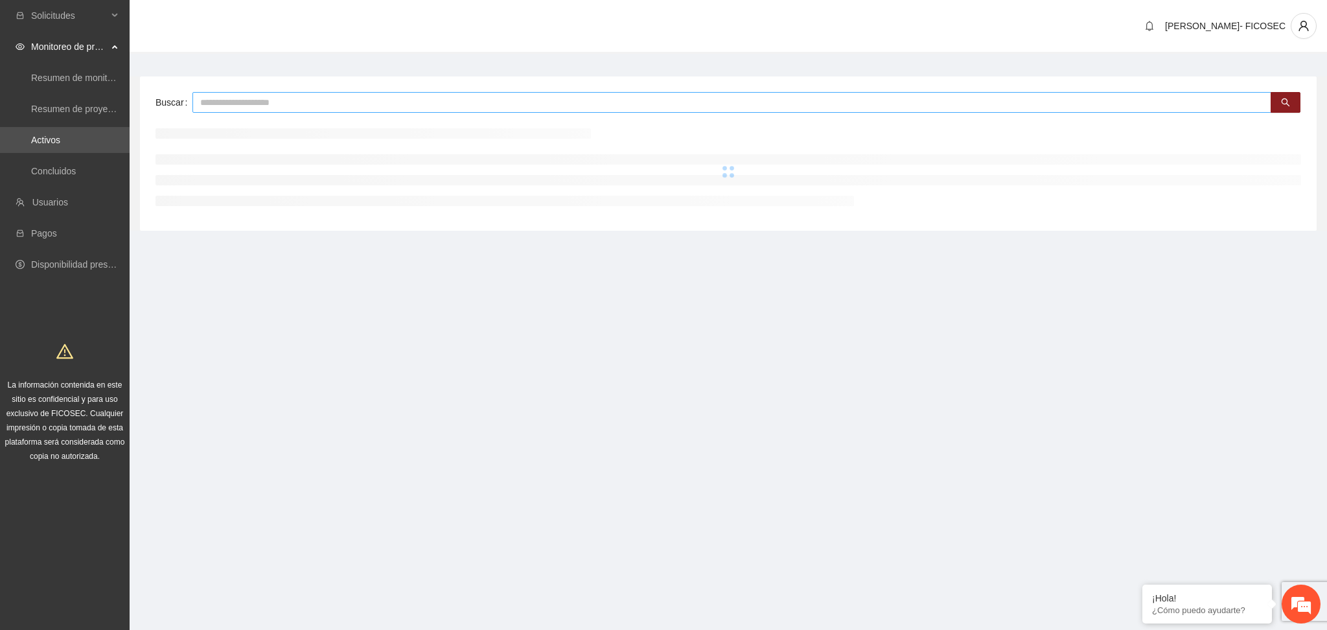
click at [379, 106] on input "text" at bounding box center [731, 102] width 1079 height 21
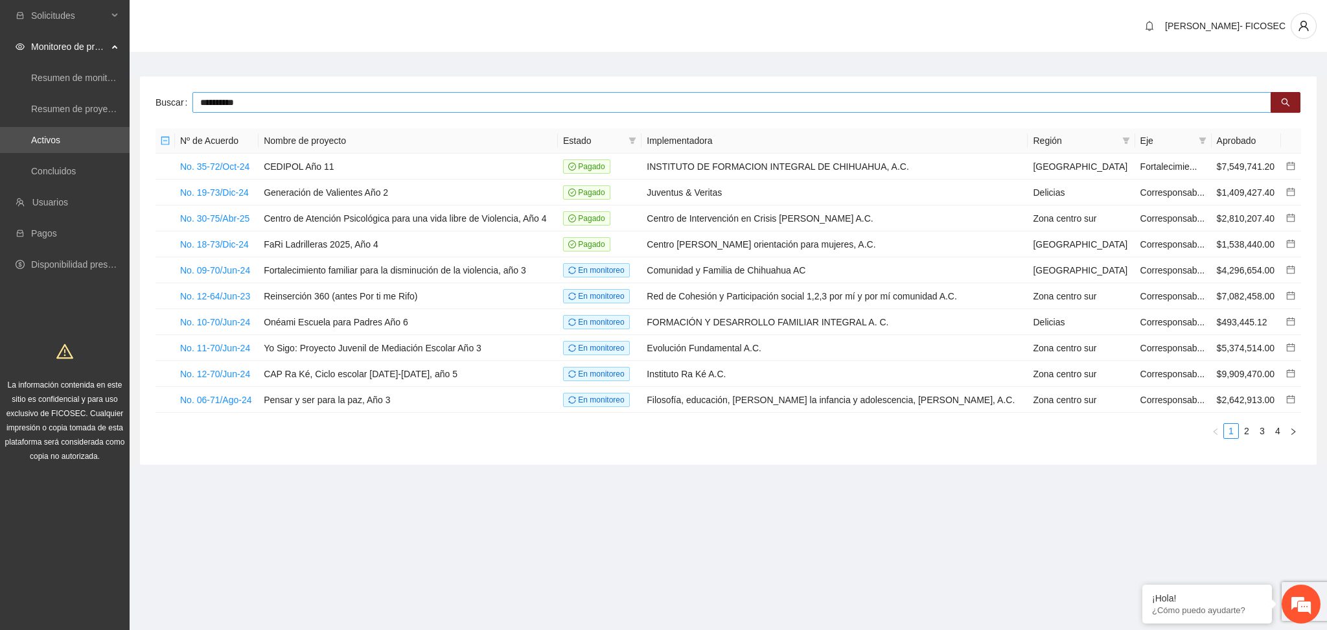
type input "**********"
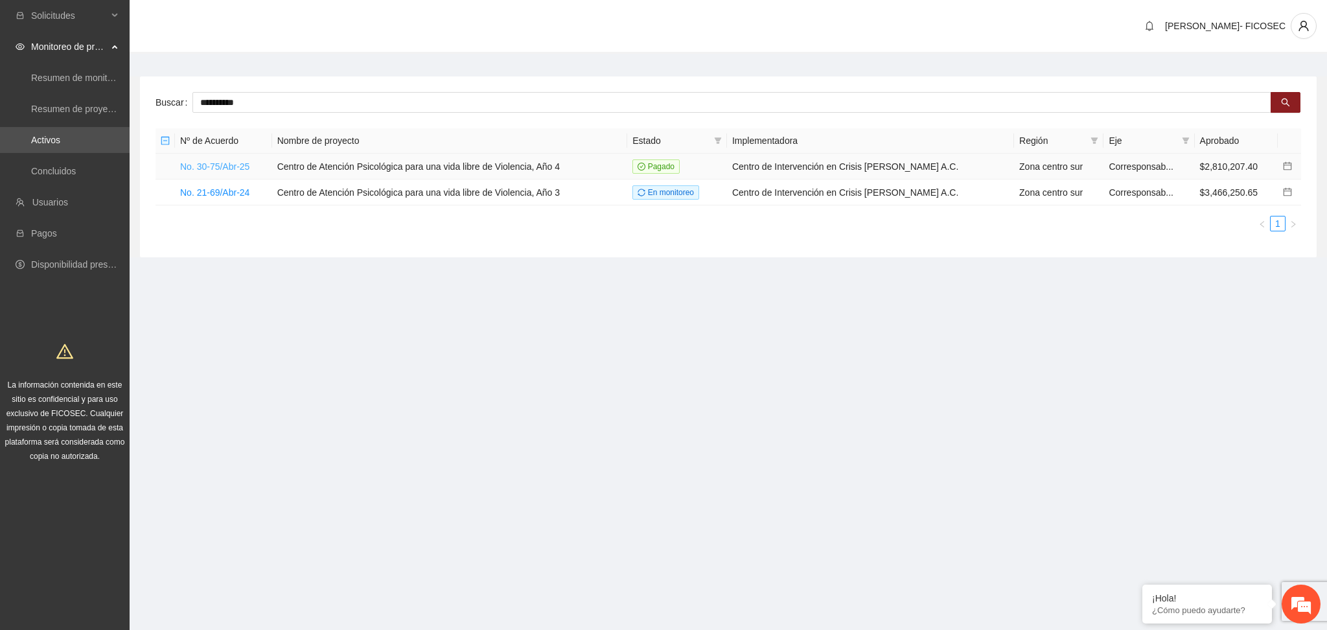
click at [228, 169] on link "No. 30-75/Abr-25" at bounding box center [214, 166] width 69 height 10
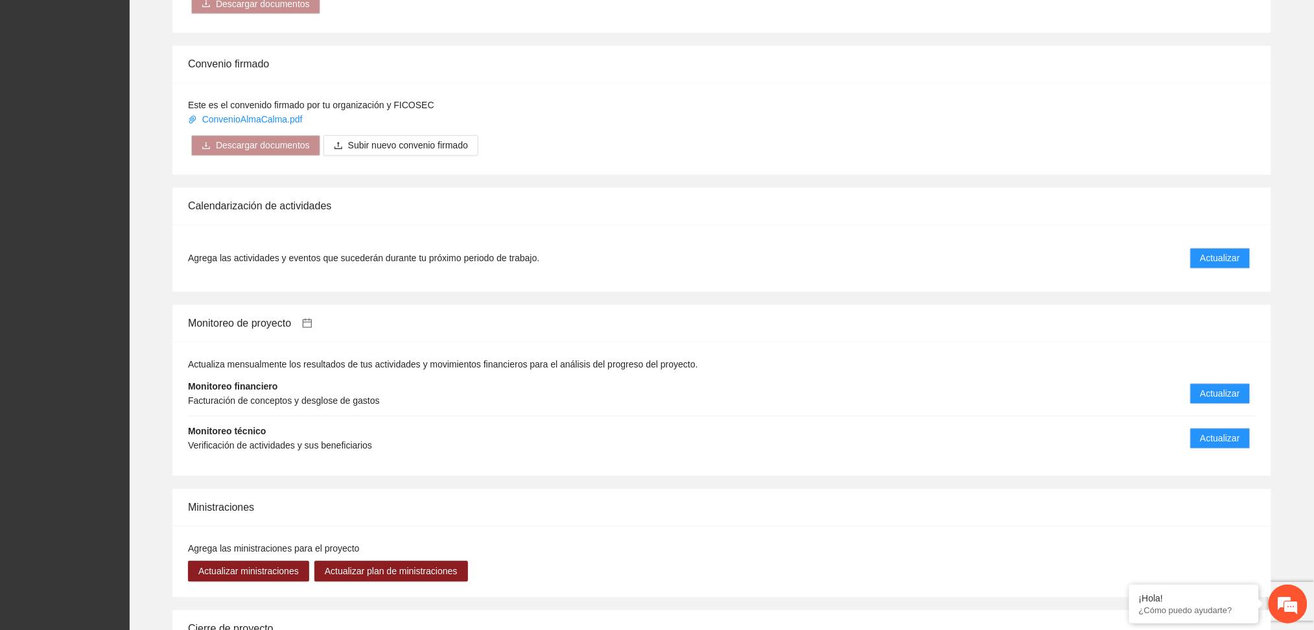
scroll to position [873, 0]
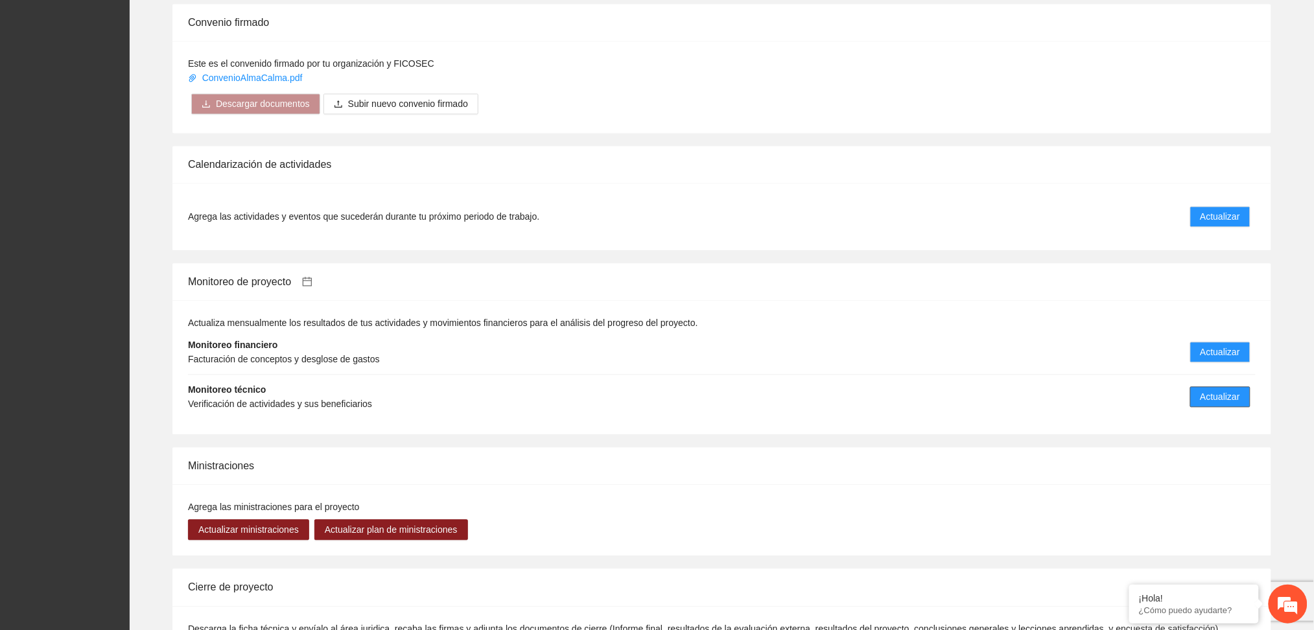
click at [1220, 400] on span "Actualizar" at bounding box center [1220, 397] width 40 height 14
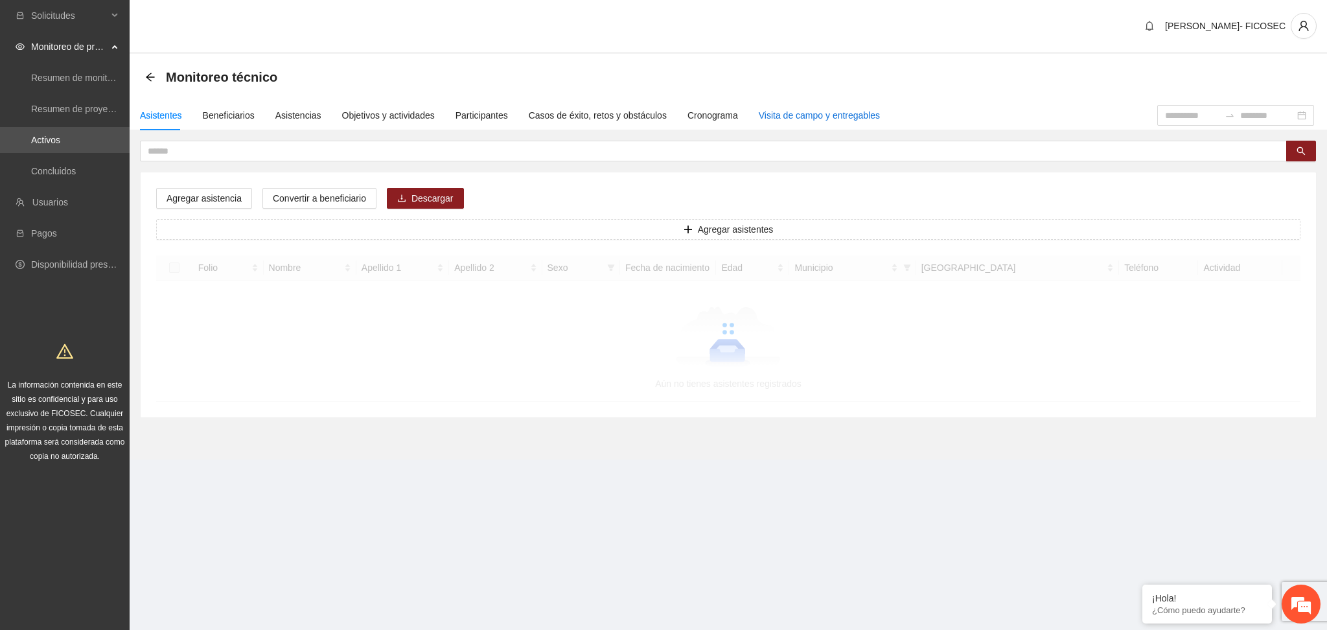
click at [778, 118] on div "Visita de campo y entregables" at bounding box center [819, 115] width 121 height 14
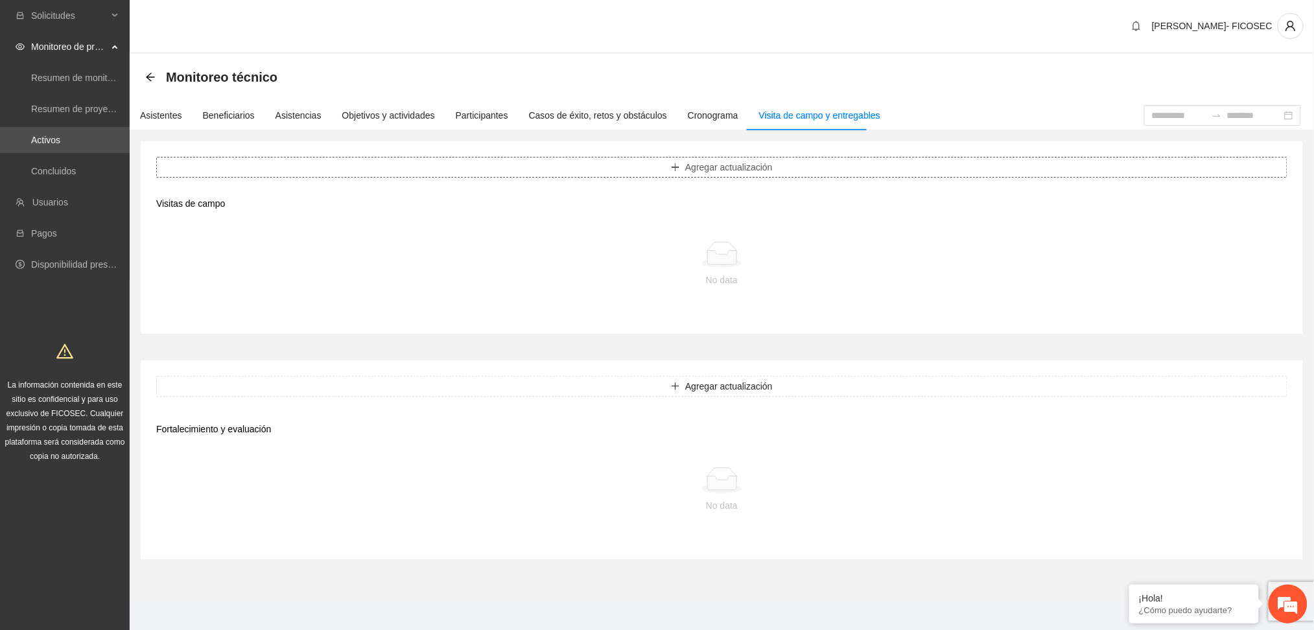
click at [507, 172] on button "Agregar actualización" at bounding box center [721, 167] width 1131 height 21
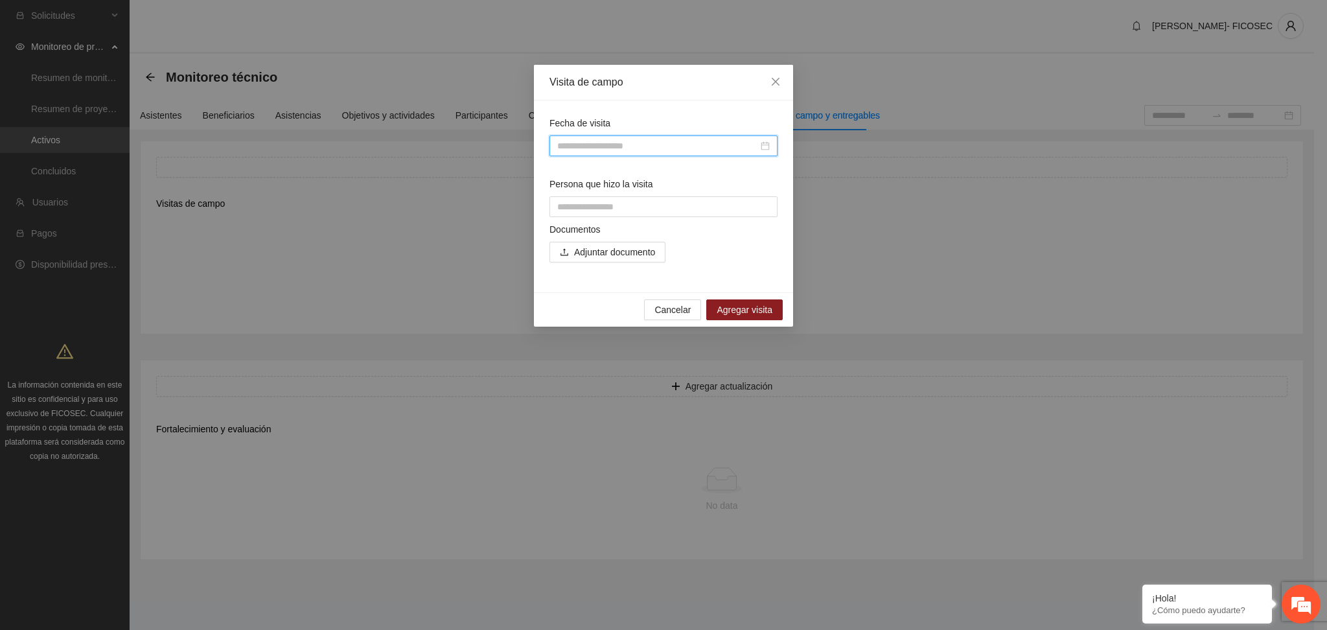
click at [596, 144] on input "Fecha de visita" at bounding box center [657, 146] width 201 height 14
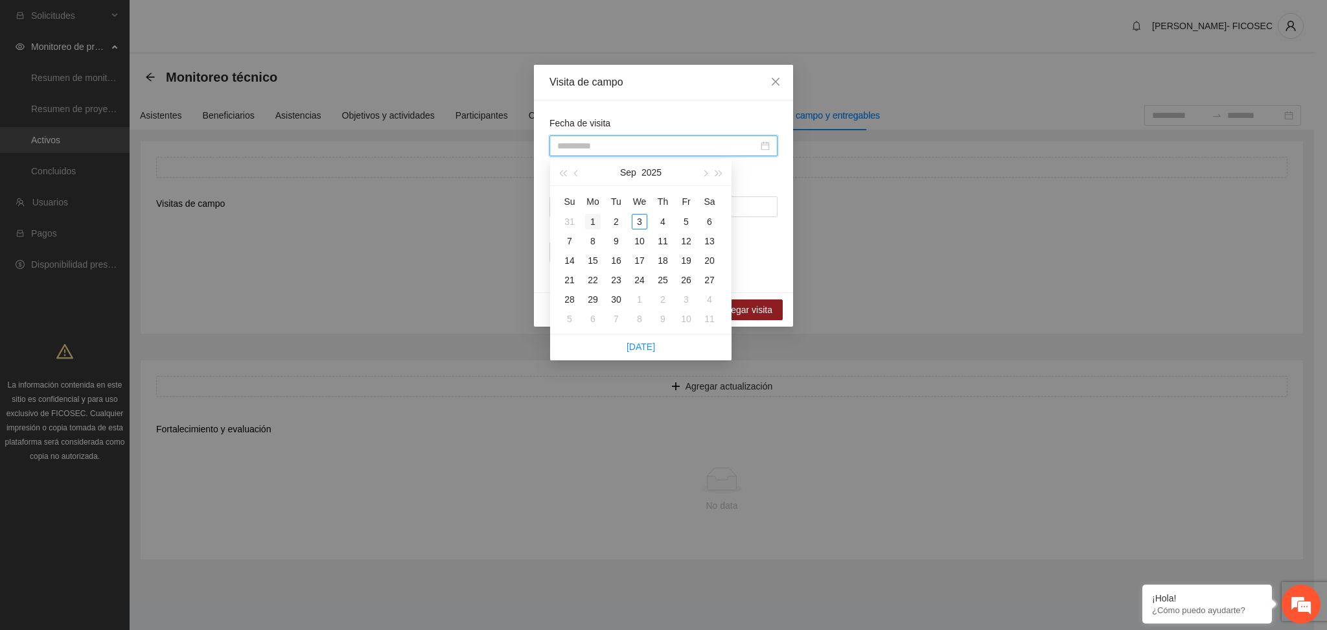
type input "**********"
click at [577, 172] on span "button" at bounding box center [577, 173] width 6 height 6
type input "**********"
click at [639, 295] on div "27" at bounding box center [640, 300] width 16 height 16
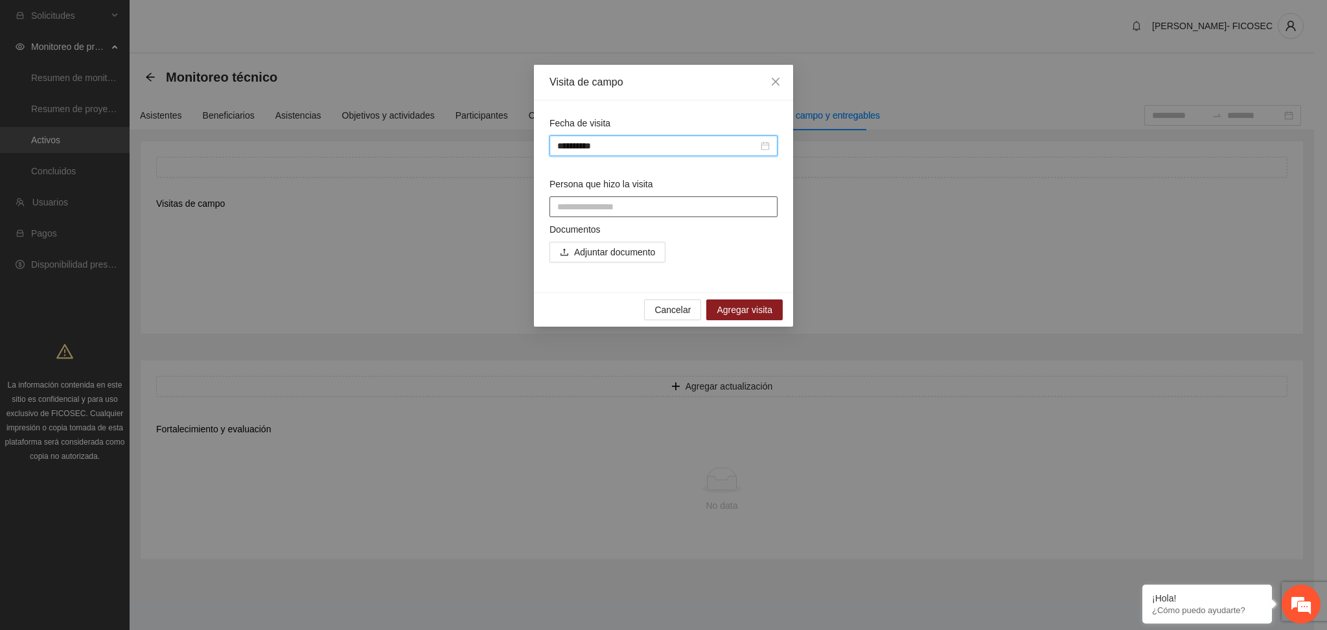
click at [614, 206] on input "Persona que hizo la visita" at bounding box center [664, 206] width 228 height 21
type input "**********"
drag, startPoint x: 609, startPoint y: 207, endPoint x: 584, endPoint y: 185, distance: 33.5
click at [584, 185] on label "Persona que hizo la visita" at bounding box center [602, 184] width 104 height 14
click at [584, 196] on input "**********" at bounding box center [664, 206] width 228 height 21
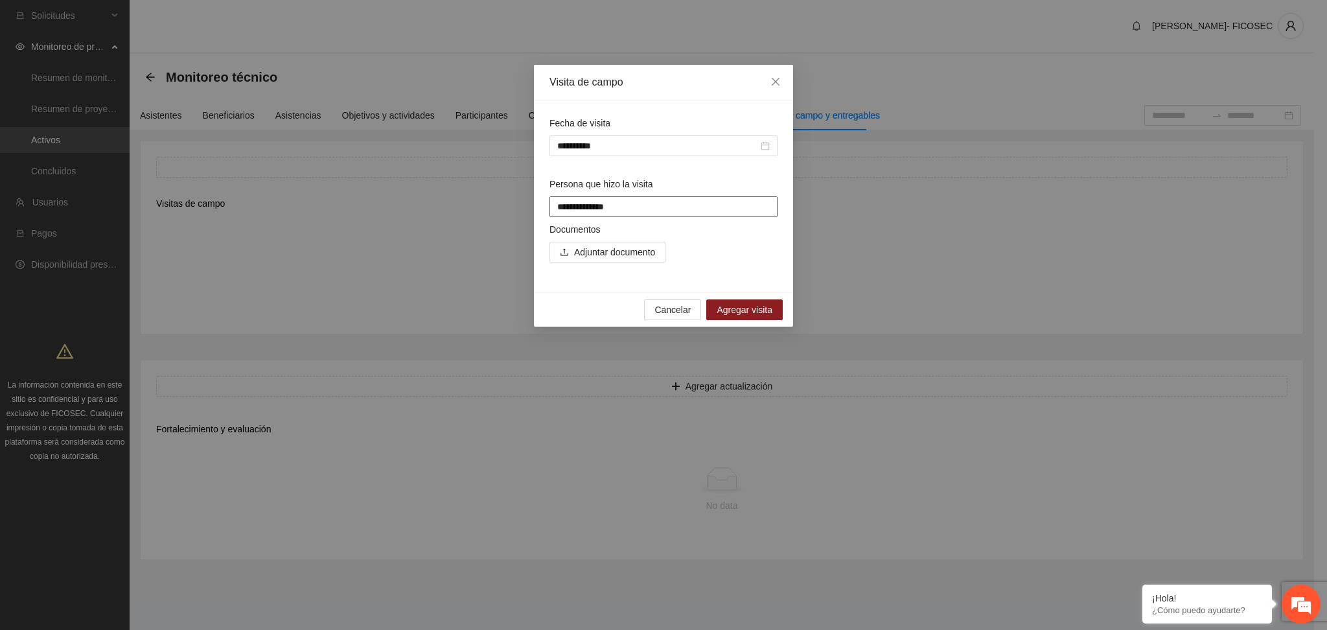
click at [586, 198] on input "**********" at bounding box center [664, 206] width 228 height 21
click at [625, 212] on input "**********" at bounding box center [664, 206] width 228 height 21
click at [627, 257] on span "Adjuntar documento" at bounding box center [614, 252] width 81 height 14
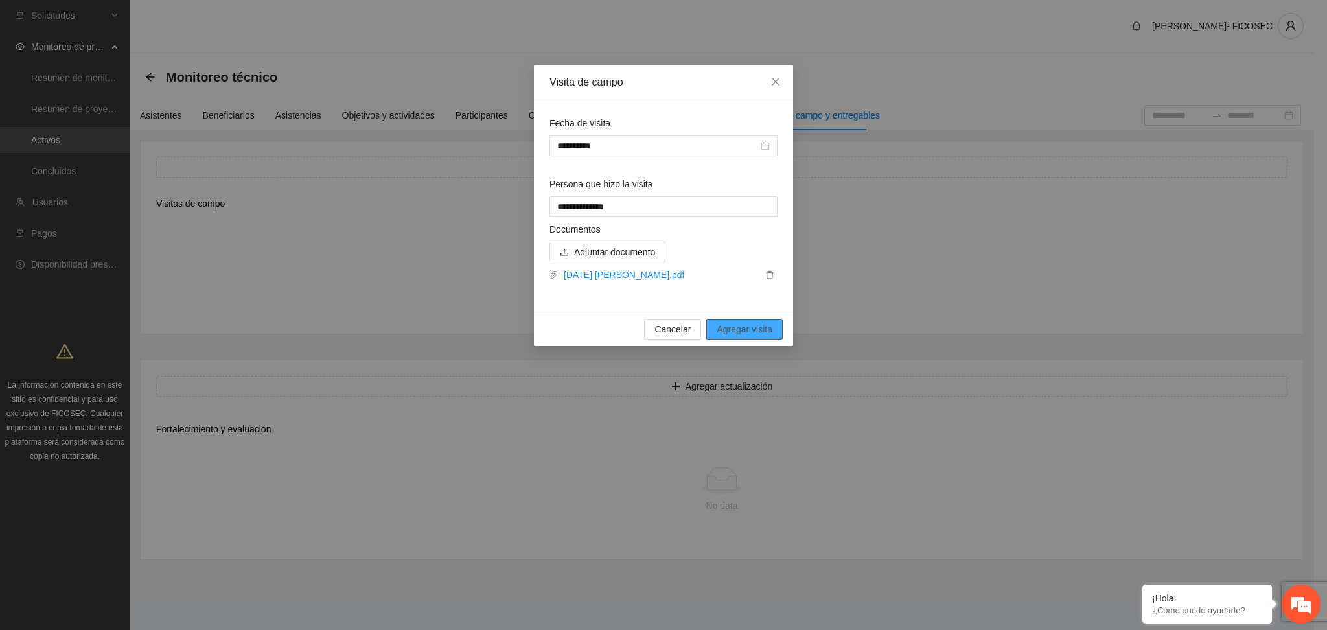
click at [756, 332] on span "Agregar visita" at bounding box center [745, 329] width 56 height 14
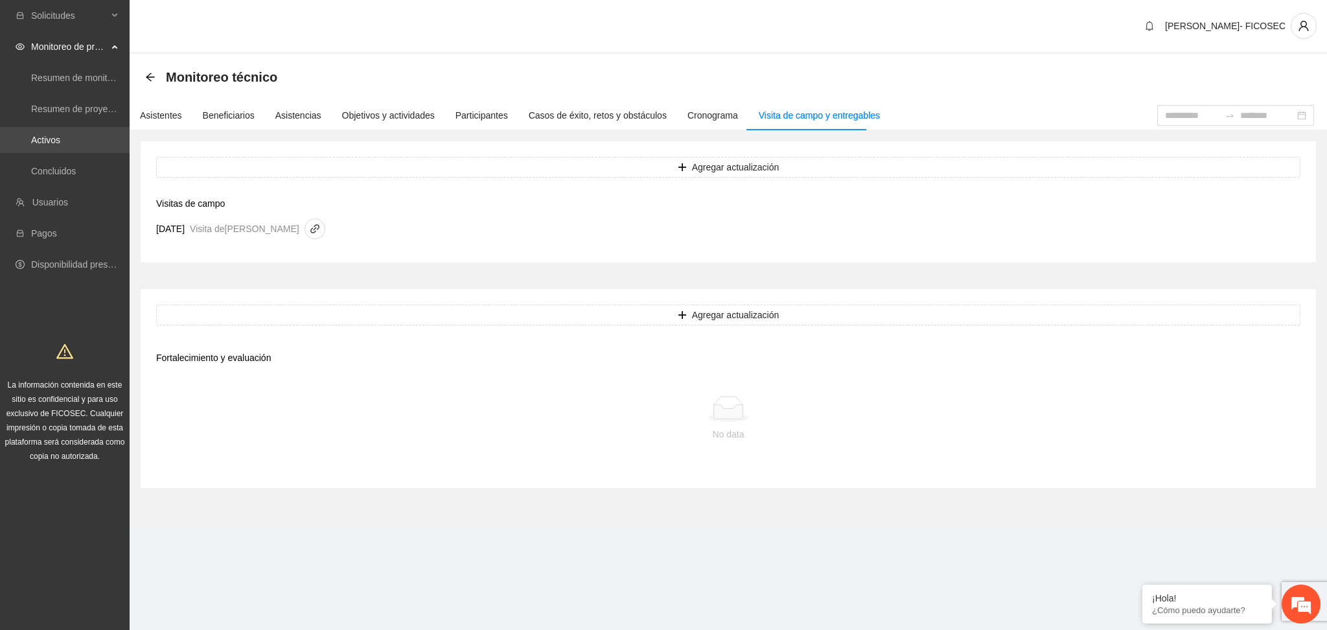
click at [60, 135] on link "Activos" at bounding box center [45, 140] width 29 height 10
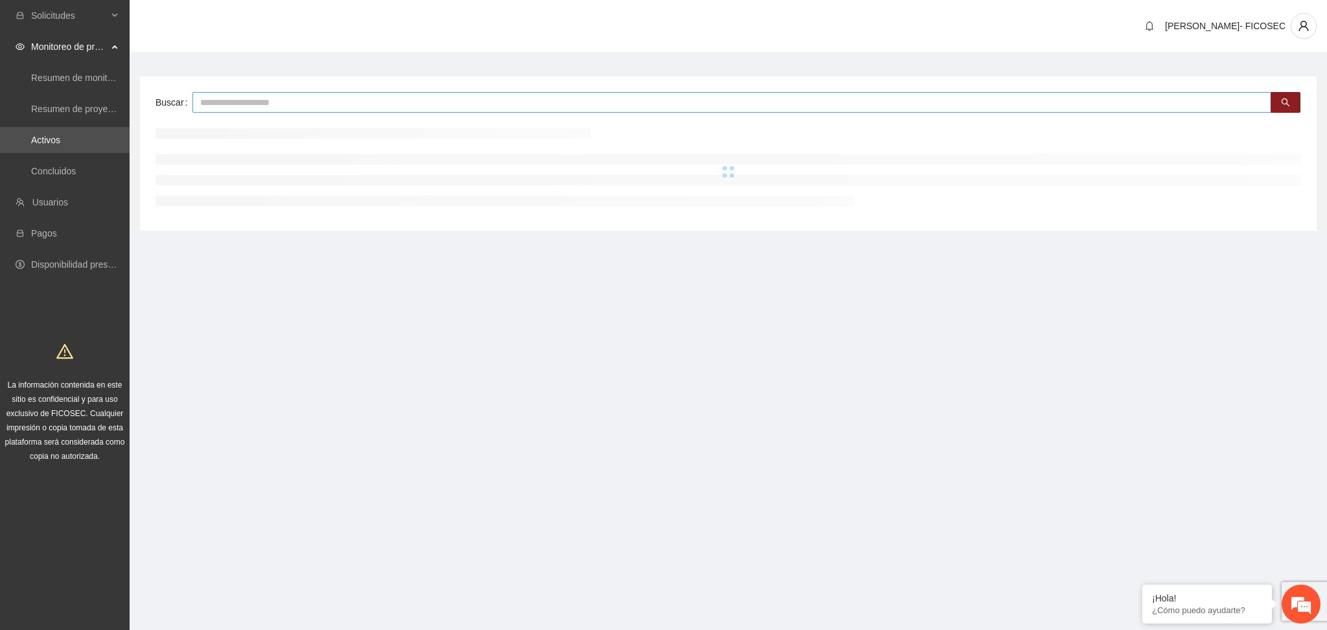
click at [281, 102] on input "text" at bounding box center [731, 102] width 1079 height 21
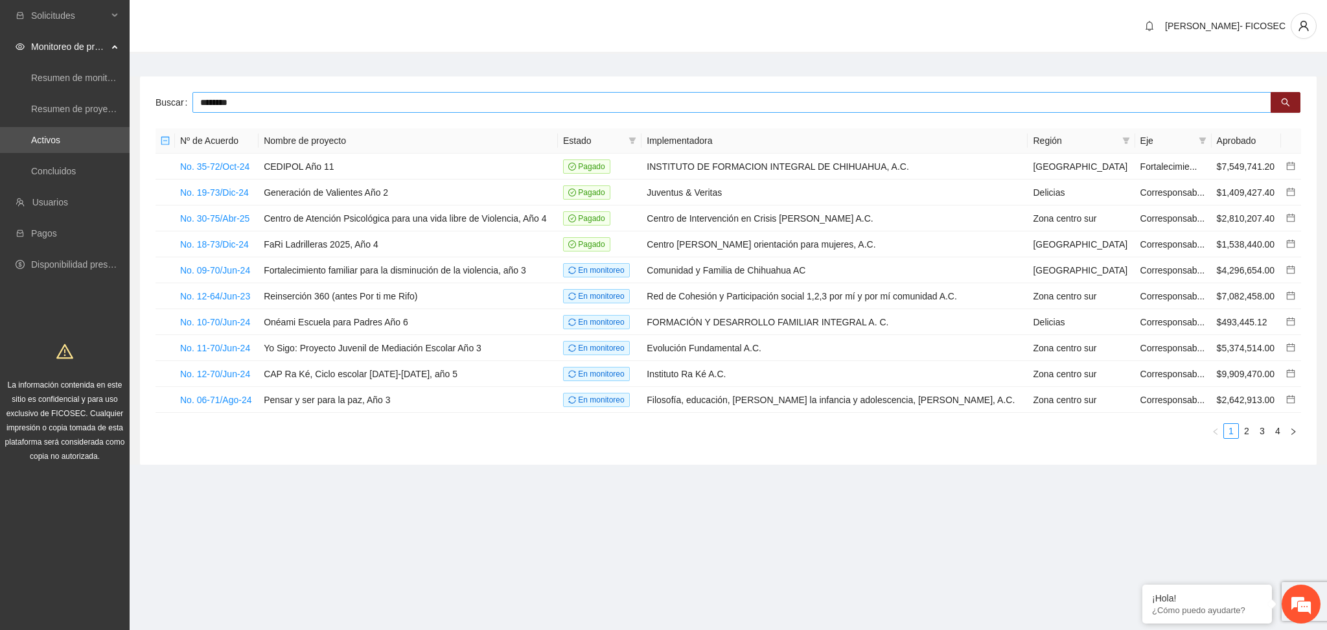
type input "********"
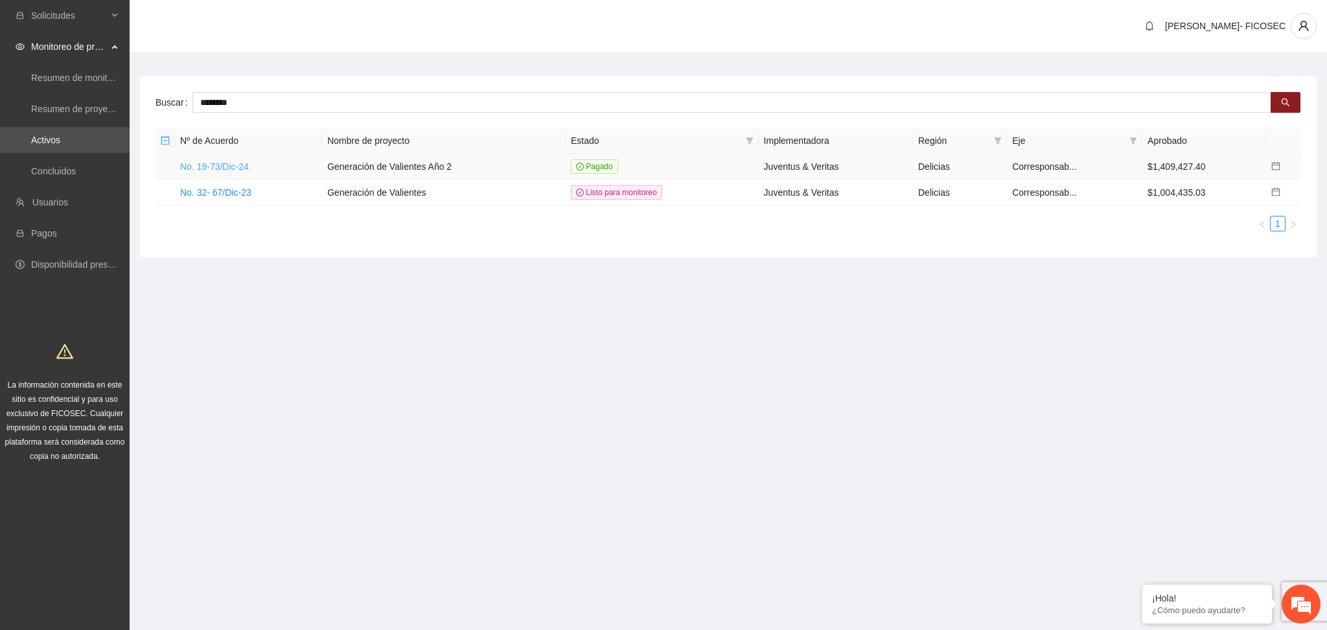
click at [246, 165] on link "No. 19-73/Dic-24" at bounding box center [214, 166] width 69 height 10
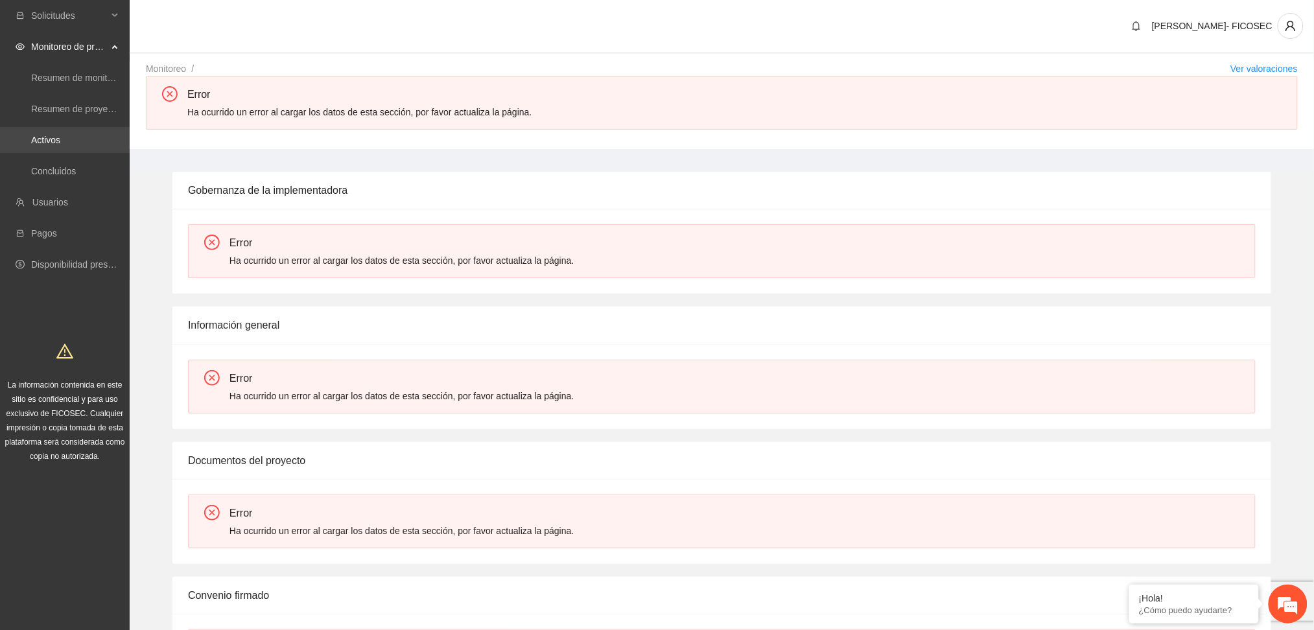
click at [60, 141] on link "Activos" at bounding box center [45, 140] width 29 height 10
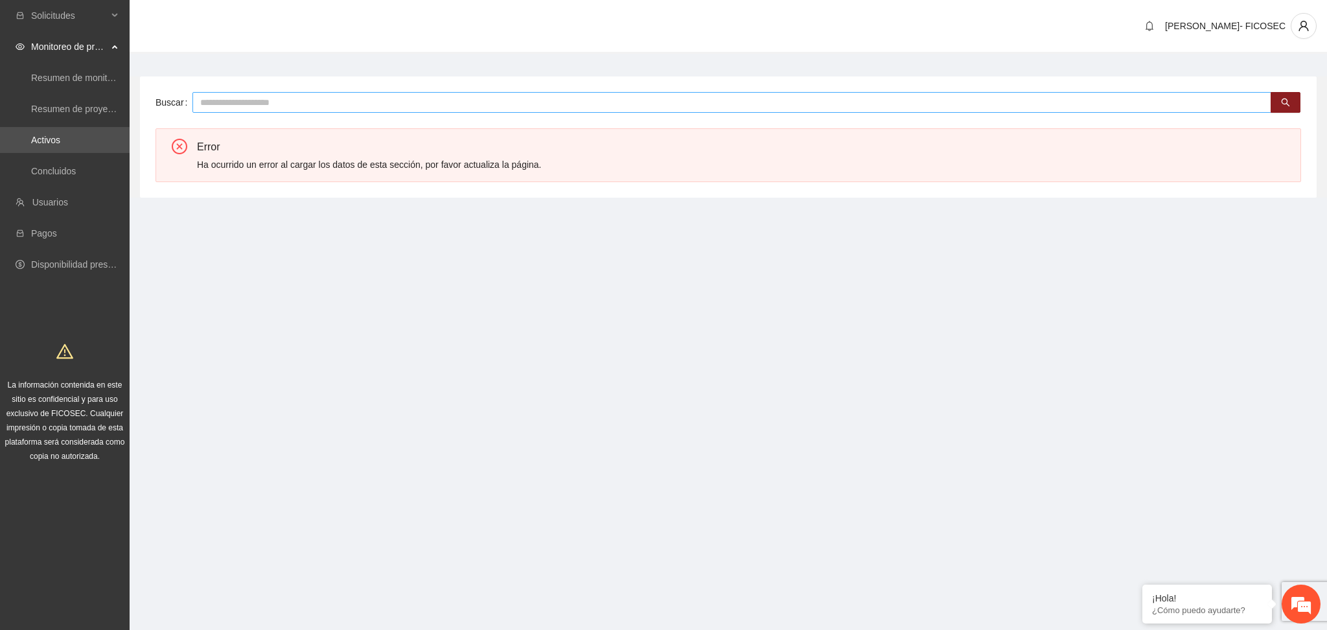
click at [248, 96] on input "text" at bounding box center [731, 102] width 1079 height 21
click at [67, 166] on link "Concluidos" at bounding box center [53, 171] width 45 height 10
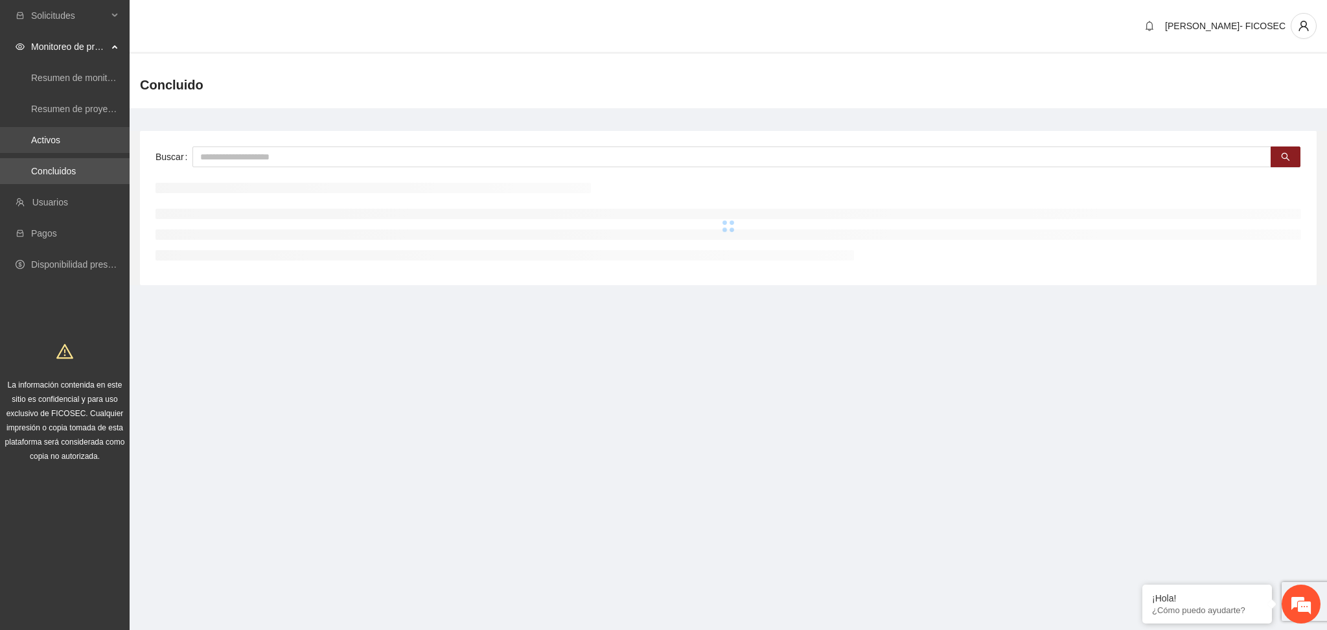
click at [56, 138] on link "Activos" at bounding box center [45, 140] width 29 height 10
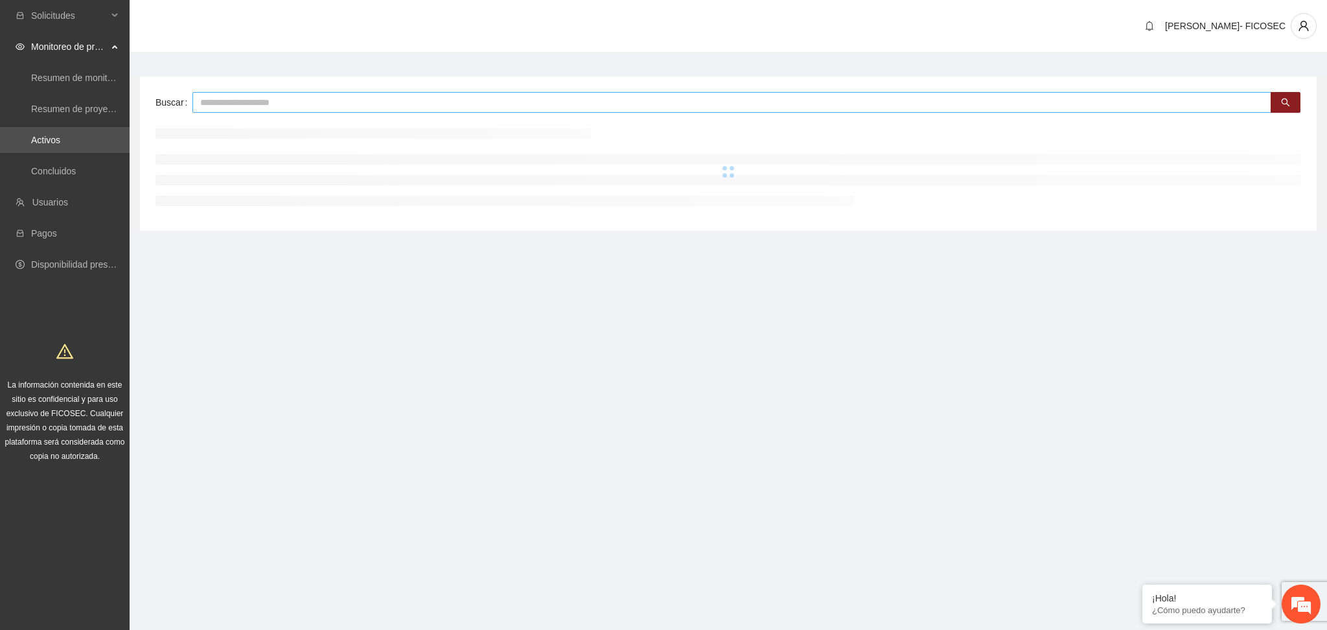
click at [280, 108] on input "text" at bounding box center [731, 102] width 1079 height 21
type input "********"
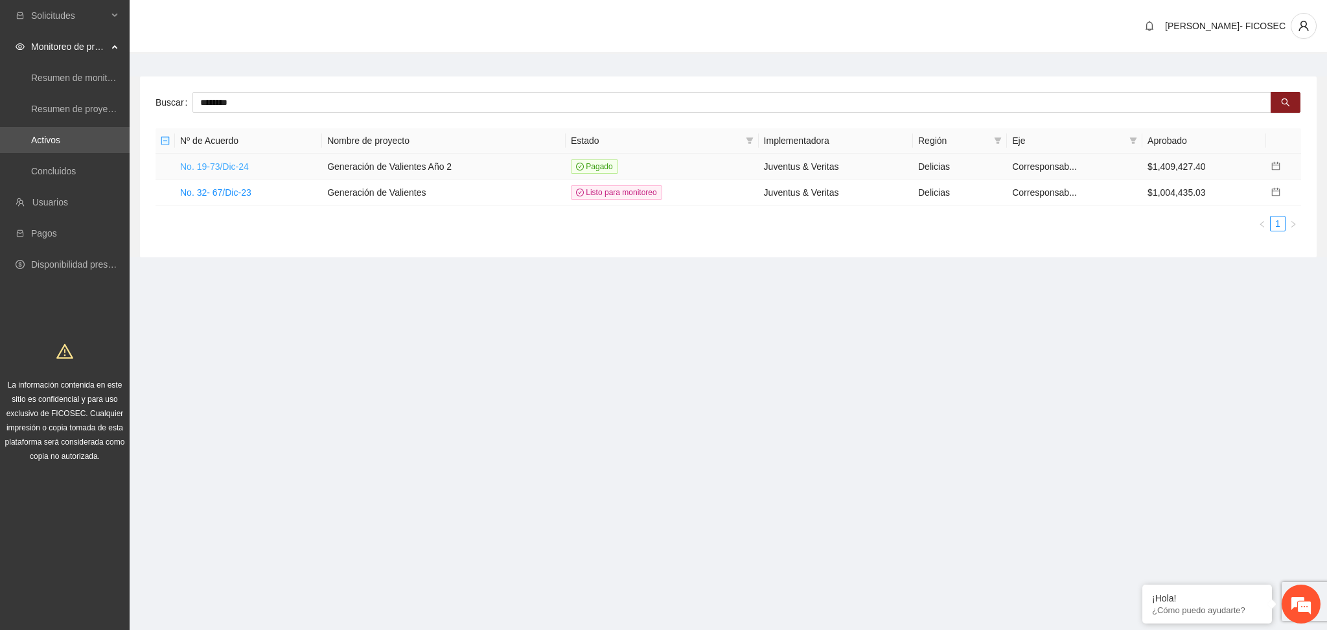
click at [224, 167] on link "No. 19-73/Dic-24" at bounding box center [214, 166] width 69 height 10
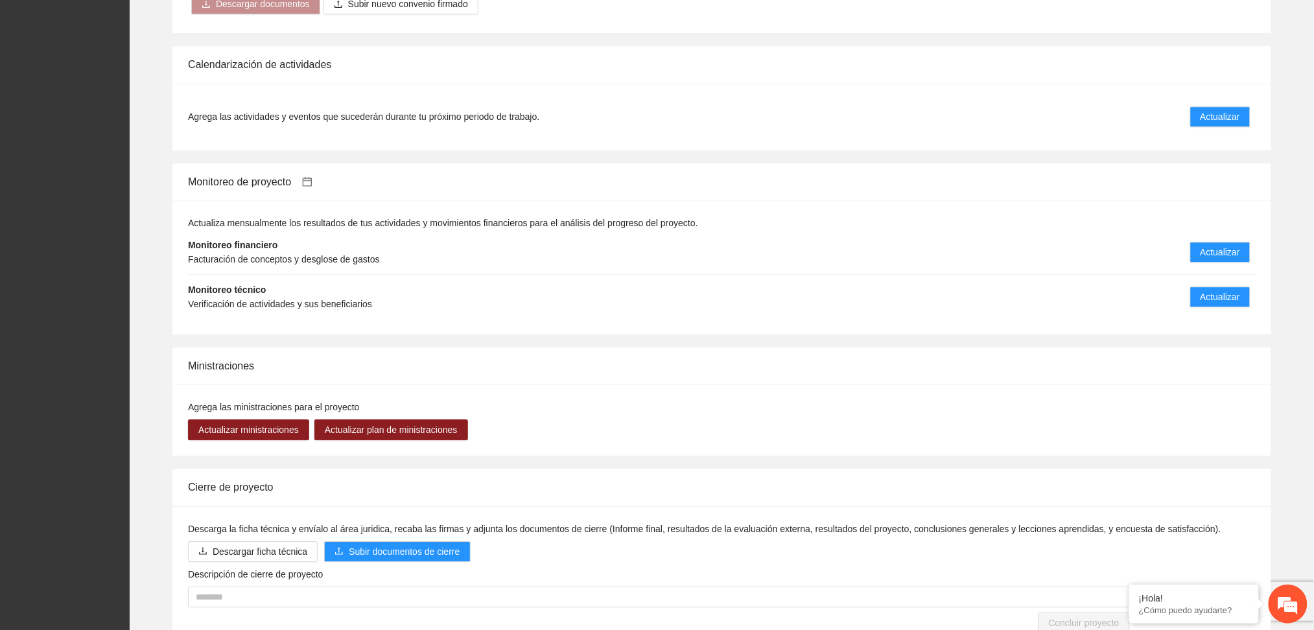
scroll to position [1141, 0]
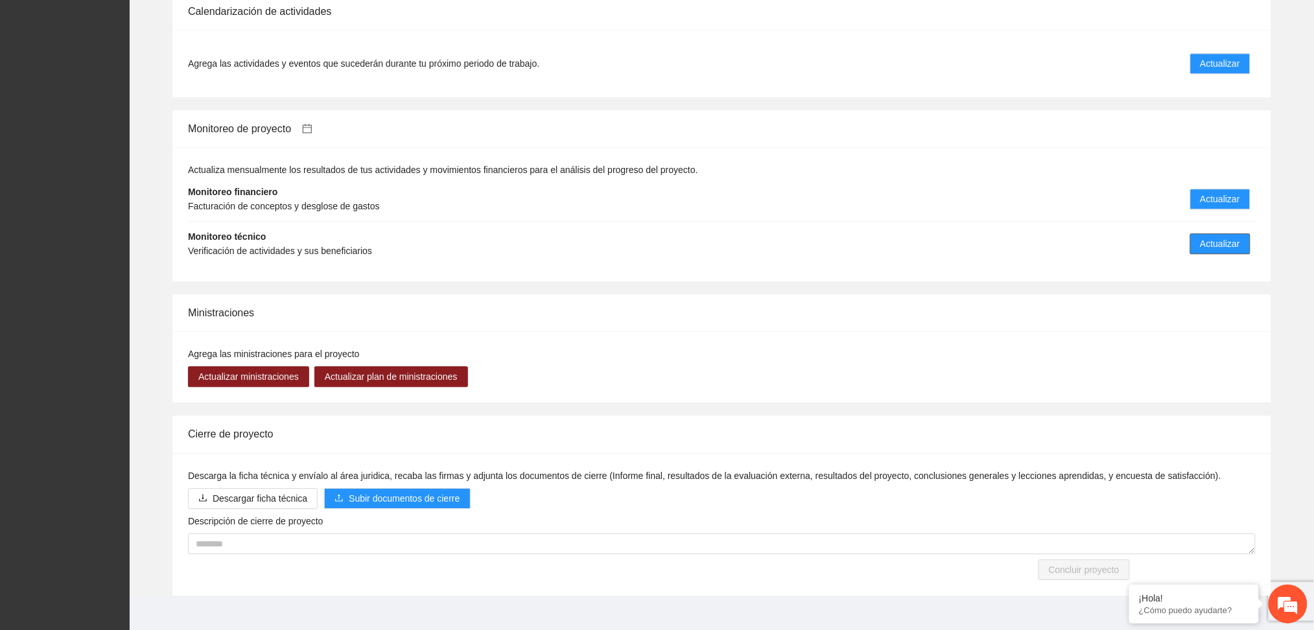
click at [1206, 237] on span "Actualizar" at bounding box center [1220, 244] width 40 height 14
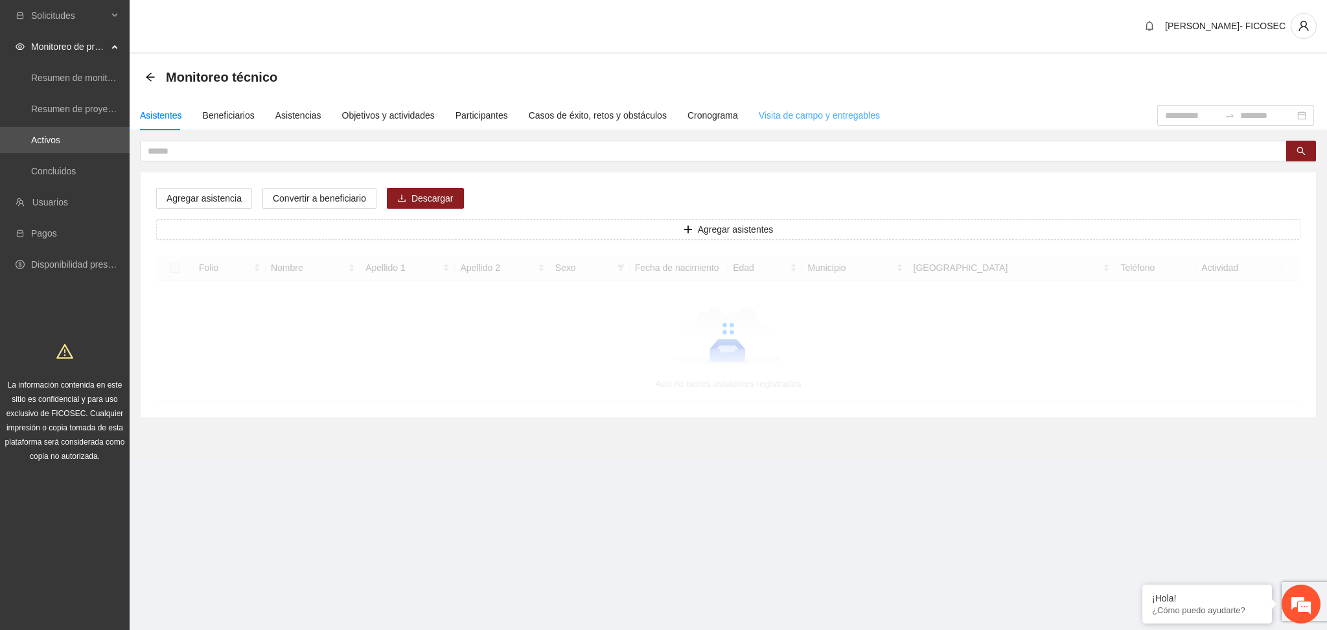
click at [839, 102] on div "Visita de campo y entregables" at bounding box center [819, 115] width 121 height 30
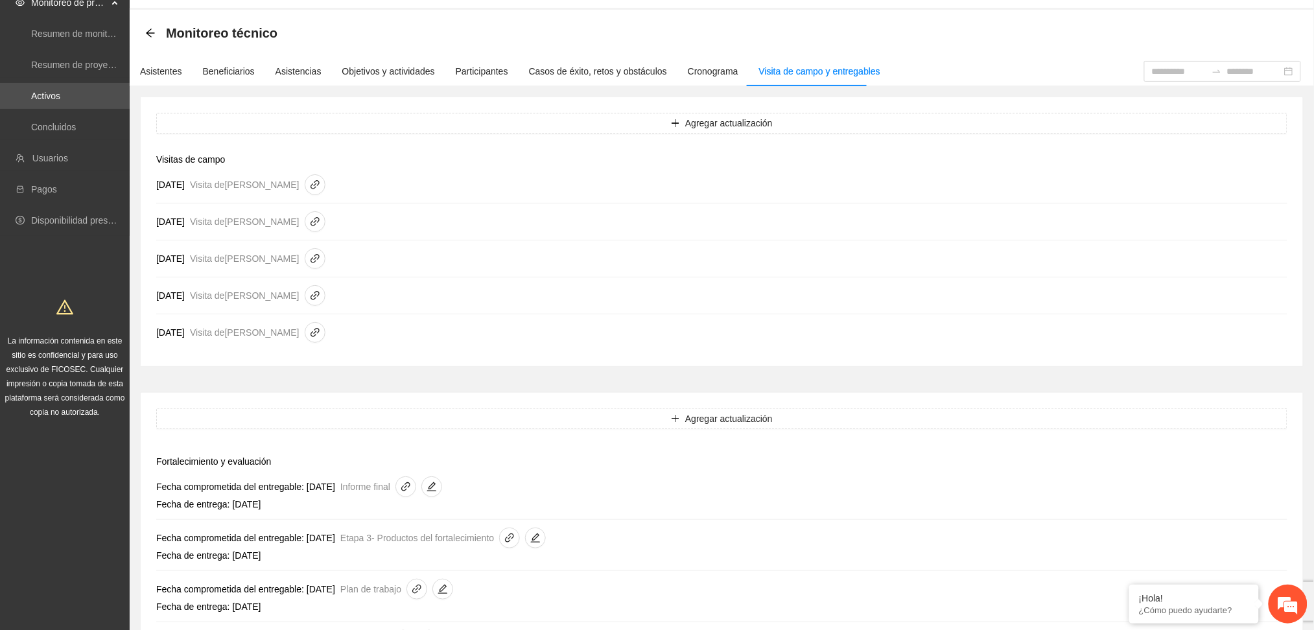
scroll to position [86, 0]
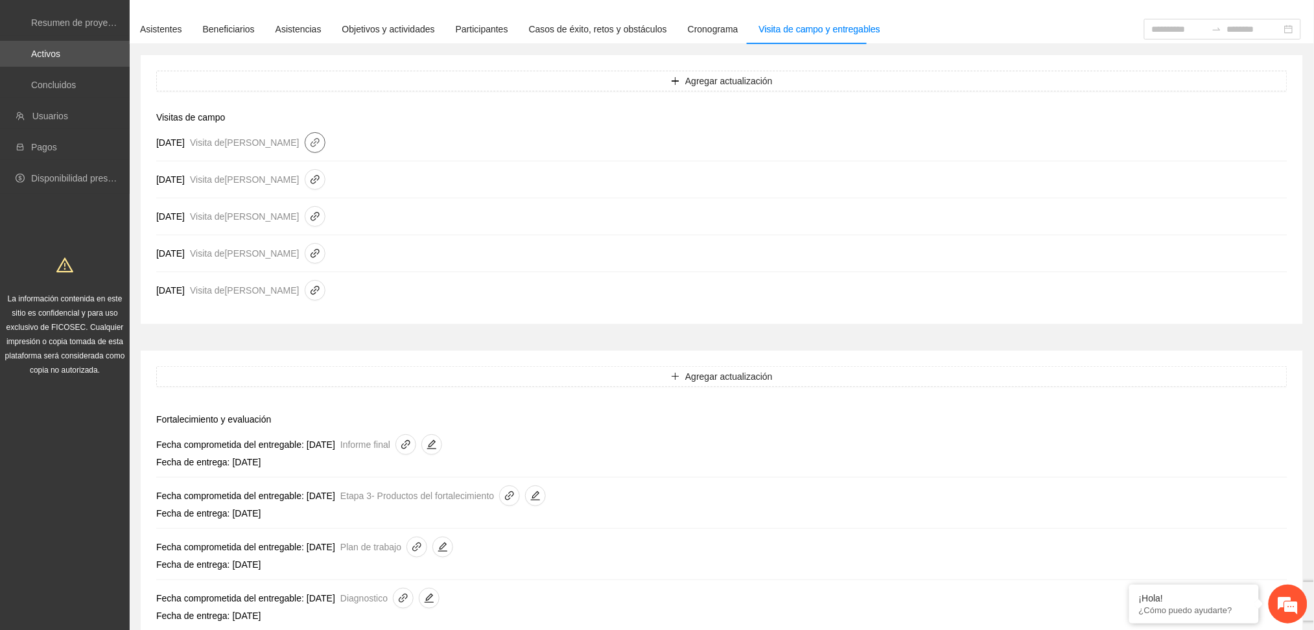
click at [320, 137] on icon "link" at bounding box center [315, 142] width 10 height 10
click at [391, 144] on link "F-87 Reporte de visita de campo LYFE 20 AGOSTO.pdf" at bounding box center [456, 144] width 185 height 14
click at [272, 76] on button "Agregar actualización" at bounding box center [721, 81] width 1131 height 21
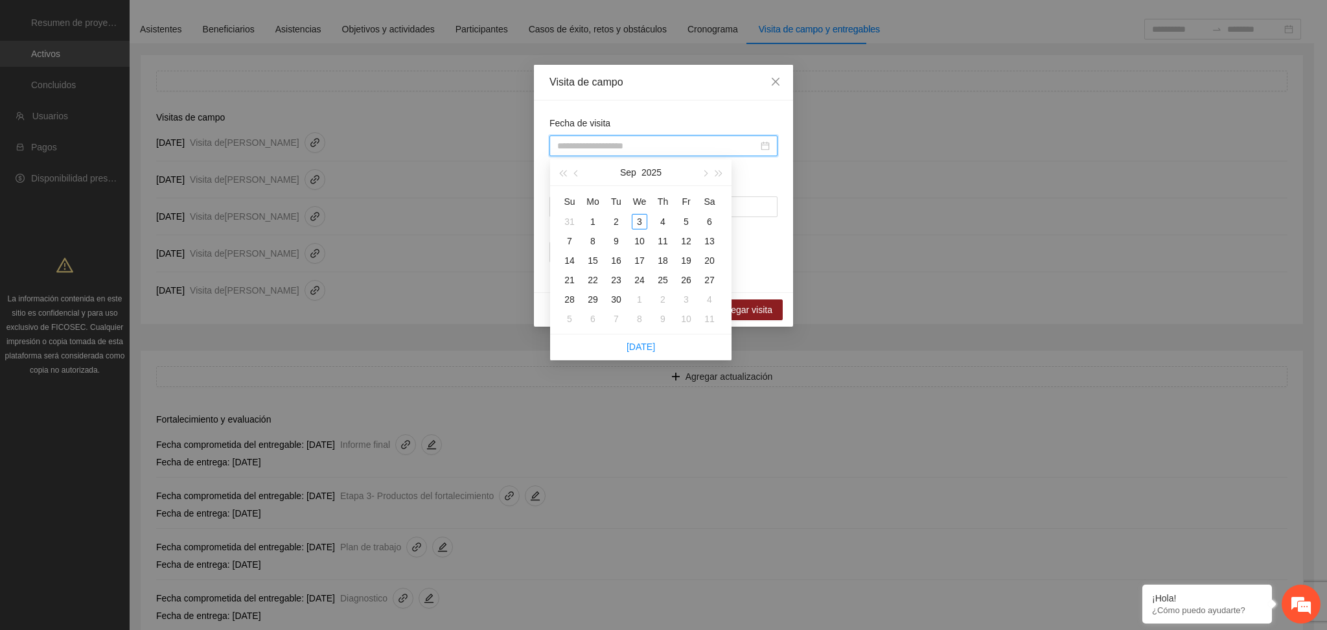
click at [621, 145] on input "Fecha de visita" at bounding box center [657, 146] width 201 height 14
type input "**********"
click at [570, 172] on button "button" at bounding box center [577, 172] width 14 height 26
type input "**********"
click at [686, 281] on div "22" at bounding box center [687, 280] width 16 height 16
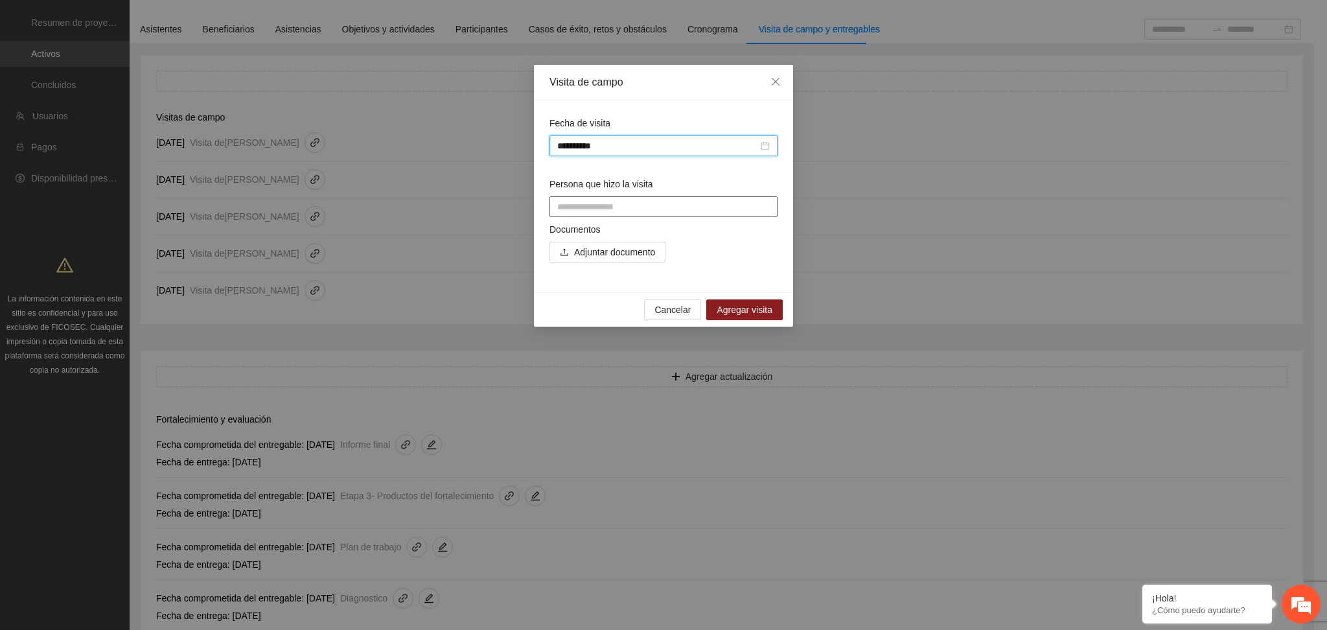
click at [636, 207] on input "Persona que hizo la visita" at bounding box center [664, 206] width 228 height 21
type input "**********"
click at [616, 242] on button "Adjuntar documento" at bounding box center [608, 252] width 116 height 21
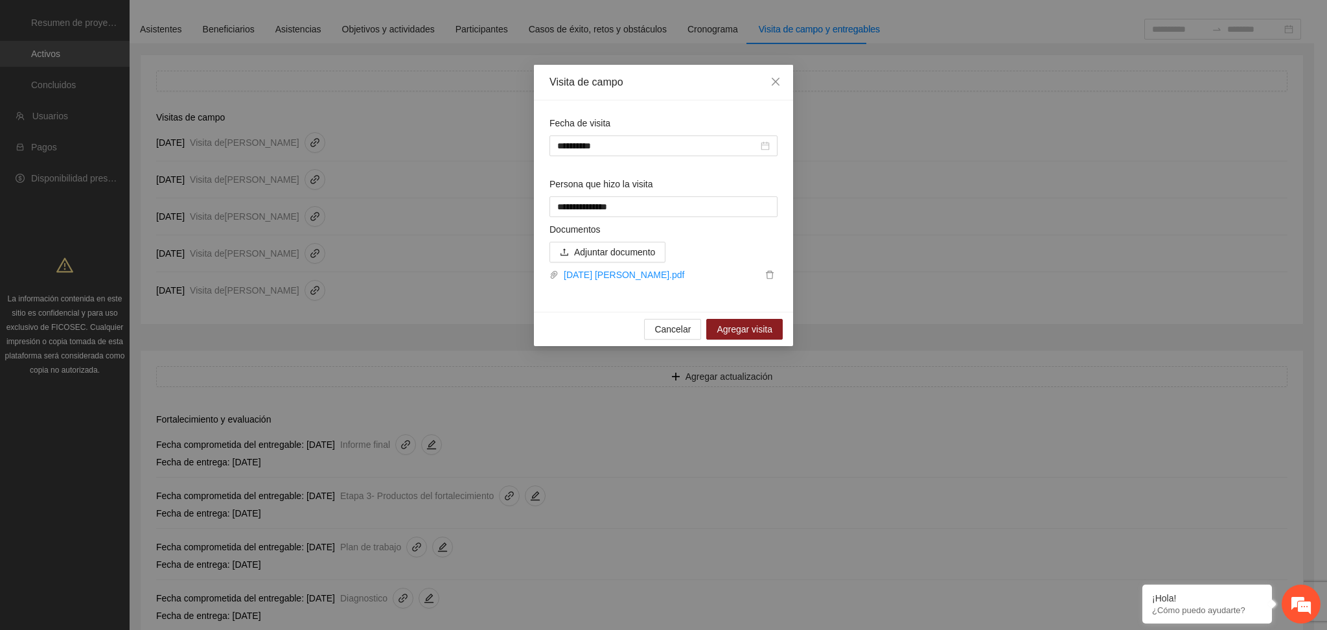
click at [754, 316] on div "Cancelar Agregar visita" at bounding box center [663, 329] width 259 height 34
click at [758, 329] on span "Agregar visita" at bounding box center [745, 329] width 56 height 14
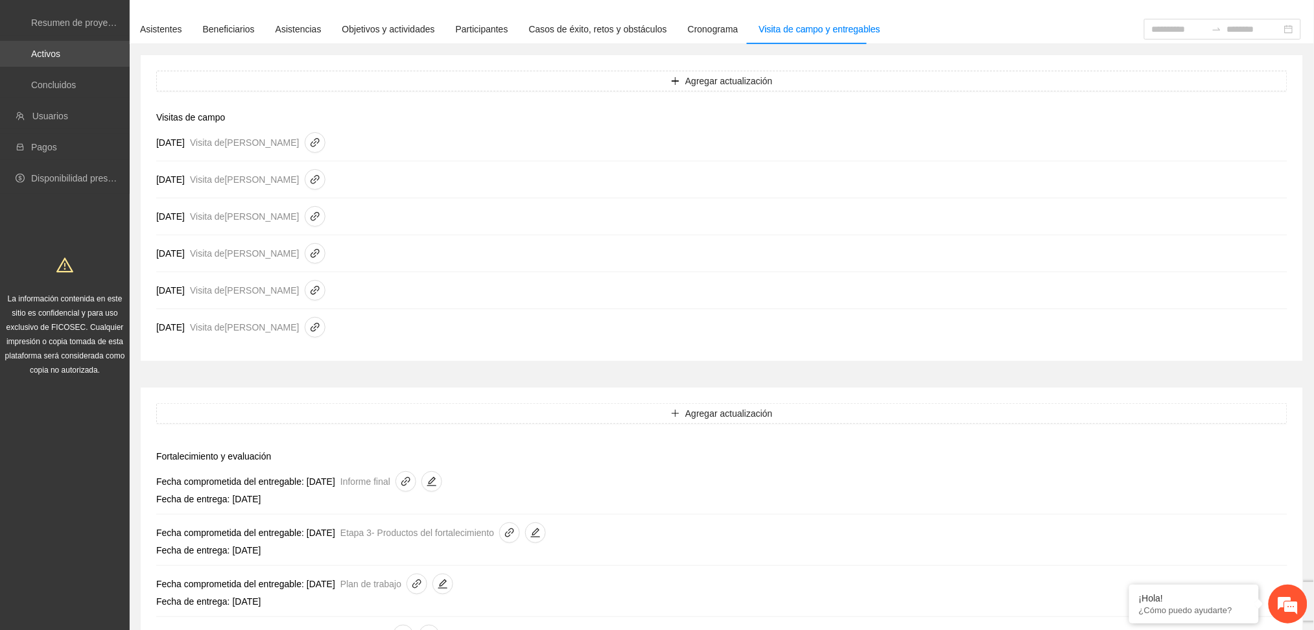
click at [60, 54] on link "Activos" at bounding box center [45, 54] width 29 height 10
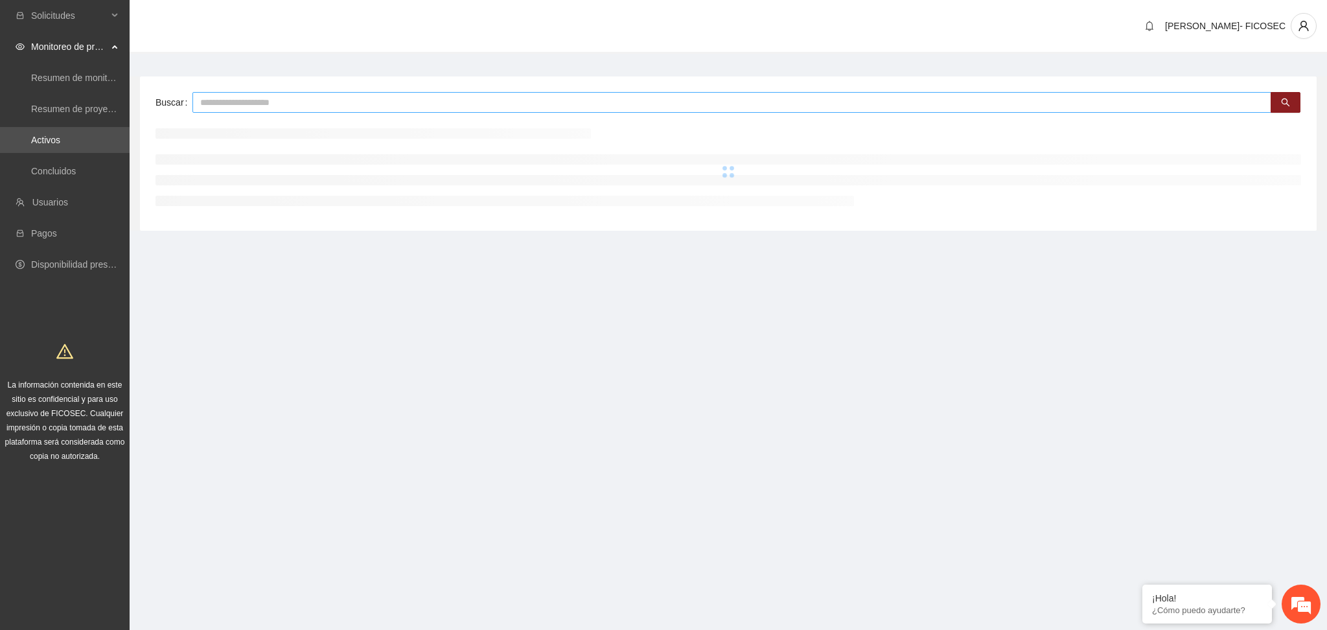
click at [319, 95] on input "text" at bounding box center [731, 102] width 1079 height 21
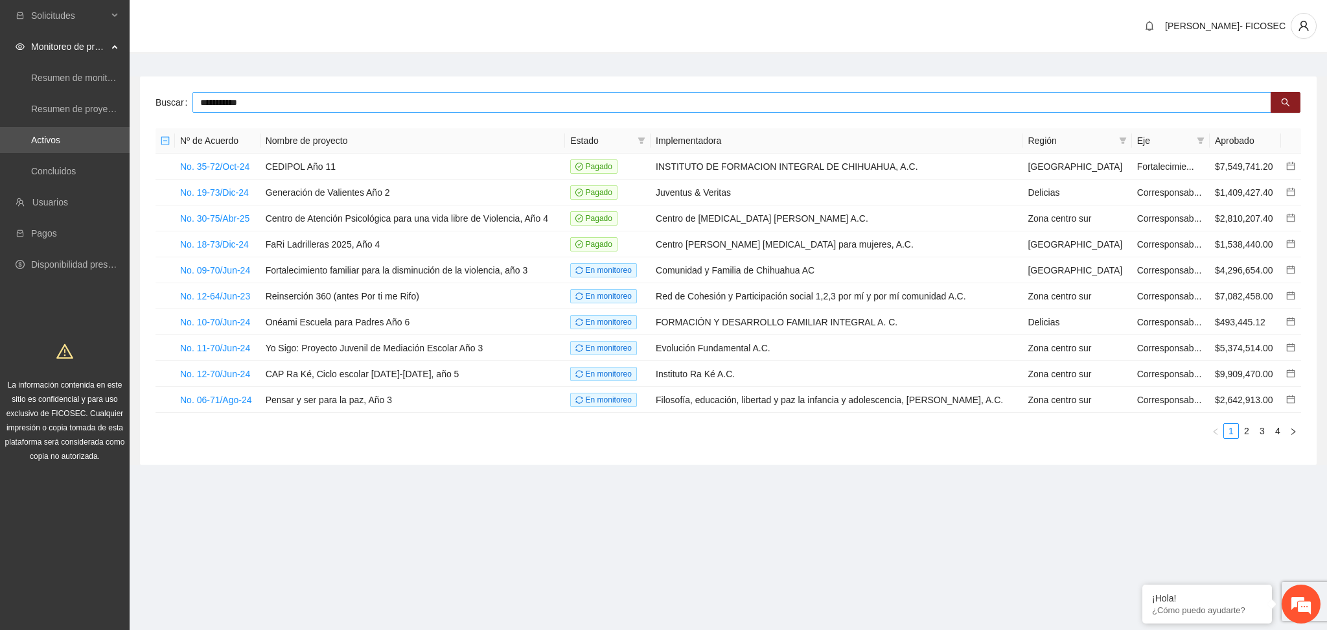
type input "**********"
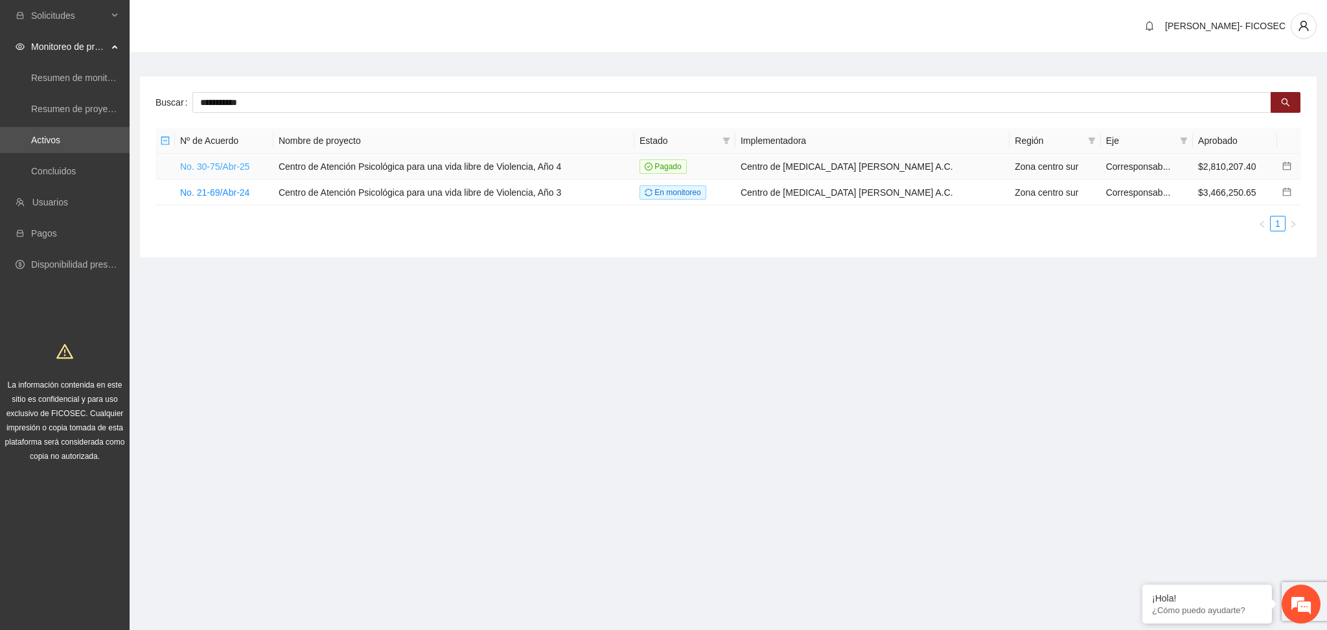
click at [224, 167] on link "No. 30-75/Abr-25" at bounding box center [214, 166] width 69 height 10
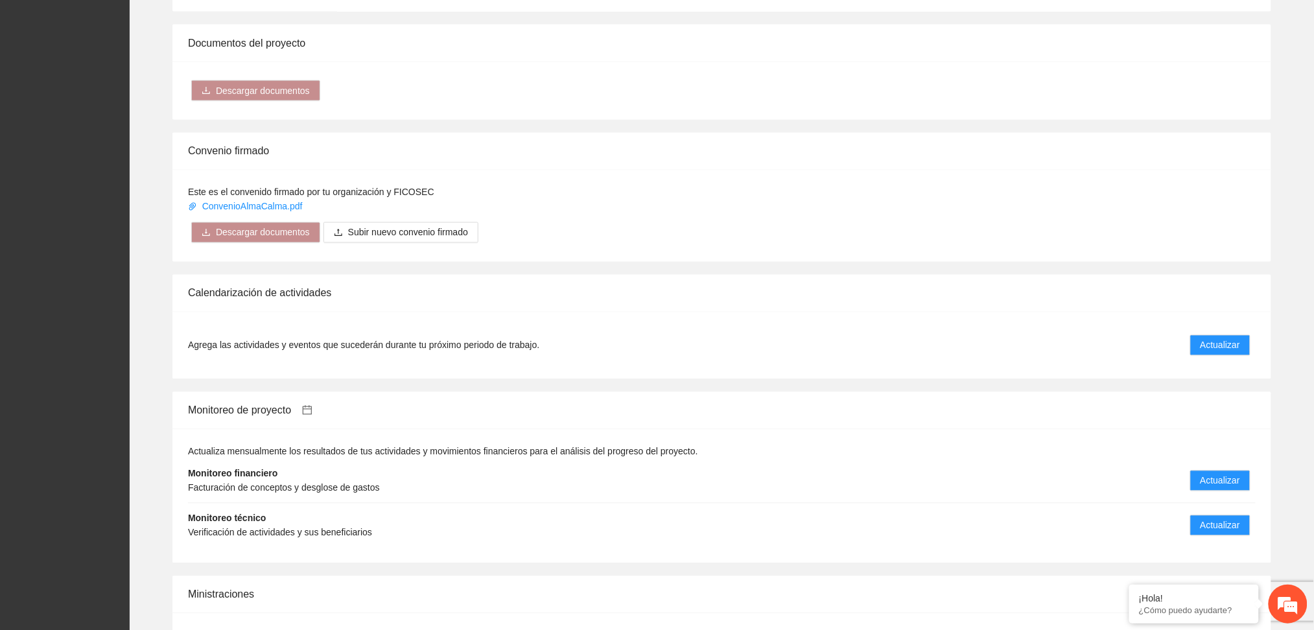
scroll to position [864, 0]
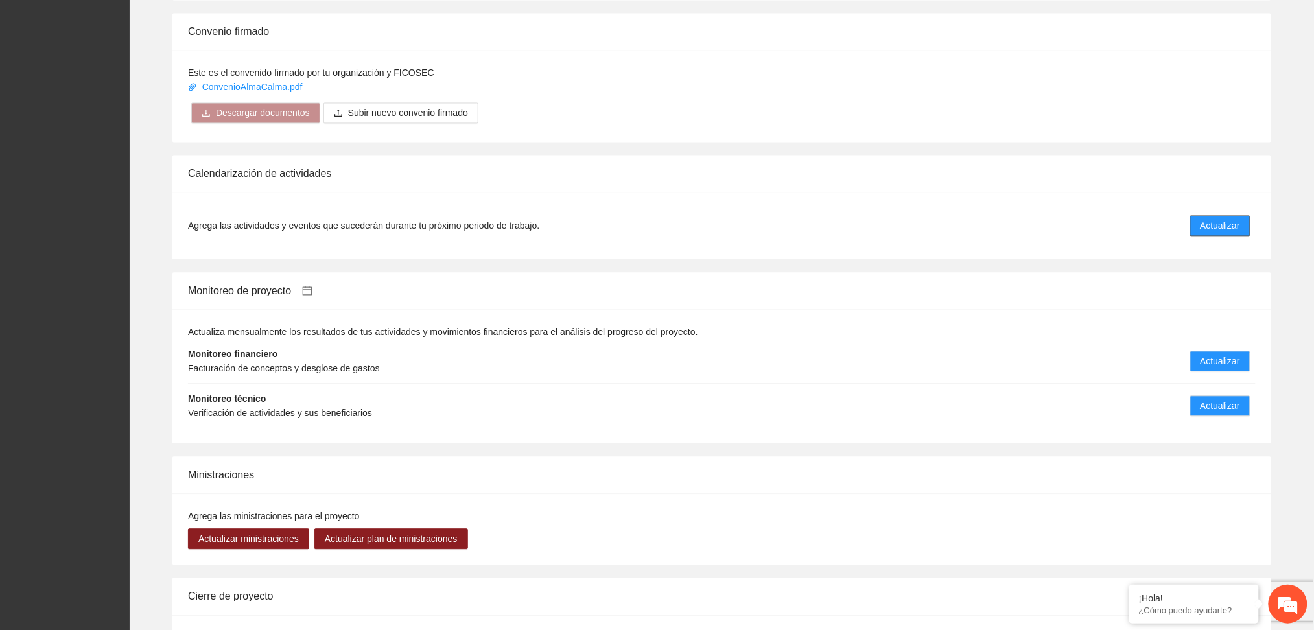
click at [1206, 231] on span "Actualizar" at bounding box center [1220, 226] width 40 height 14
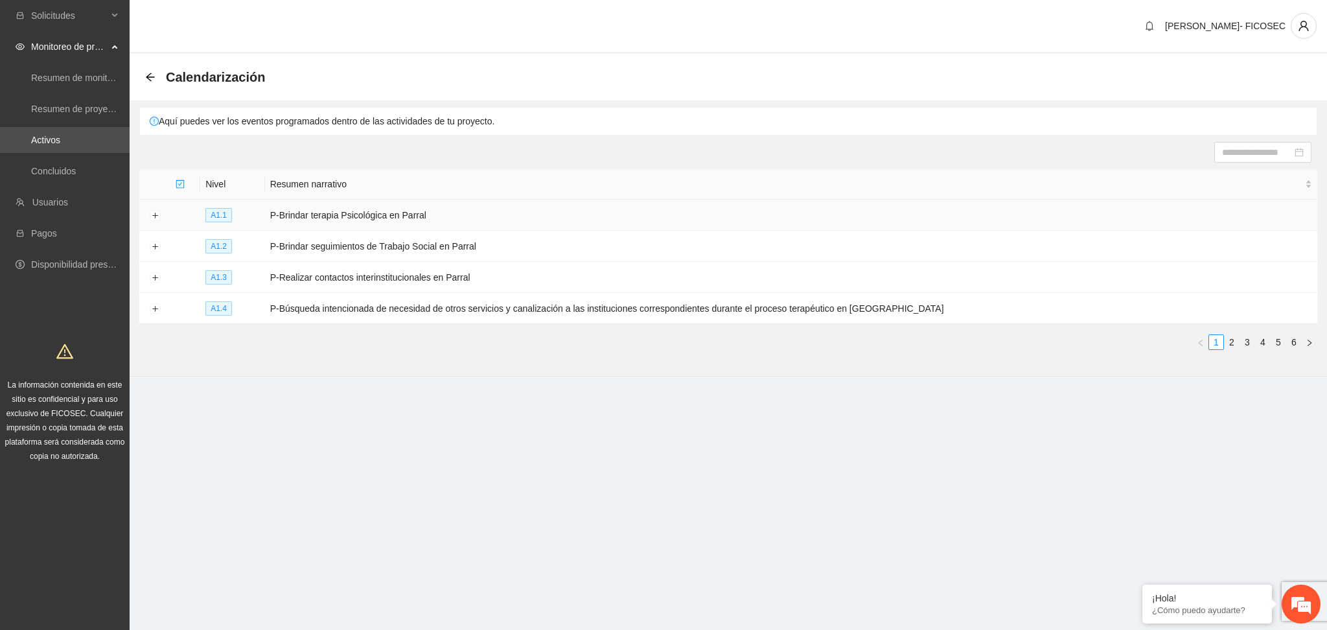
click at [146, 213] on td at bounding box center [154, 215] width 31 height 31
click at [150, 213] on button "Expand row" at bounding box center [155, 216] width 10 height 10
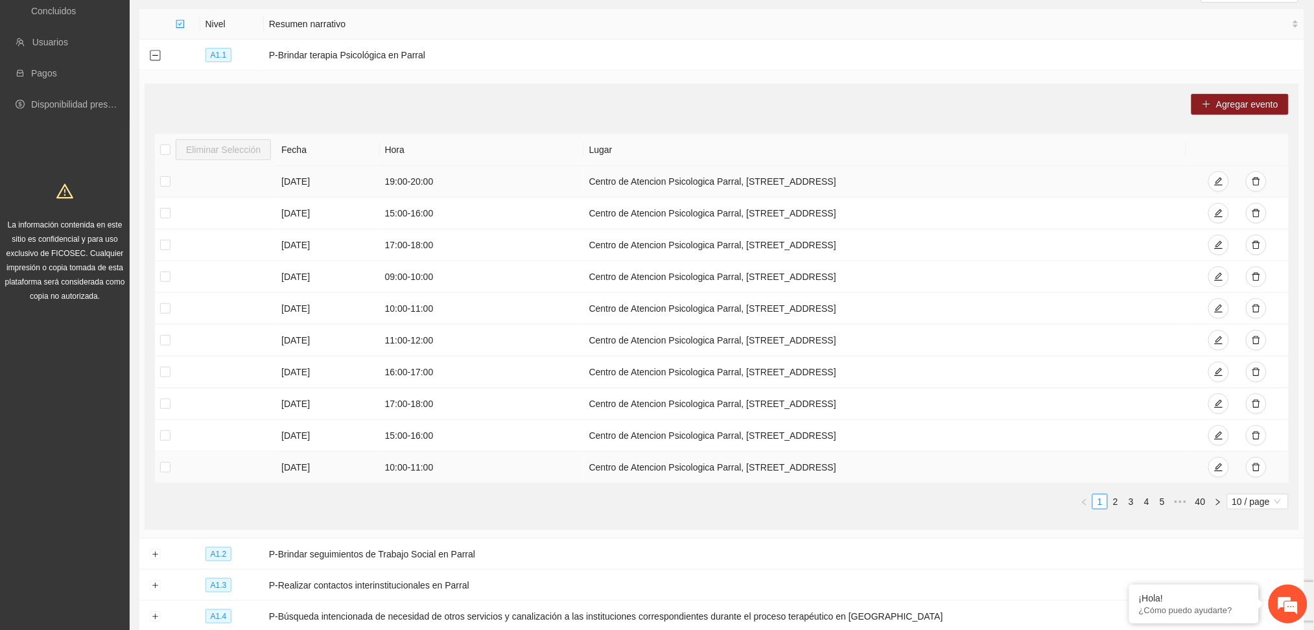
scroll to position [266, 0]
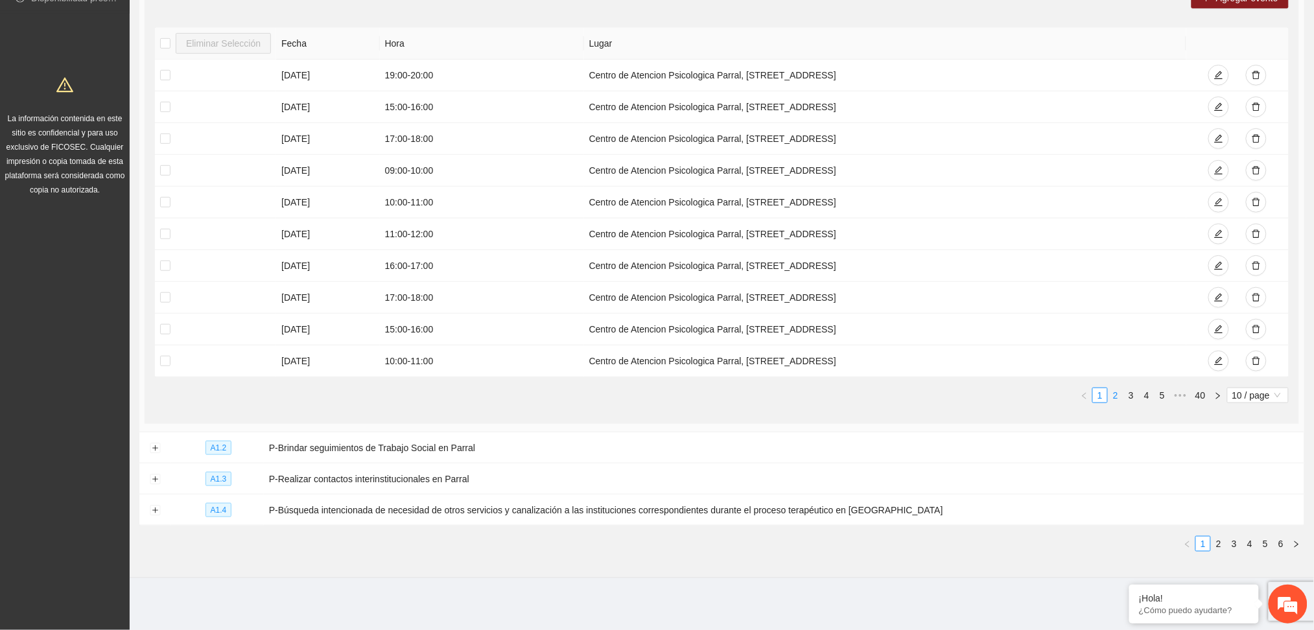
click at [1111, 397] on link "2" at bounding box center [1115, 395] width 14 height 14
click at [1131, 397] on link "3" at bounding box center [1131, 395] width 14 height 14
click at [1103, 395] on link "1" at bounding box center [1100, 395] width 14 height 14
click at [150, 450] on button "Expand row" at bounding box center [155, 448] width 10 height 10
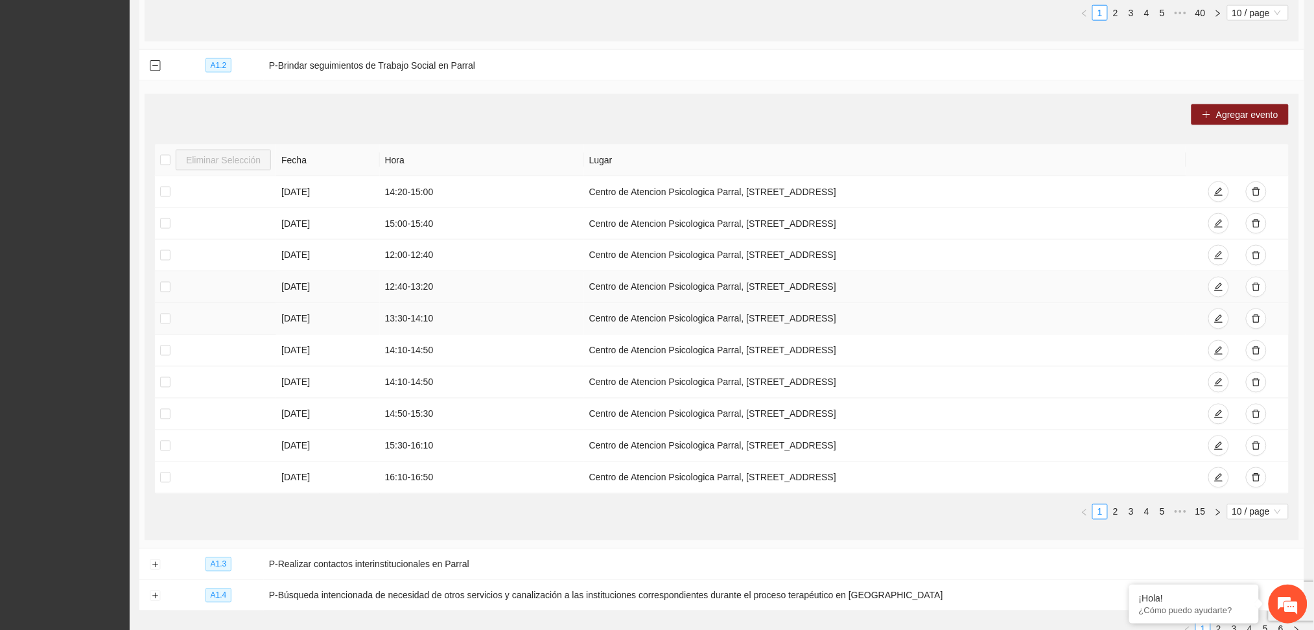
scroll to position [699, 0]
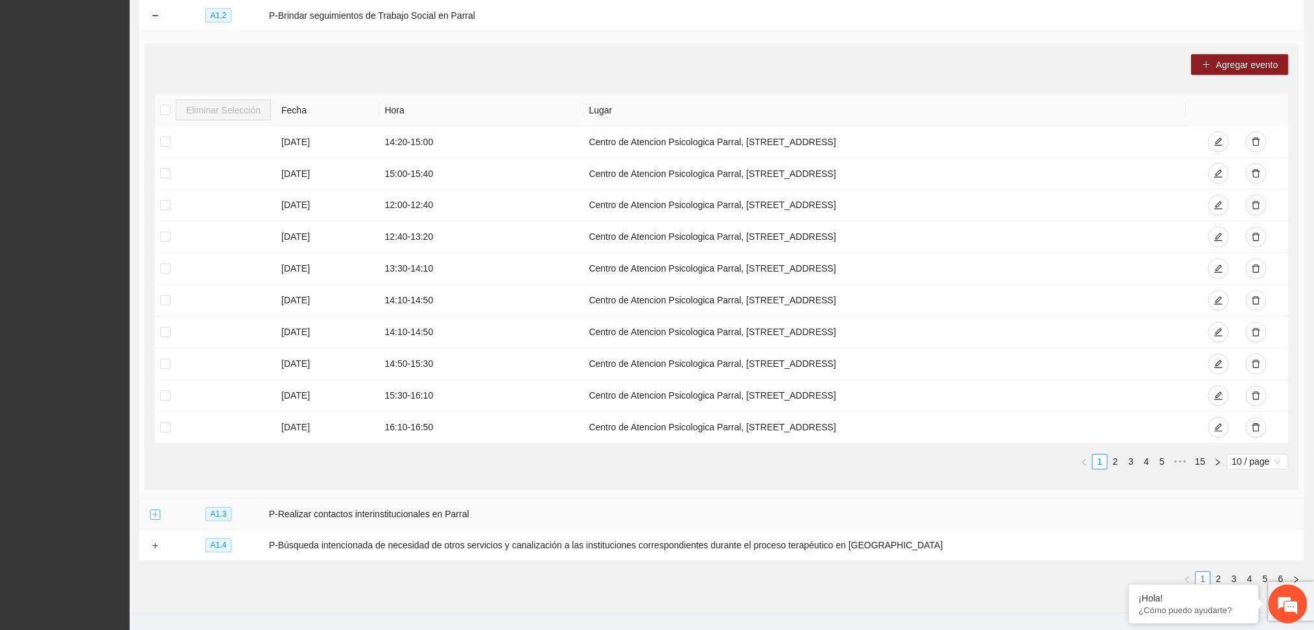
click at [156, 518] on button "Expand row" at bounding box center [155, 515] width 10 height 10
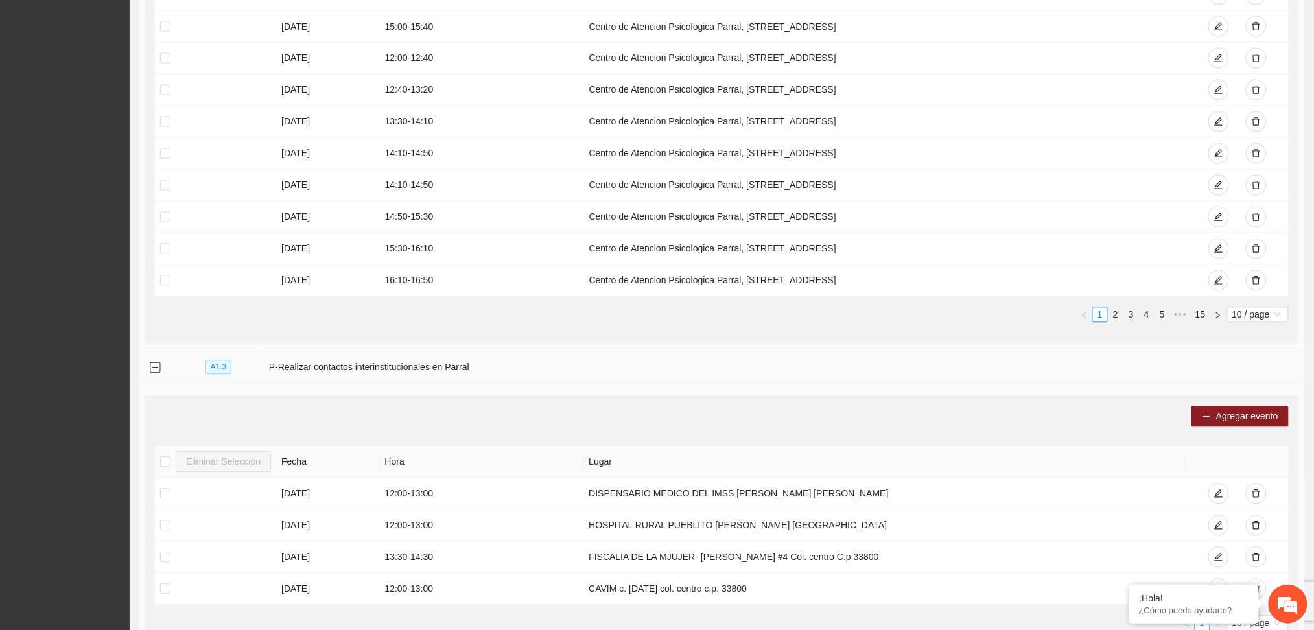
scroll to position [1012, 0]
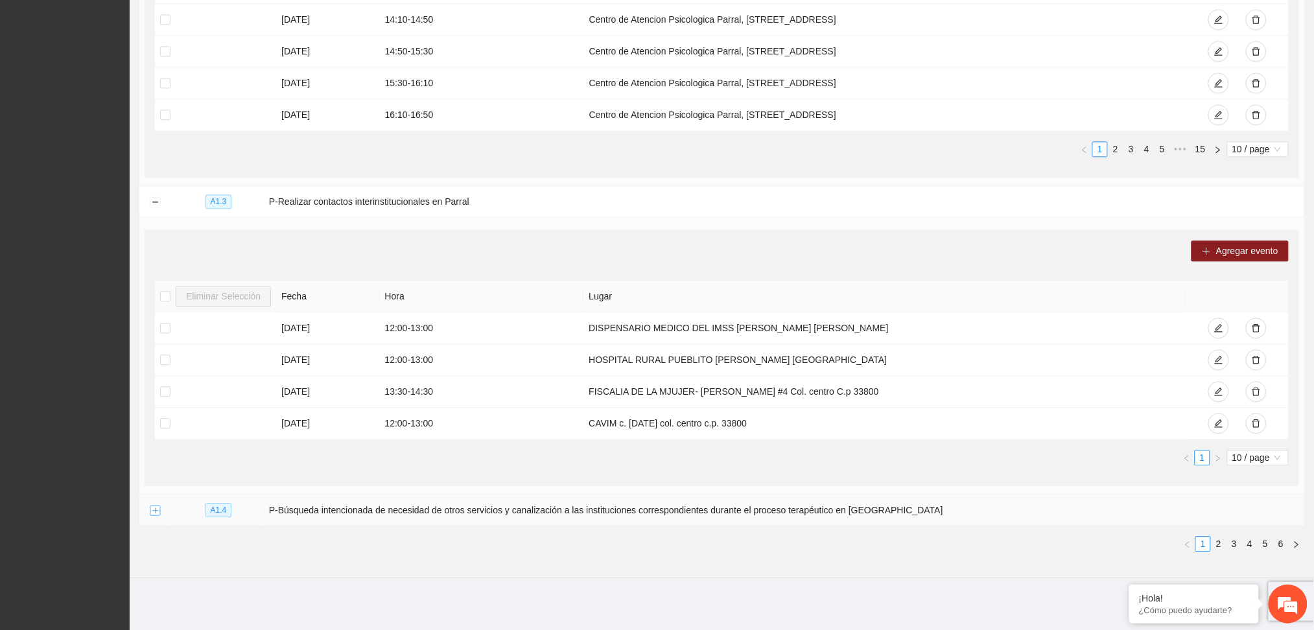
click at [153, 509] on button "Expand row" at bounding box center [155, 511] width 10 height 10
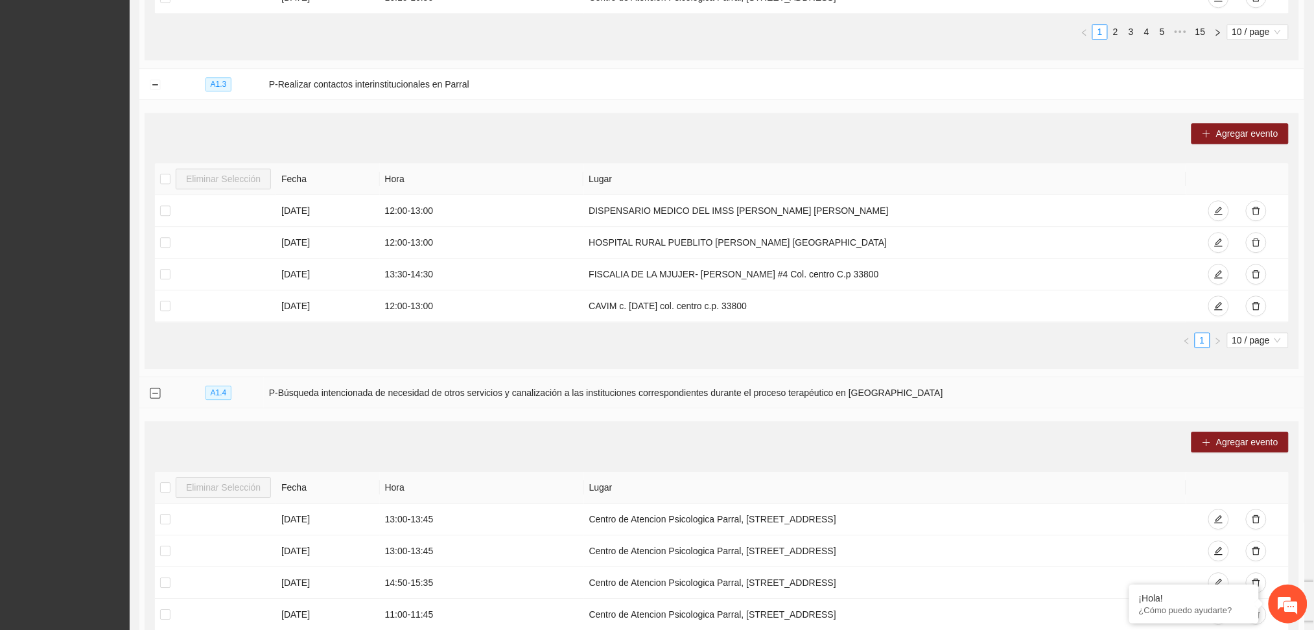
scroll to position [1481, 0]
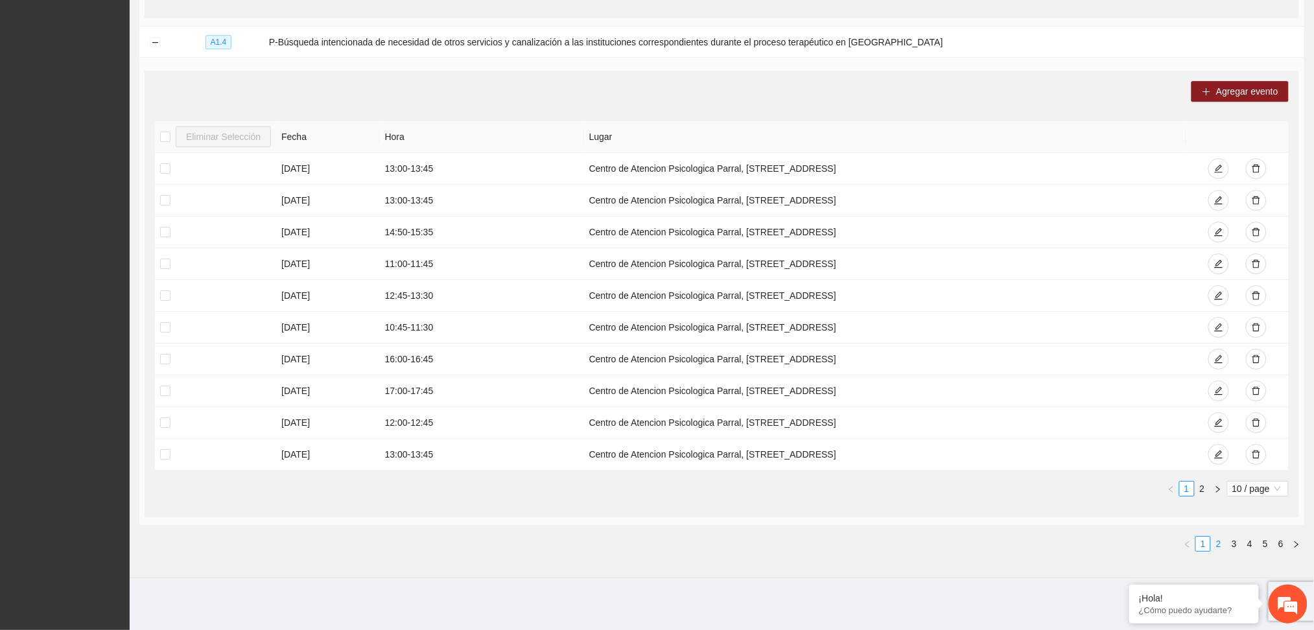
click at [1217, 543] on link "2" at bounding box center [1218, 544] width 14 height 14
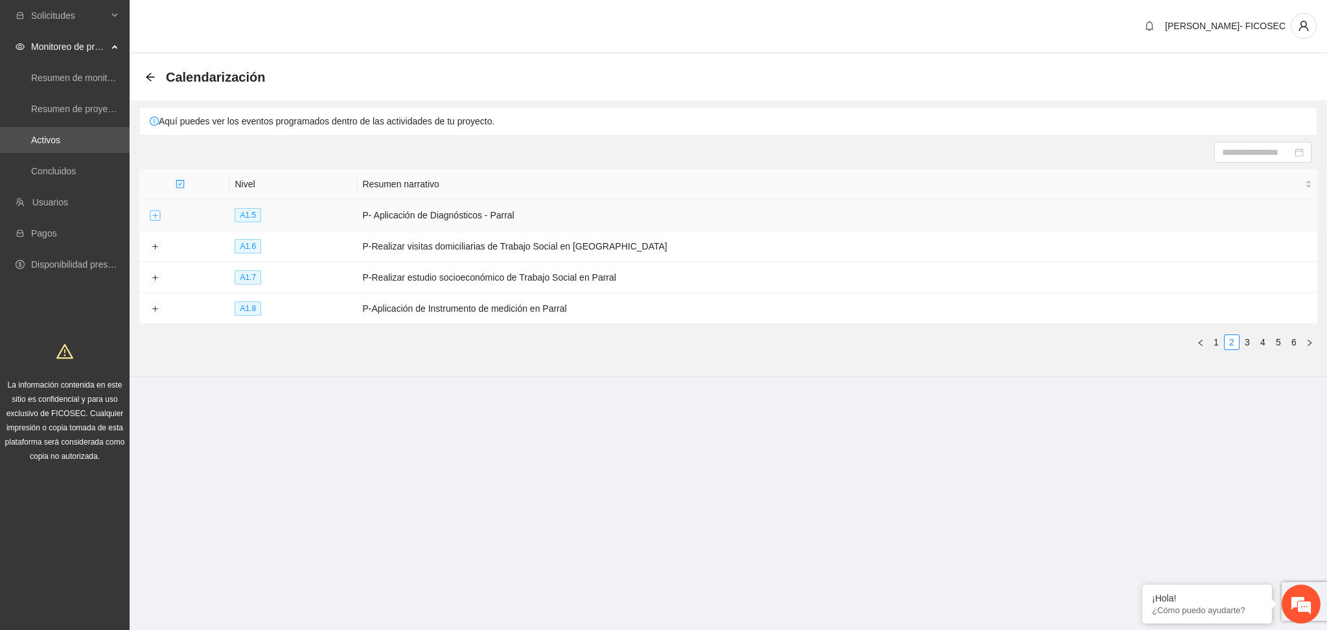
click at [156, 213] on button "Expand row" at bounding box center [155, 216] width 10 height 10
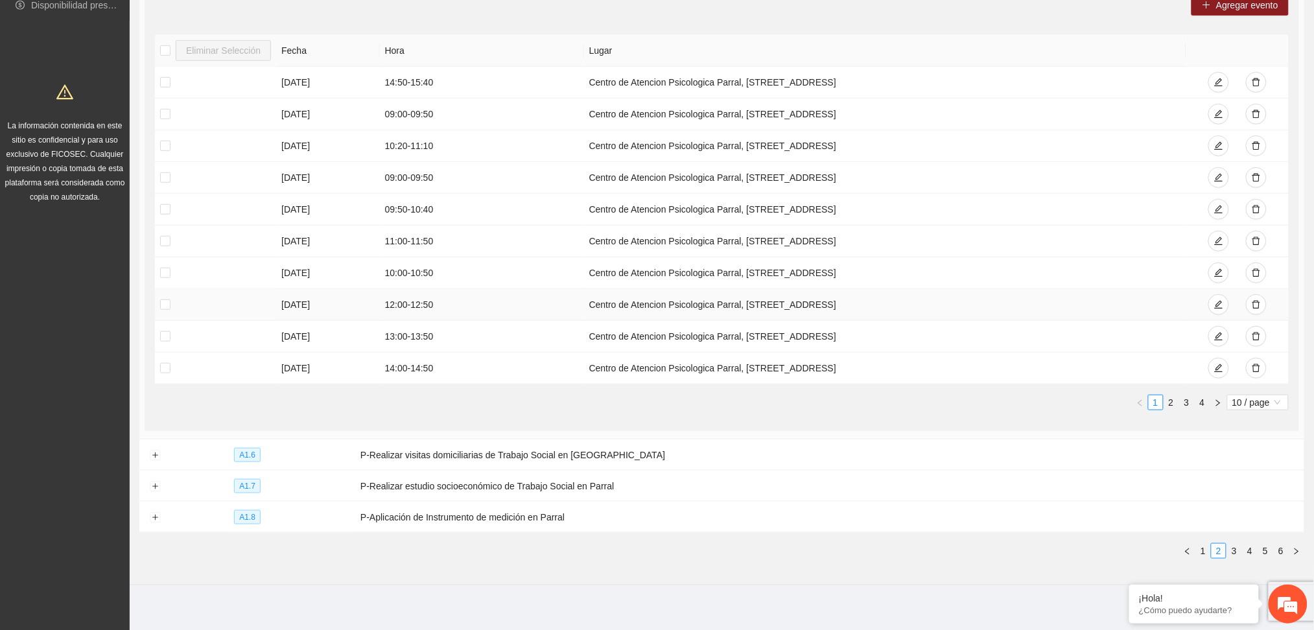
scroll to position [266, 0]
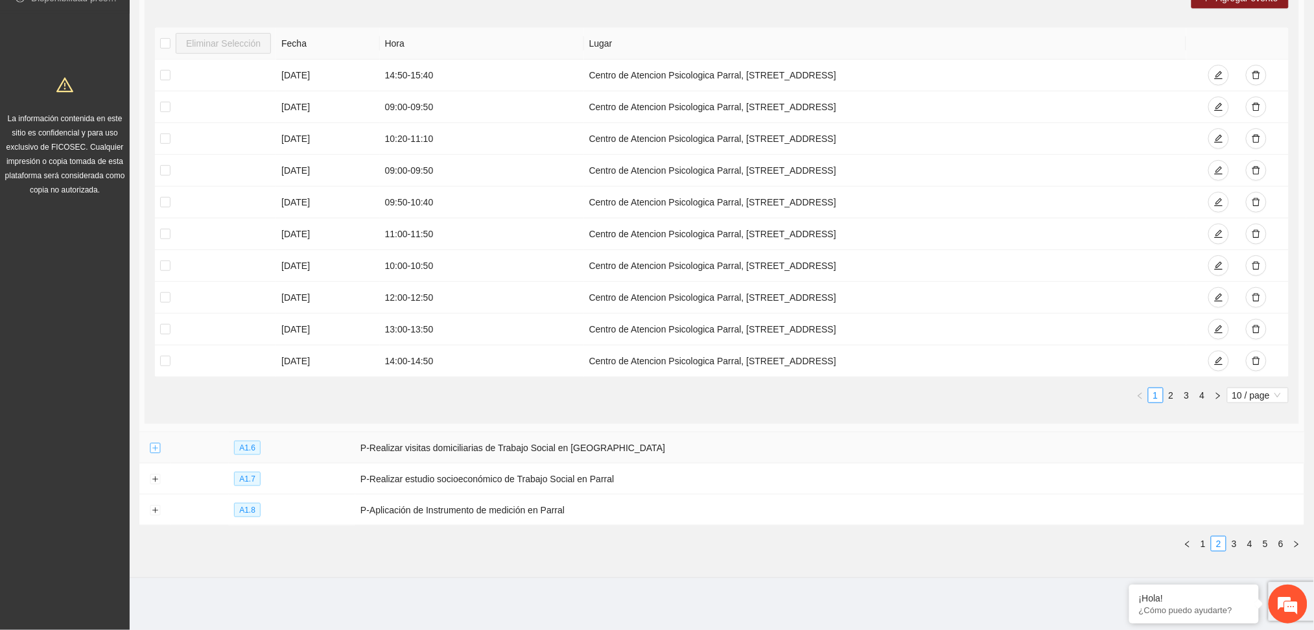
click at [157, 452] on button "Expand row" at bounding box center [155, 448] width 10 height 10
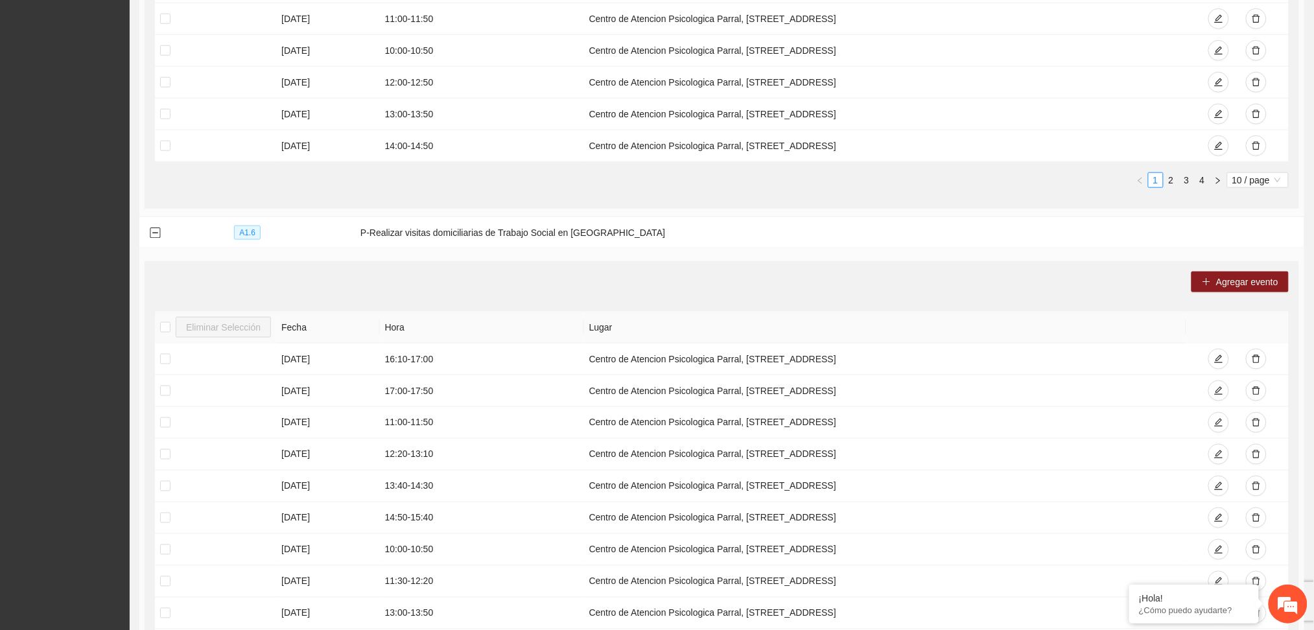
scroll to position [699, 0]
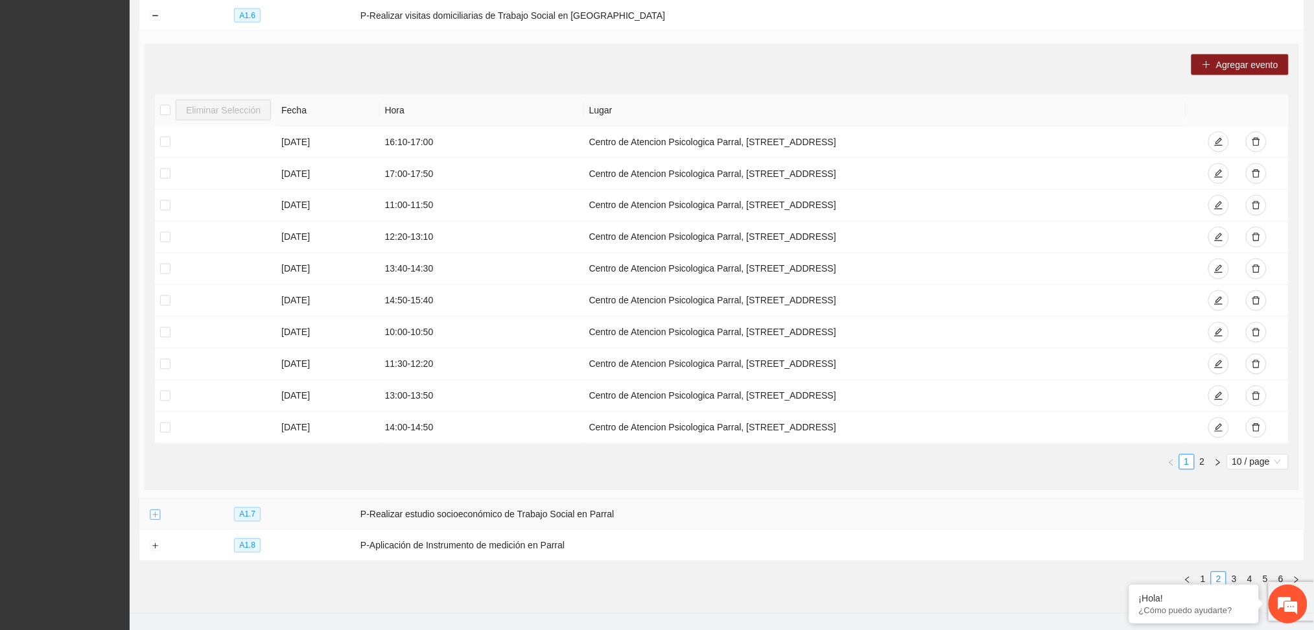
click at [158, 517] on button "Expand row" at bounding box center [155, 515] width 10 height 10
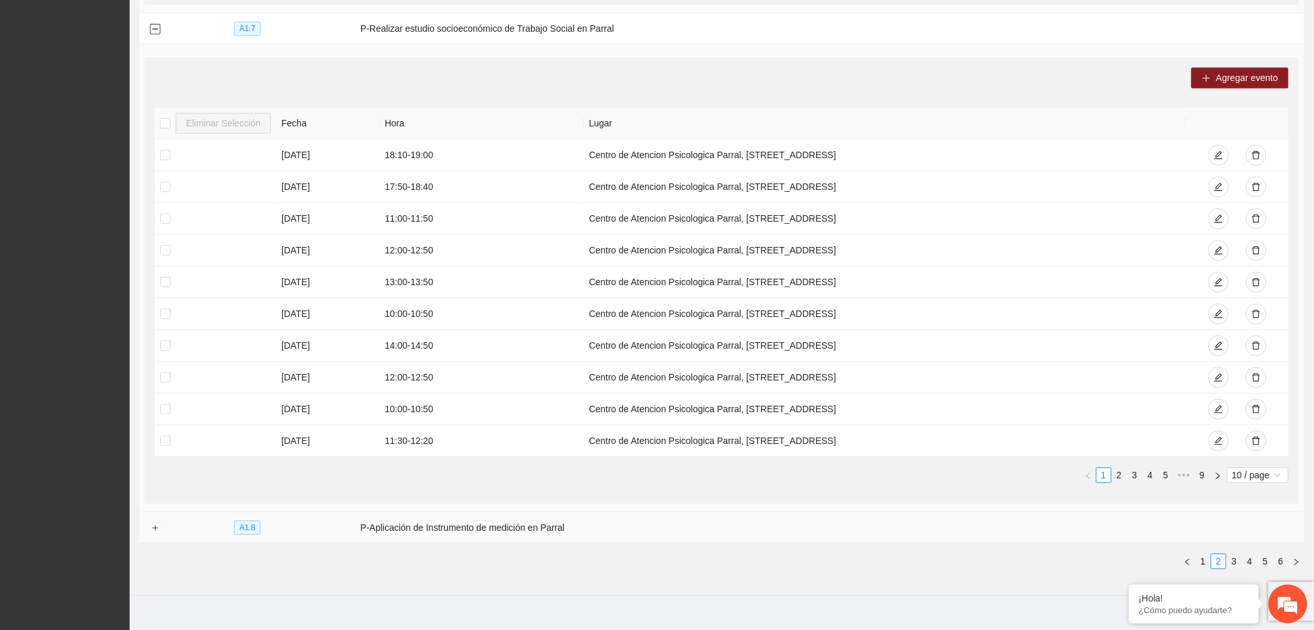
scroll to position [1204, 0]
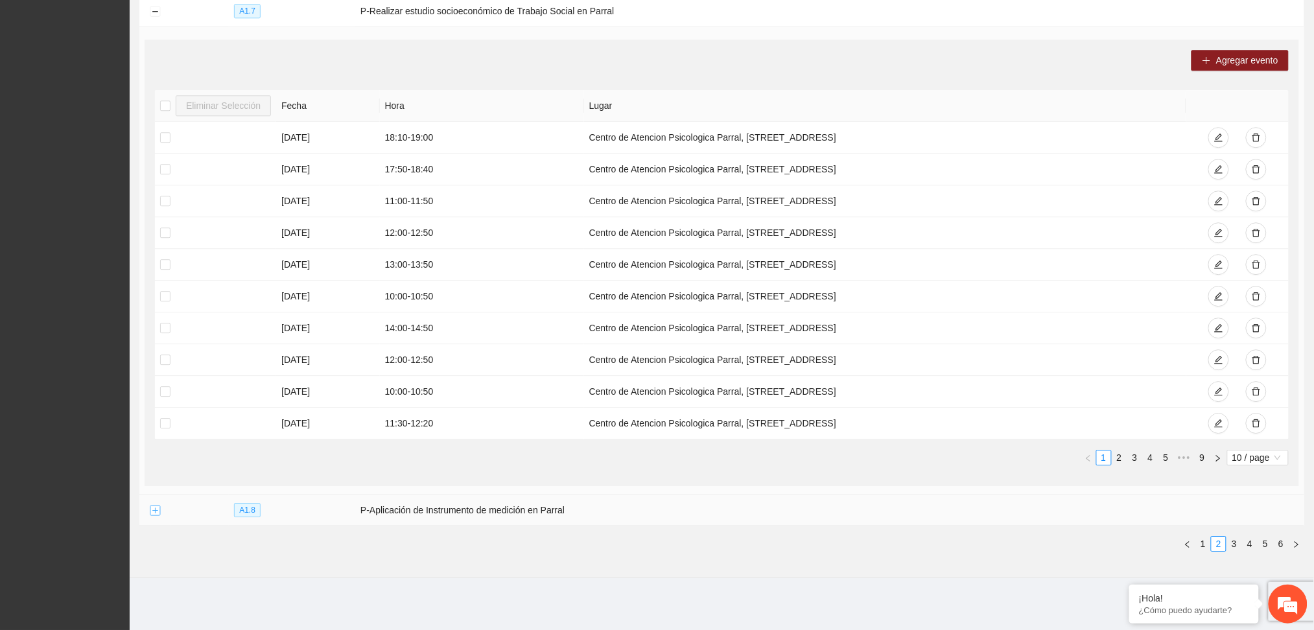
click at [156, 513] on button "Expand row" at bounding box center [155, 511] width 10 height 10
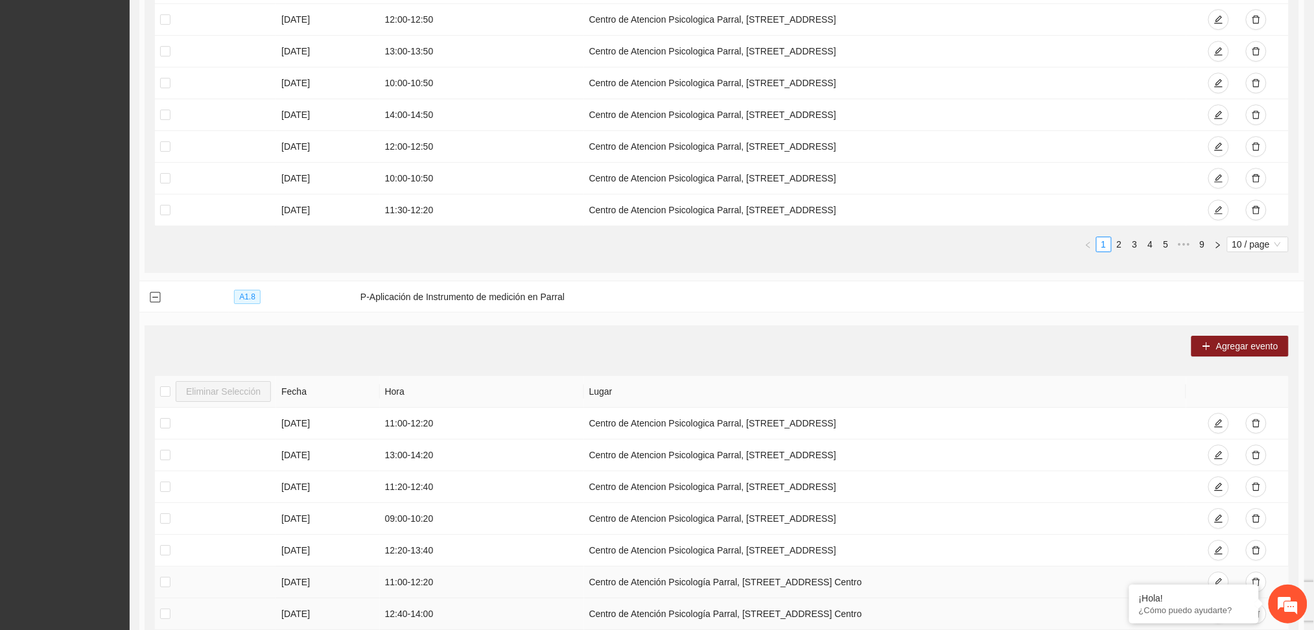
scroll to position [1672, 0]
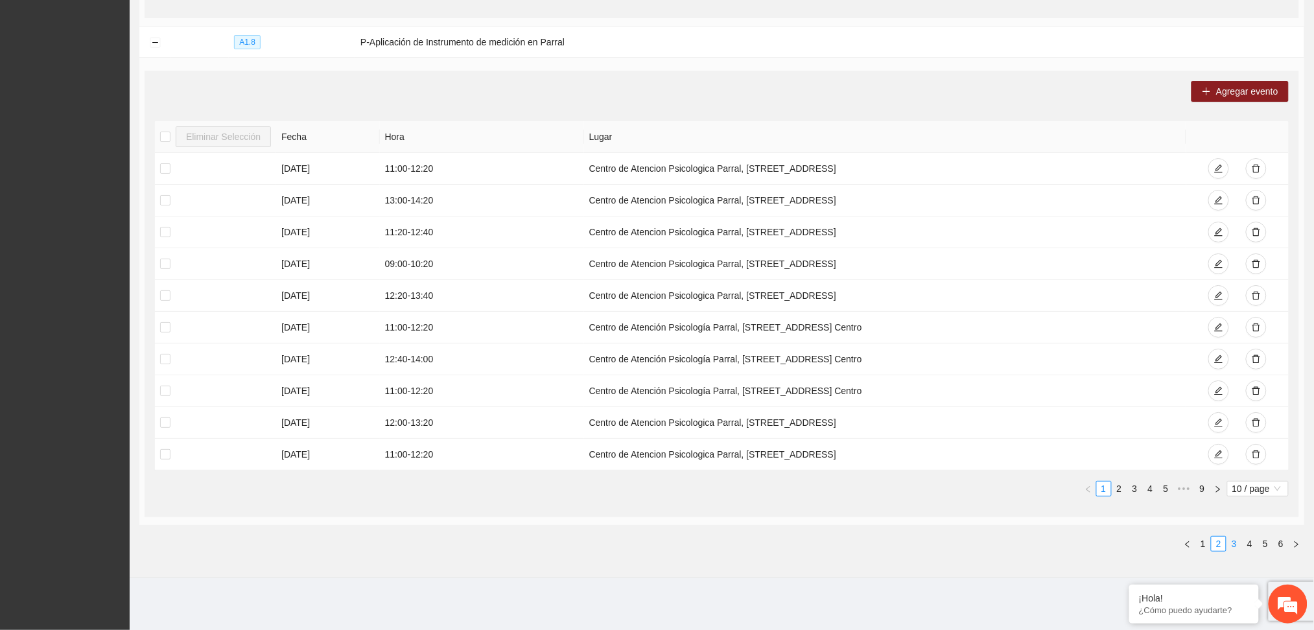
click at [1238, 549] on link "3" at bounding box center [1234, 544] width 14 height 14
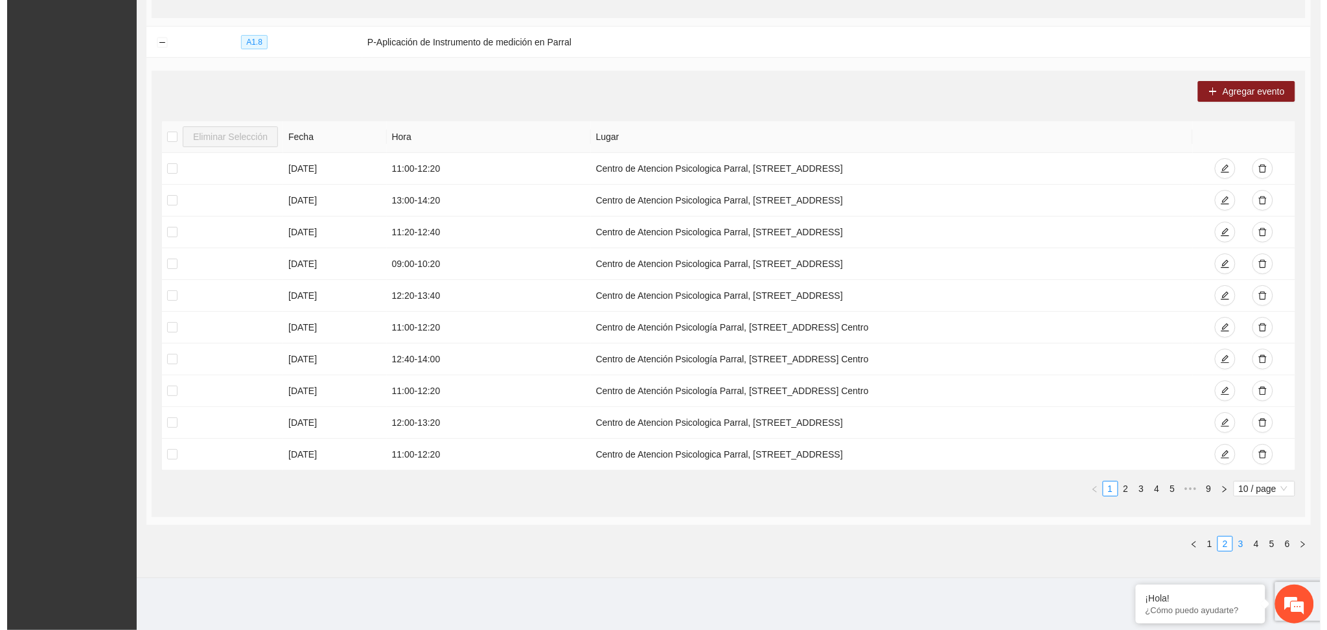
scroll to position [0, 0]
